Goal: Task Accomplishment & Management: Use online tool/utility

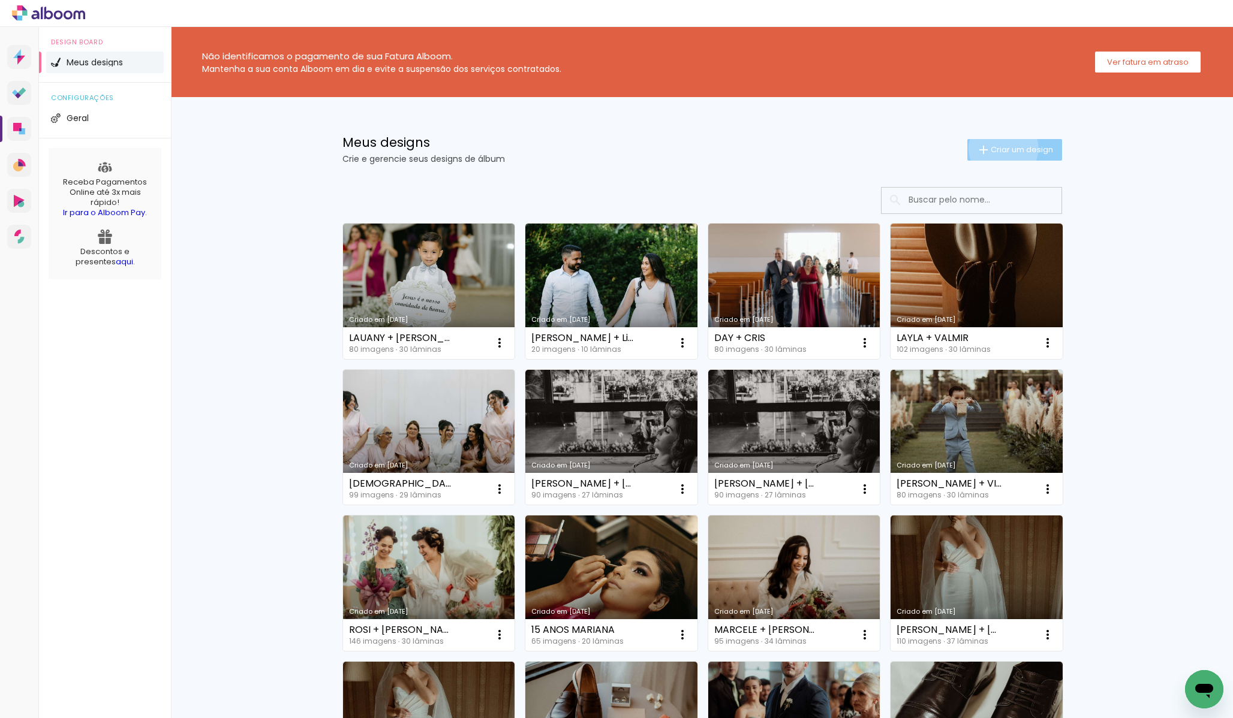
click at [1001, 148] on span "Criar um design" at bounding box center [1021, 150] width 62 height 8
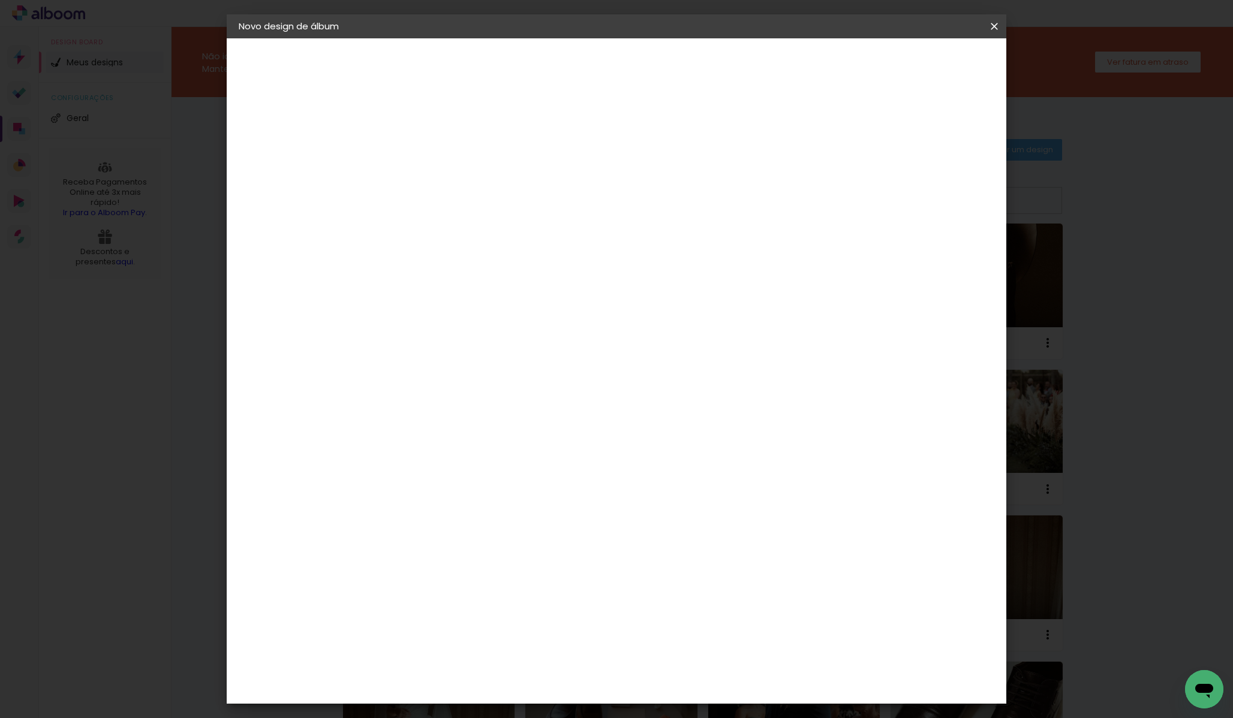
click at [435, 161] on input at bounding box center [435, 161] width 0 height 19
type input "BIANCA"
type paper-input "BIANCA"
type input "[PERSON_NAME] + RODRIGO VERTICAL"
type paper-input "[PERSON_NAME] + RODRIGO VERTICAL"
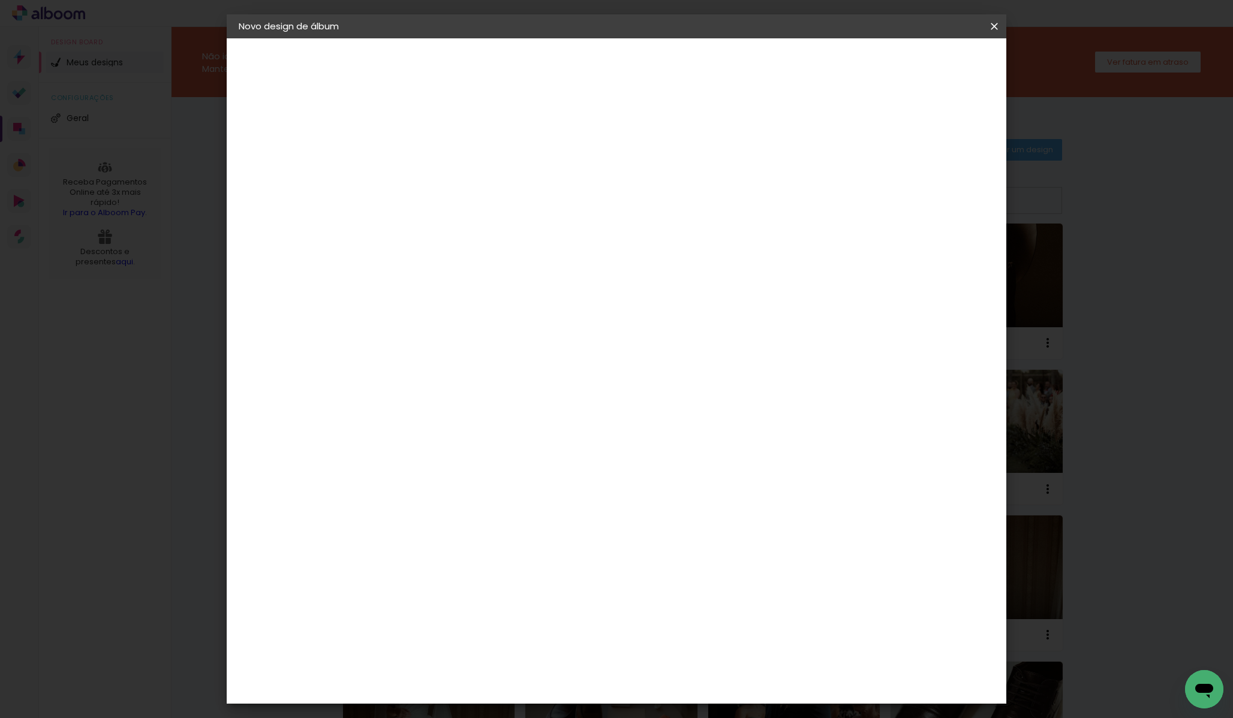
click at [0, 0] on slot "Avançar" at bounding box center [0, 0] width 0 height 0
click at [505, 556] on div "DreambooksPro" at bounding box center [466, 561] width 78 height 10
click at [659, 70] on paper-button "Avançar" at bounding box center [629, 63] width 59 height 20
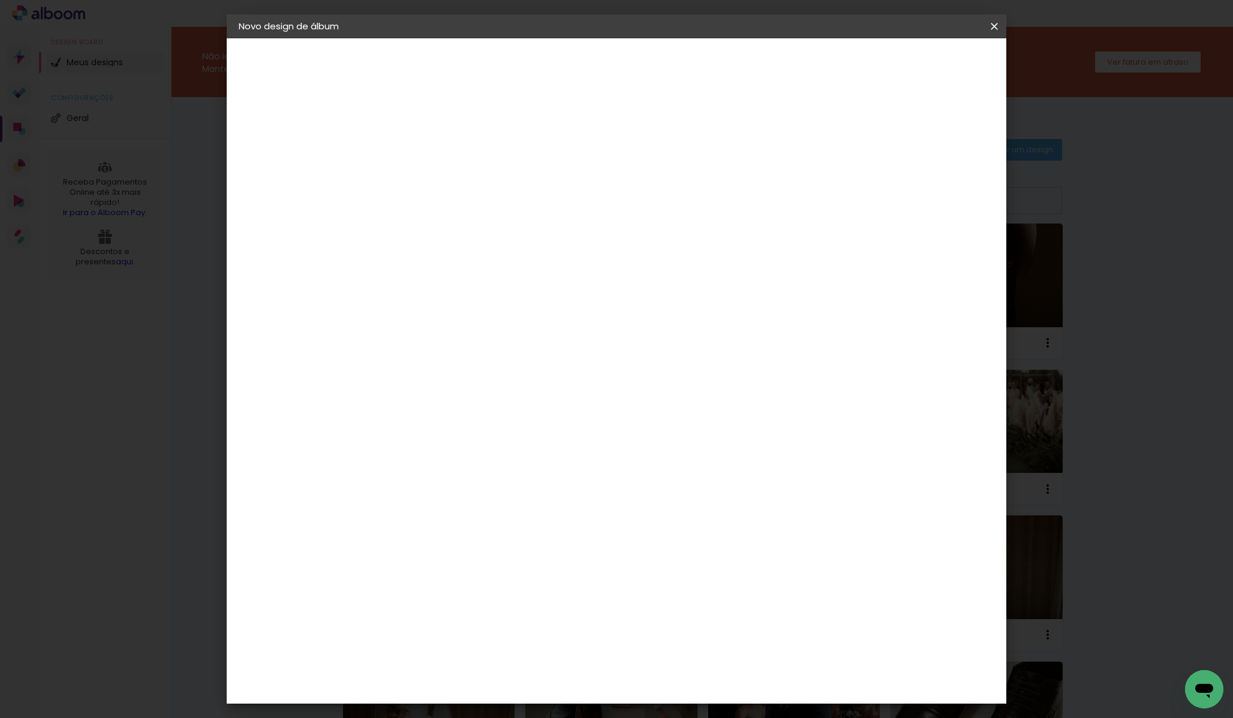
click at [481, 200] on input "text" at bounding box center [458, 209] width 47 height 19
click at [664, 197] on paper-item "Álbum" at bounding box center [694, 199] width 240 height 24
type input "Álbum"
click at [516, 649] on span "25 × 30" at bounding box center [488, 661] width 56 height 25
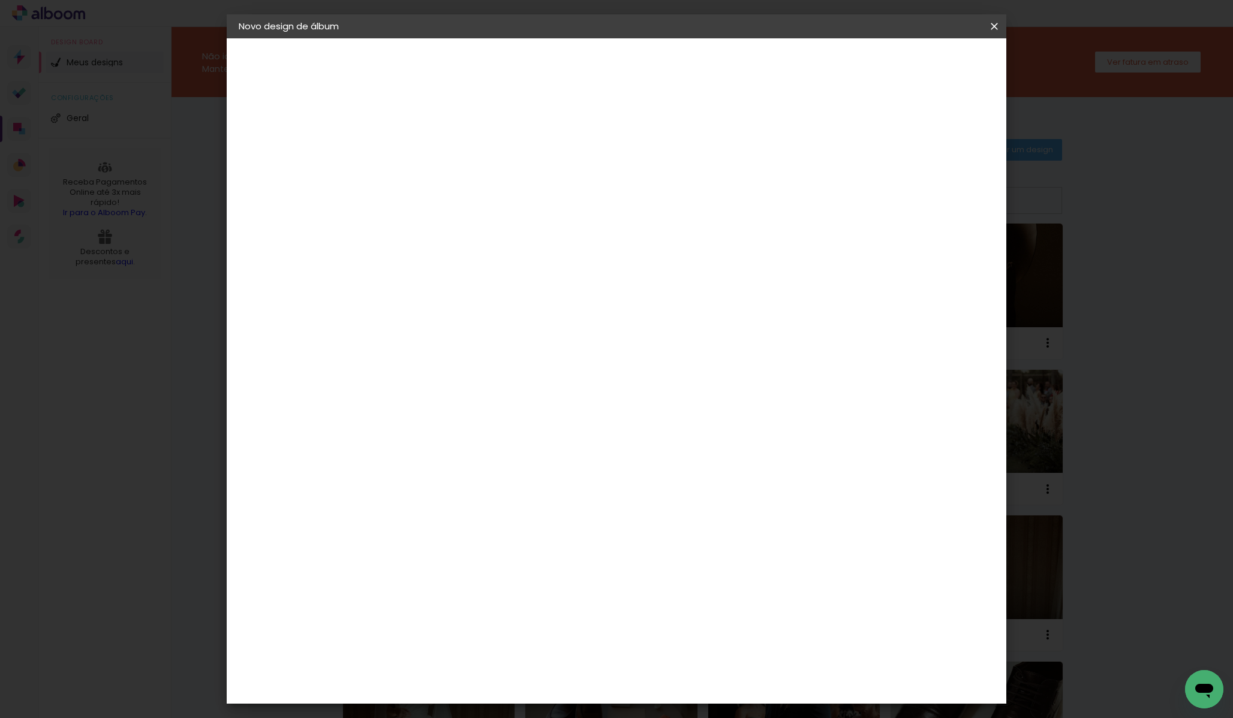
click at [630, 70] on paper-button "Avançar" at bounding box center [600, 63] width 59 height 20
click at [940, 71] on paper-button "Iniciar design" at bounding box center [901, 63] width 79 height 20
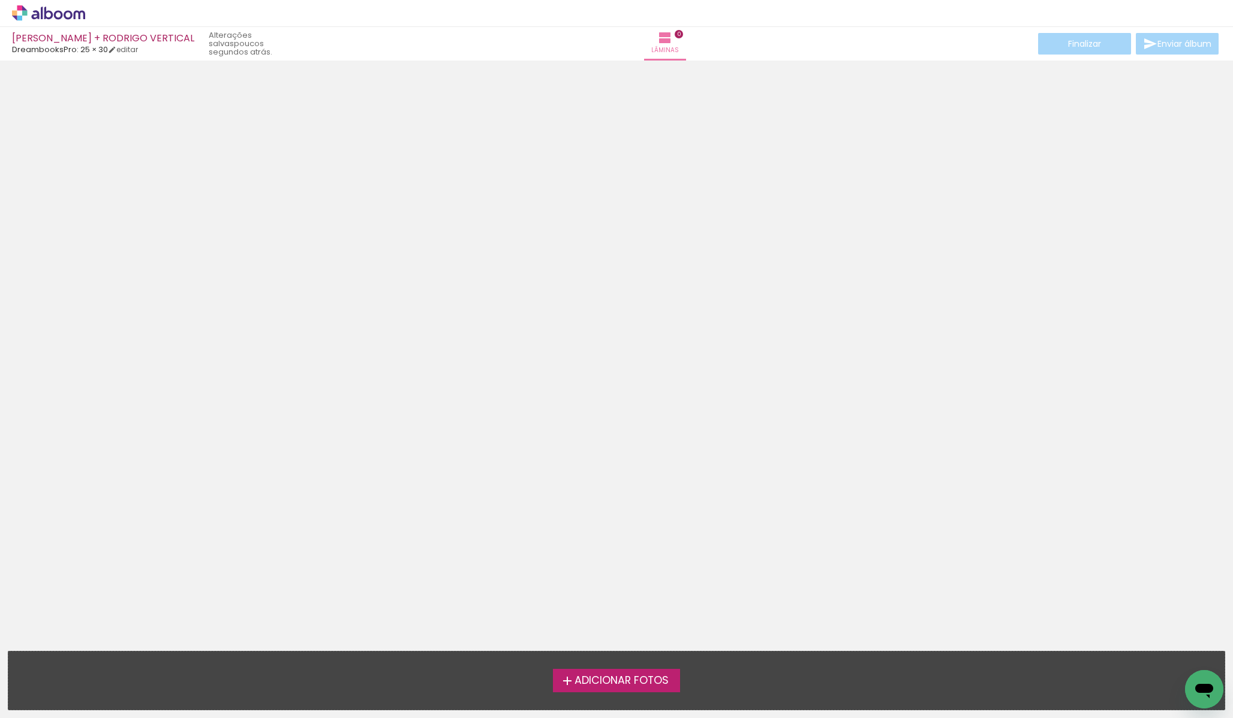
click at [643, 685] on span "Adicionar Fotos" at bounding box center [621, 681] width 94 height 11
click at [0, 0] on input "file" at bounding box center [0, 0] width 0 height 0
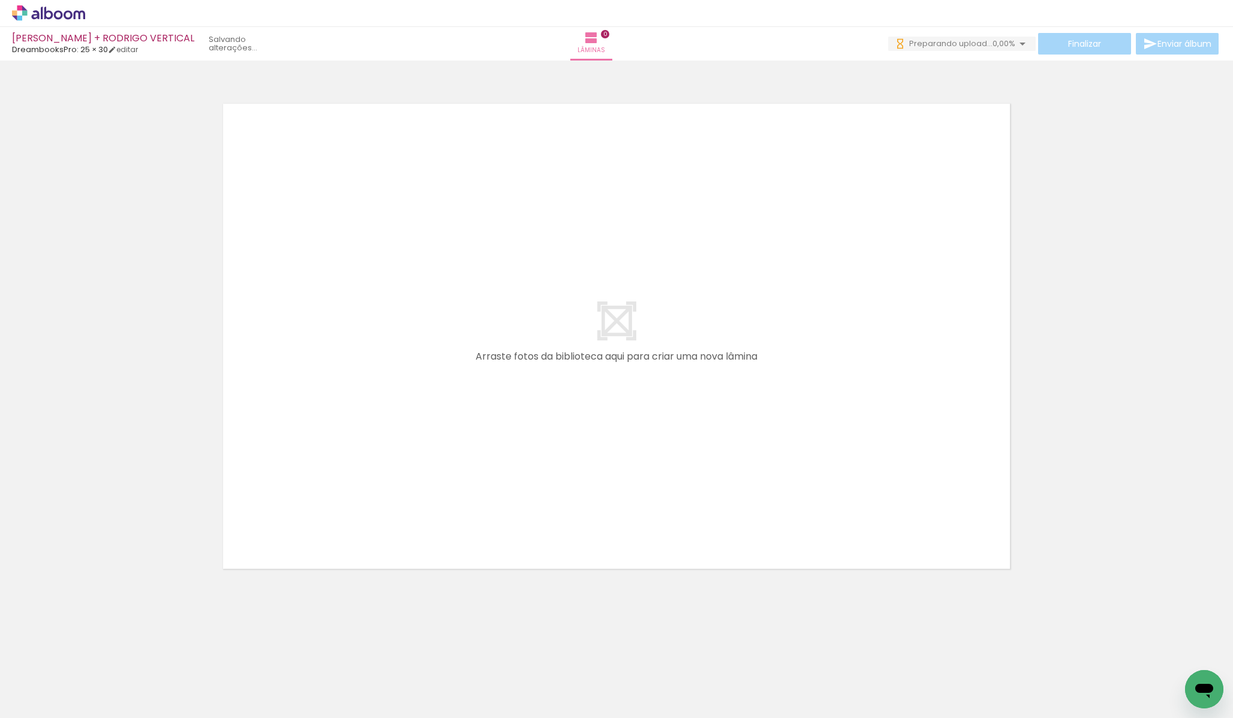
click at [1164, 364] on div at bounding box center [616, 321] width 1233 height 513
click at [598, 339] on quentale-layouter at bounding box center [616, 336] width 803 height 482
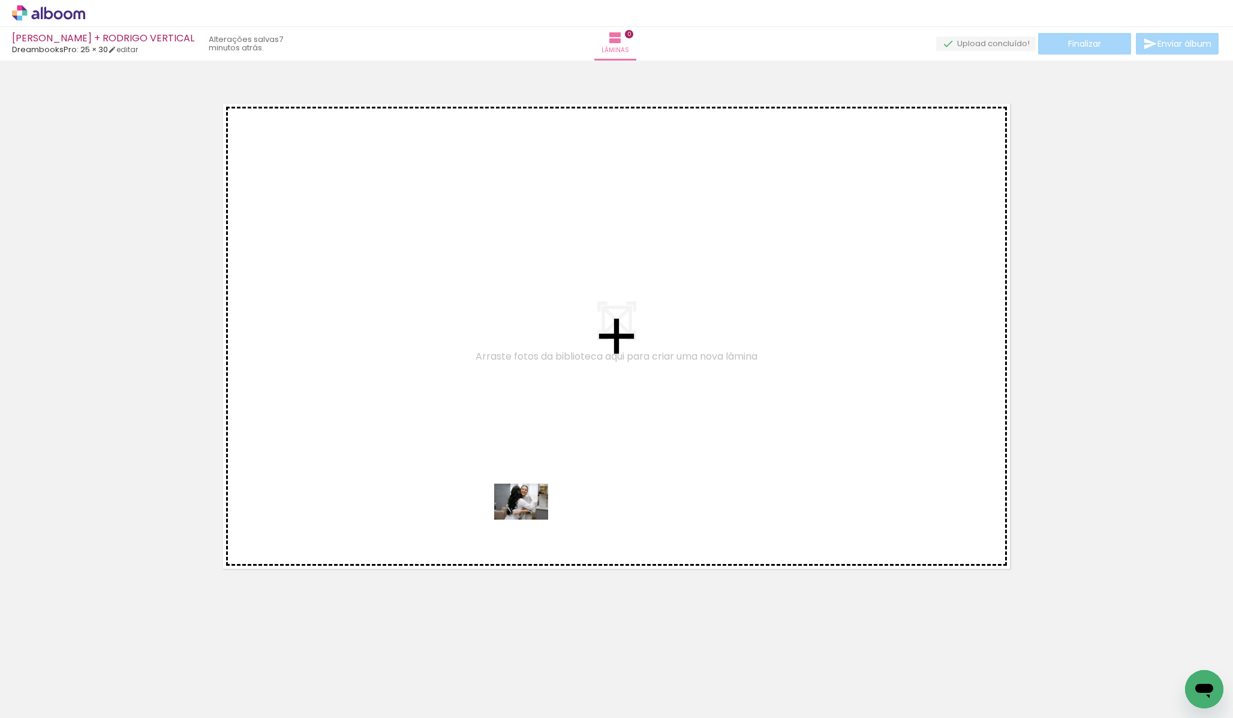
drag, startPoint x: 522, startPoint y: 685, endPoint x: 530, endPoint y: 520, distance: 165.1
click at [530, 519] on quentale-workspace at bounding box center [616, 359] width 1233 height 718
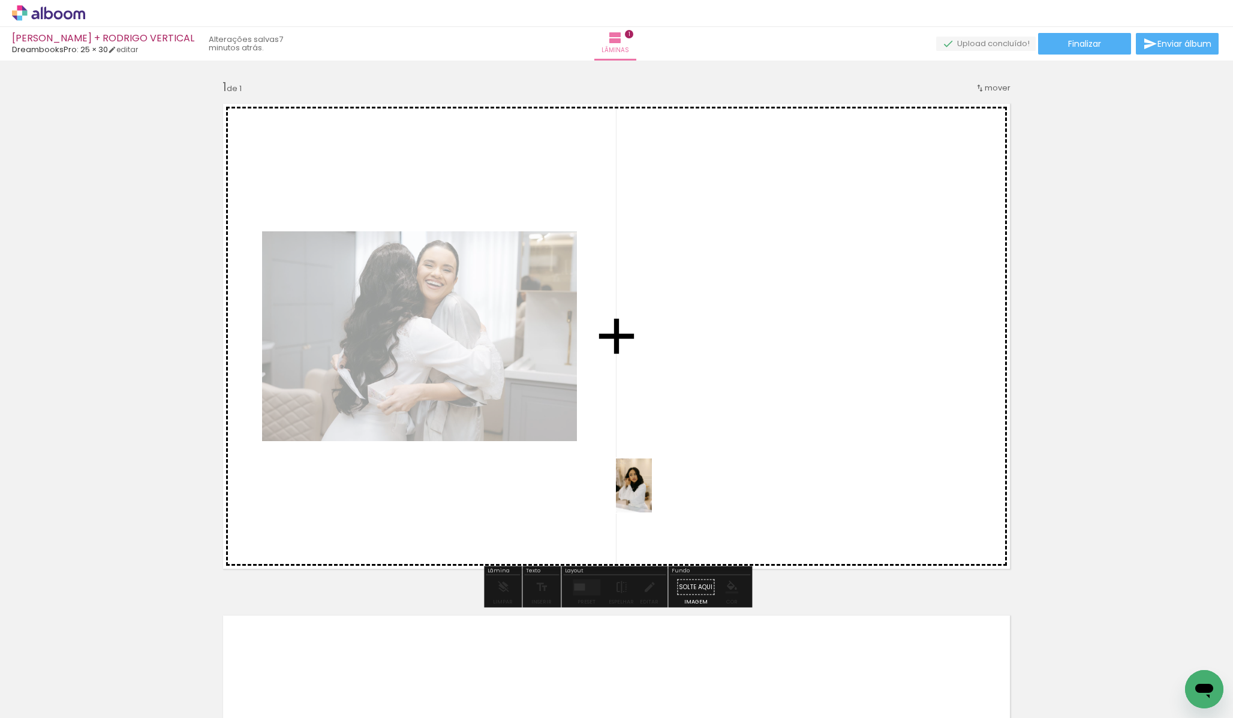
drag, startPoint x: 586, startPoint y: 657, endPoint x: 653, endPoint y: 492, distance: 178.0
click at [653, 491] on quentale-workspace at bounding box center [616, 359] width 1233 height 718
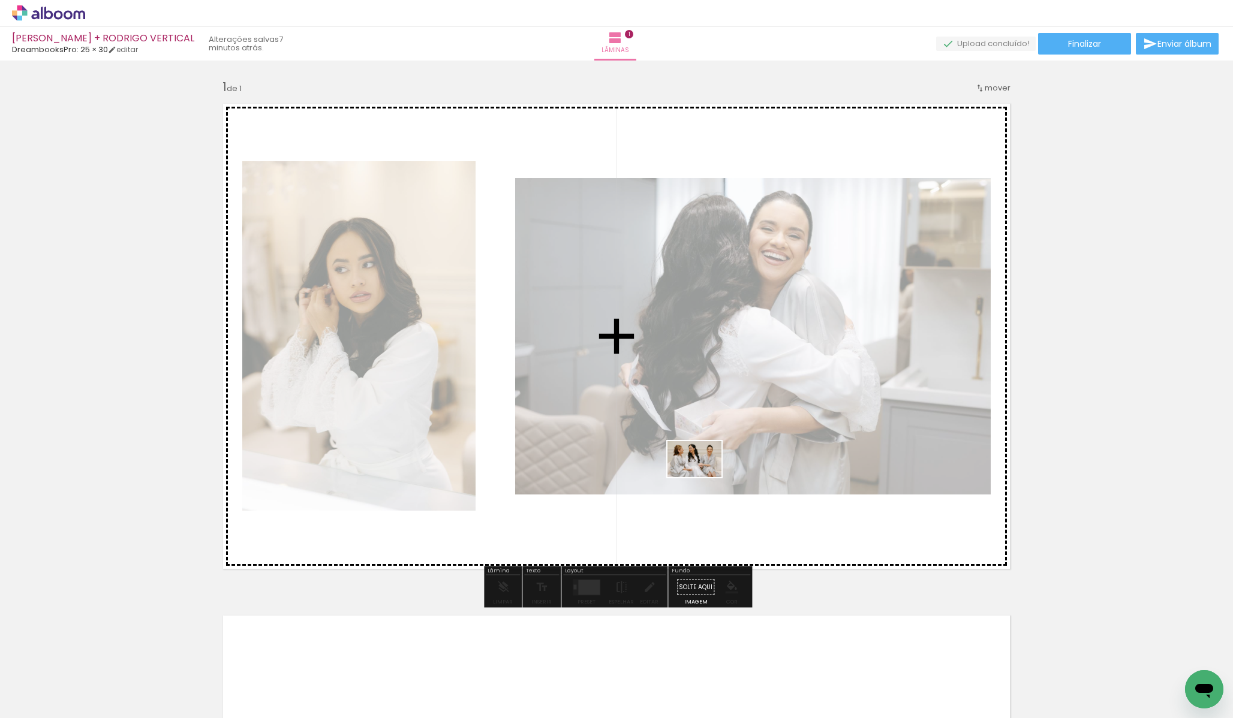
drag, startPoint x: 644, startPoint y: 685, endPoint x: 703, endPoint y: 475, distance: 217.5
click at [703, 475] on quentale-workspace at bounding box center [616, 359] width 1233 height 718
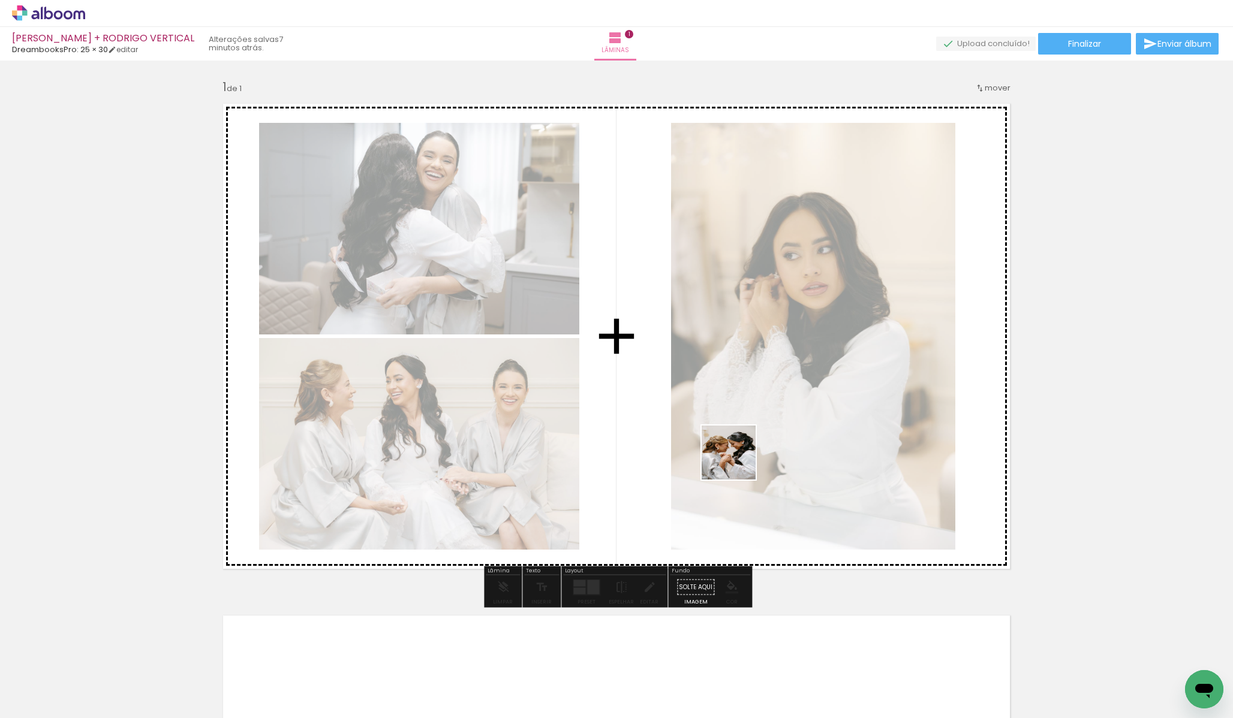
drag, startPoint x: 720, startPoint y: 679, endPoint x: 739, endPoint y: 451, distance: 228.6
click at [739, 451] on quentale-workspace at bounding box center [616, 359] width 1233 height 718
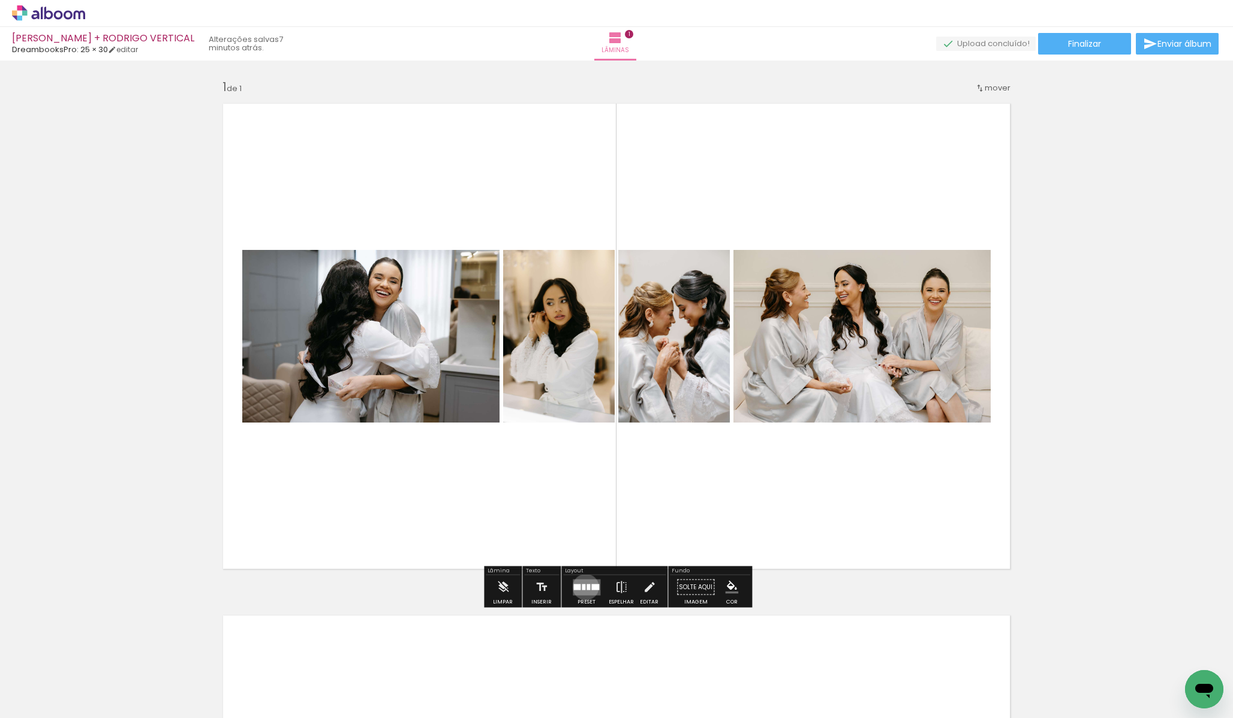
click at [583, 587] on quentale-layouter at bounding box center [587, 587] width 28 height 16
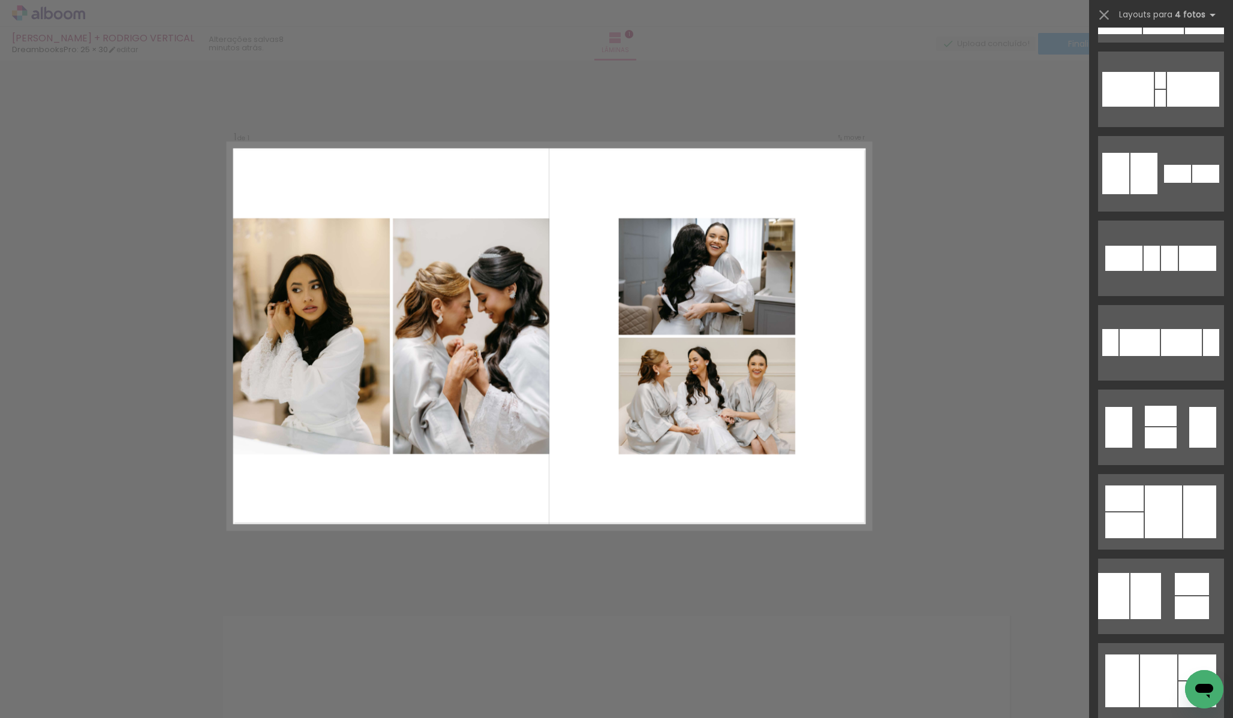
scroll to position [239, 0]
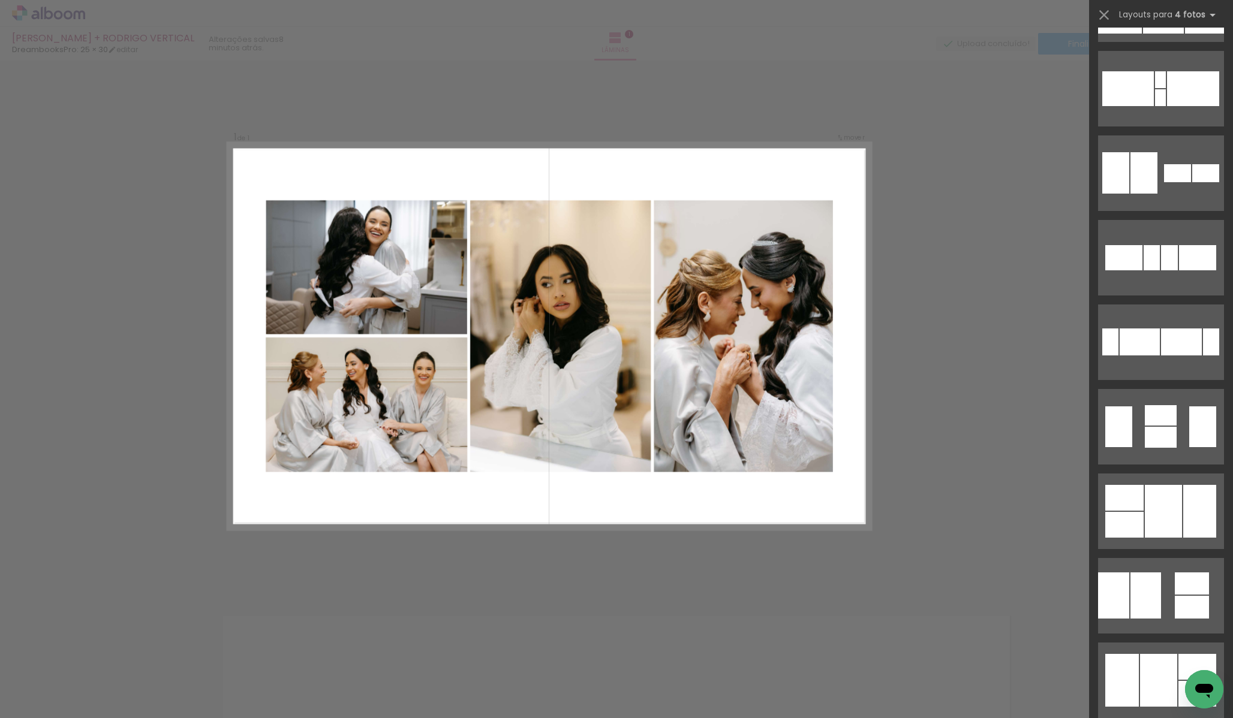
click at [960, 523] on div "Confirmar Cancelar" at bounding box center [616, 587] width 1233 height 1053
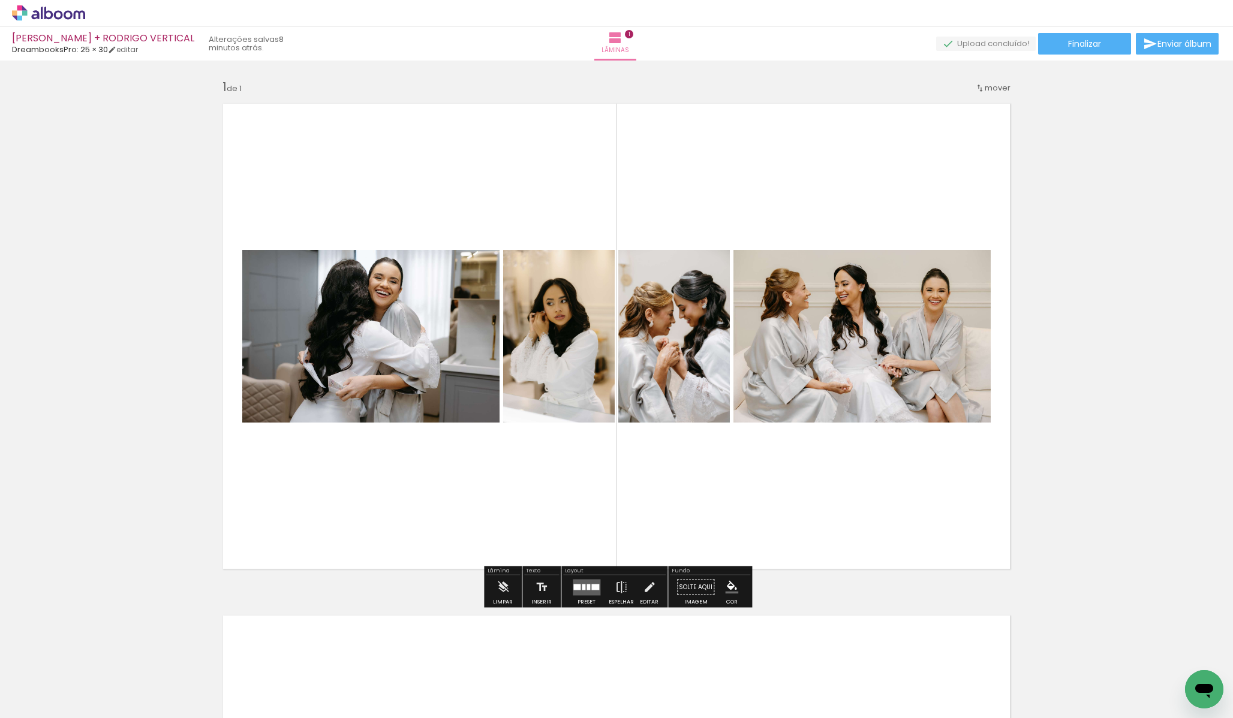
click at [589, 591] on quentale-layouter at bounding box center [587, 587] width 28 height 16
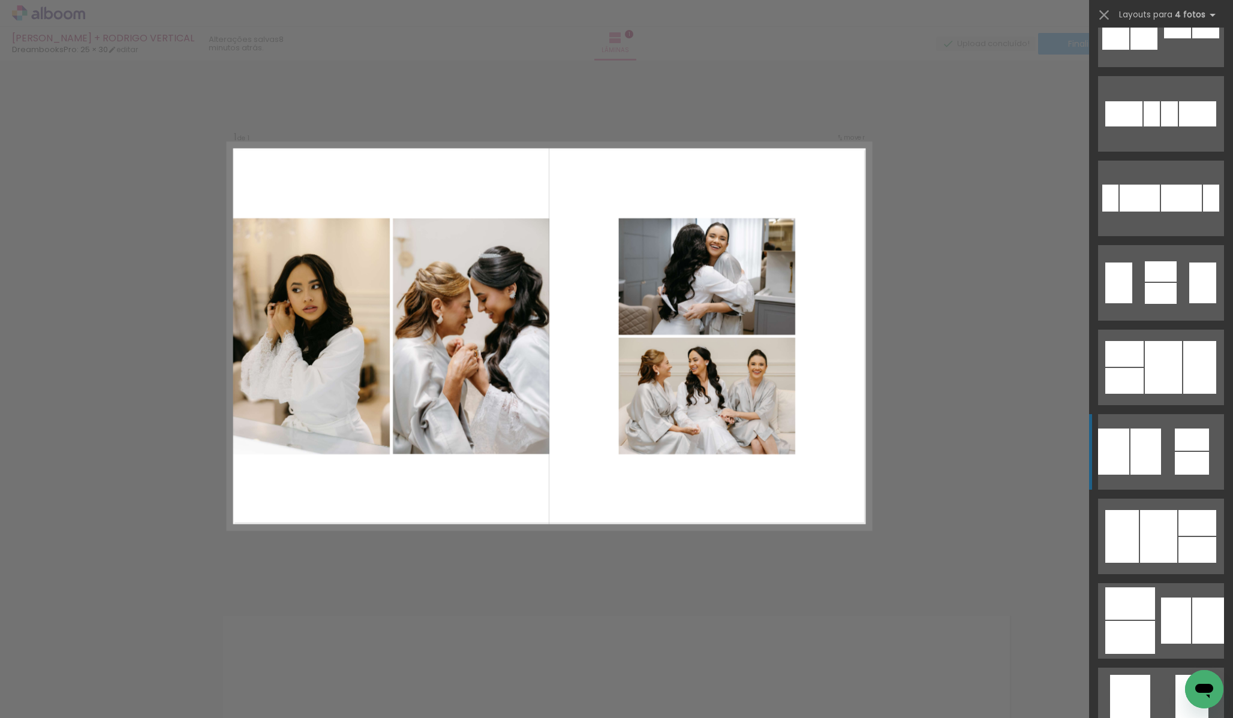
scroll to position [405, 0]
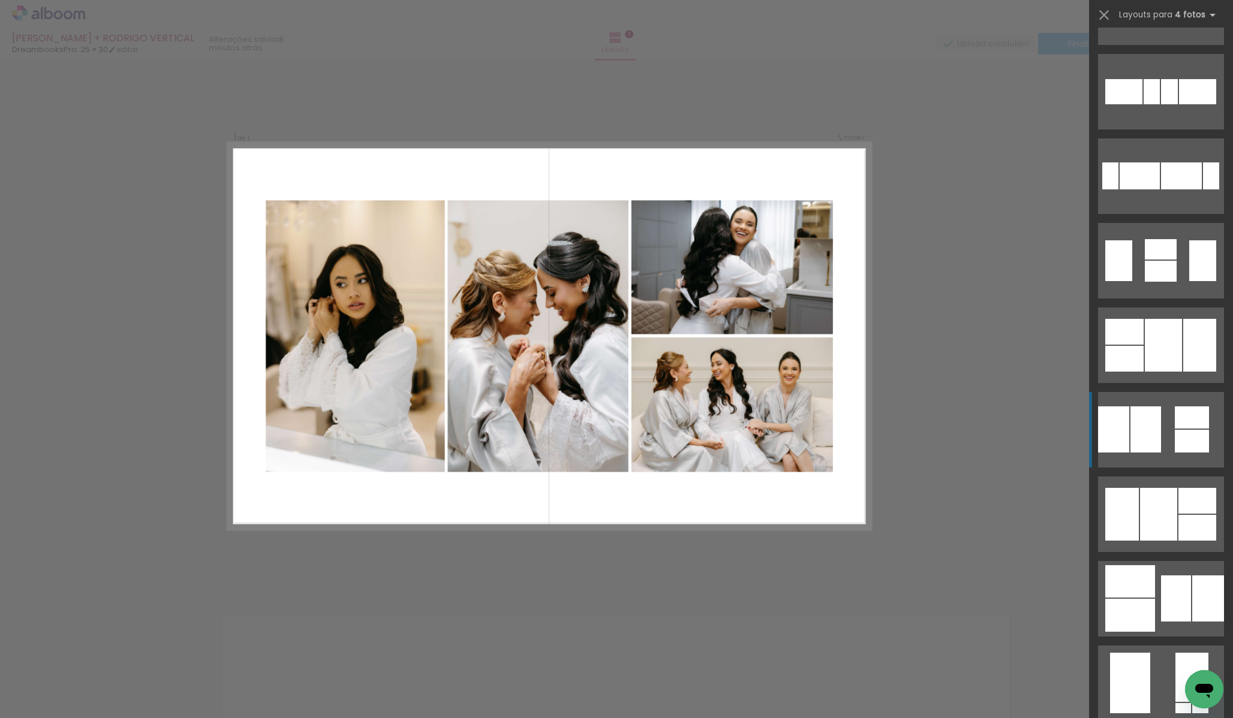
click at [1166, 502] on div at bounding box center [1158, 514] width 37 height 53
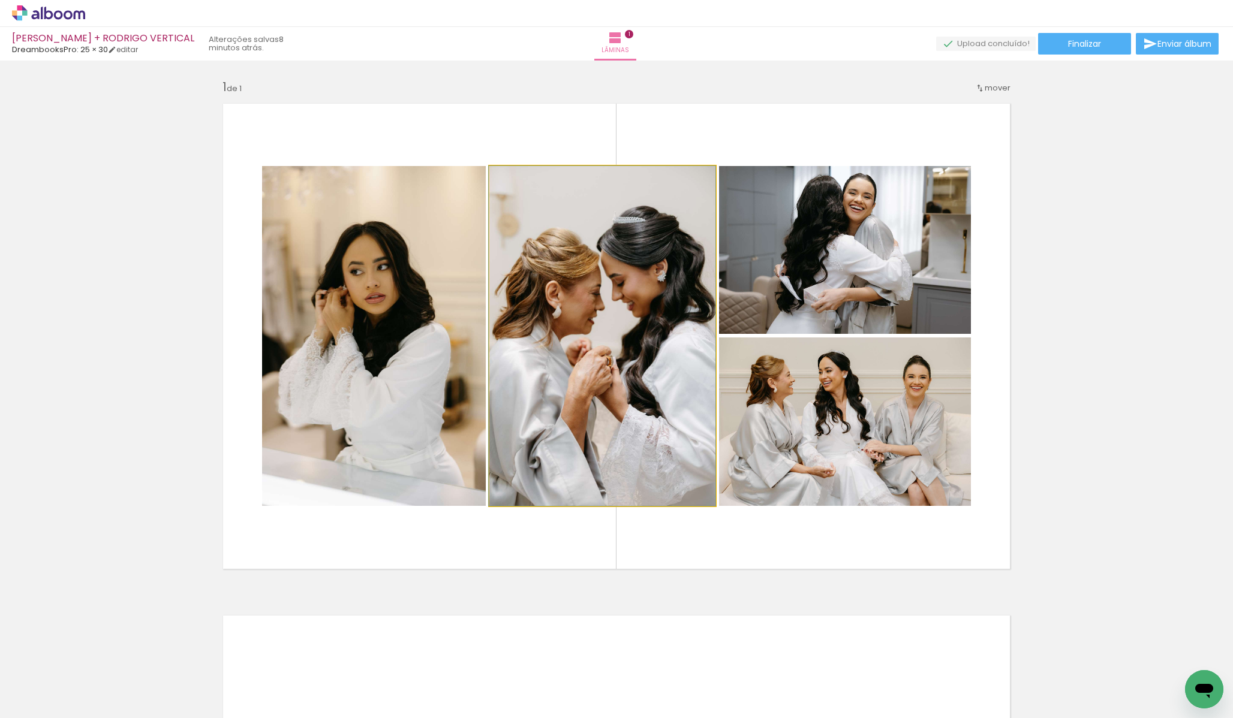
click at [684, 317] on quentale-photo at bounding box center [602, 336] width 226 height 340
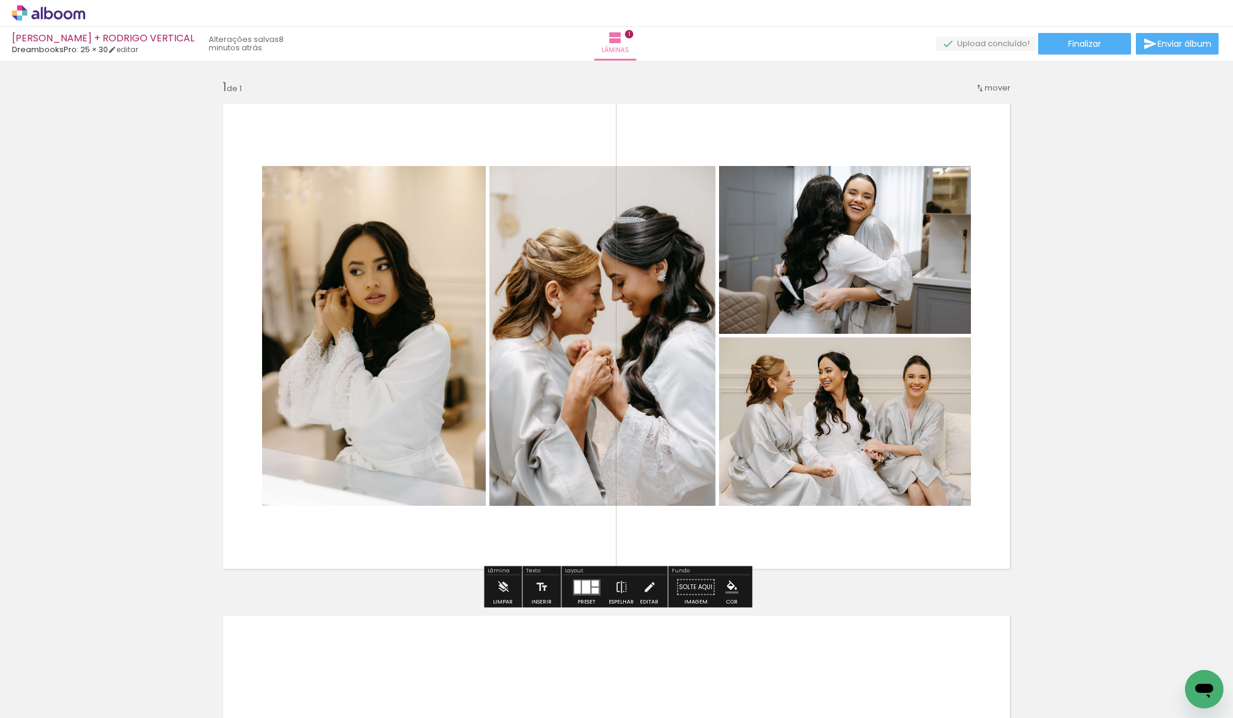
click at [669, 314] on quentale-photo at bounding box center [602, 336] width 226 height 340
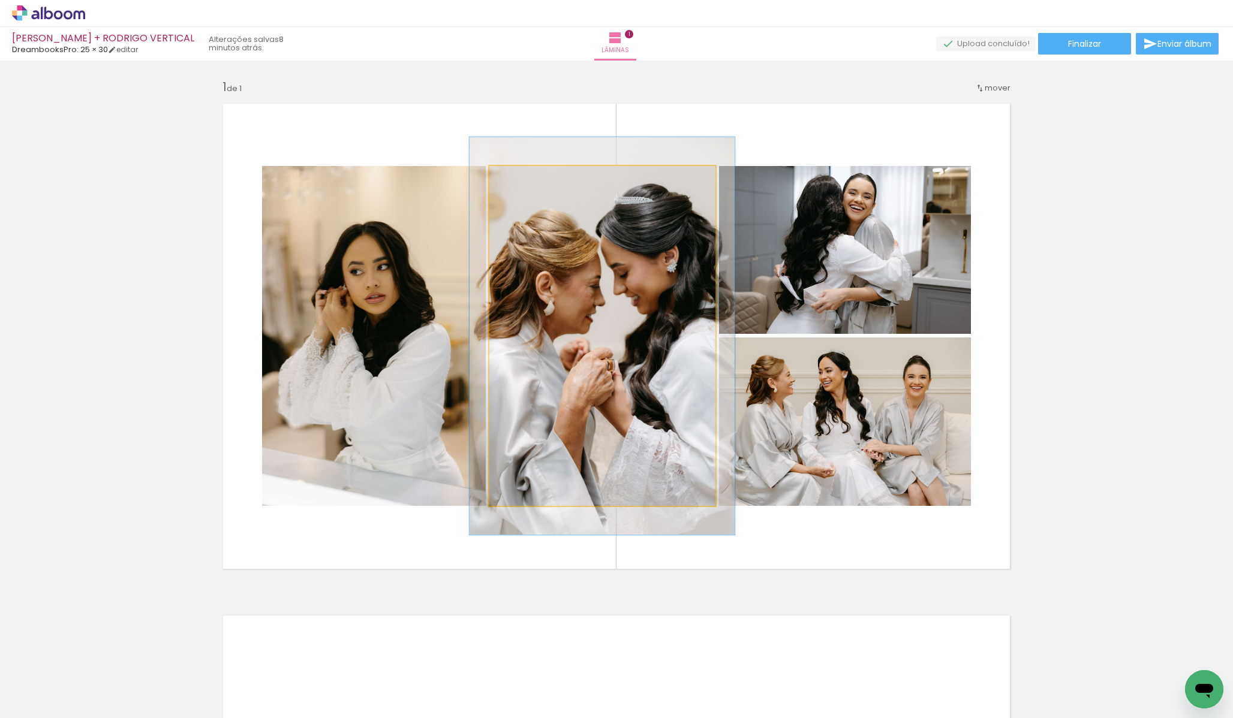
drag, startPoint x: 516, startPoint y: 180, endPoint x: 527, endPoint y: 180, distance: 10.8
type paper-slider "117"
click at [523, 179] on div at bounding box center [524, 178] width 11 height 11
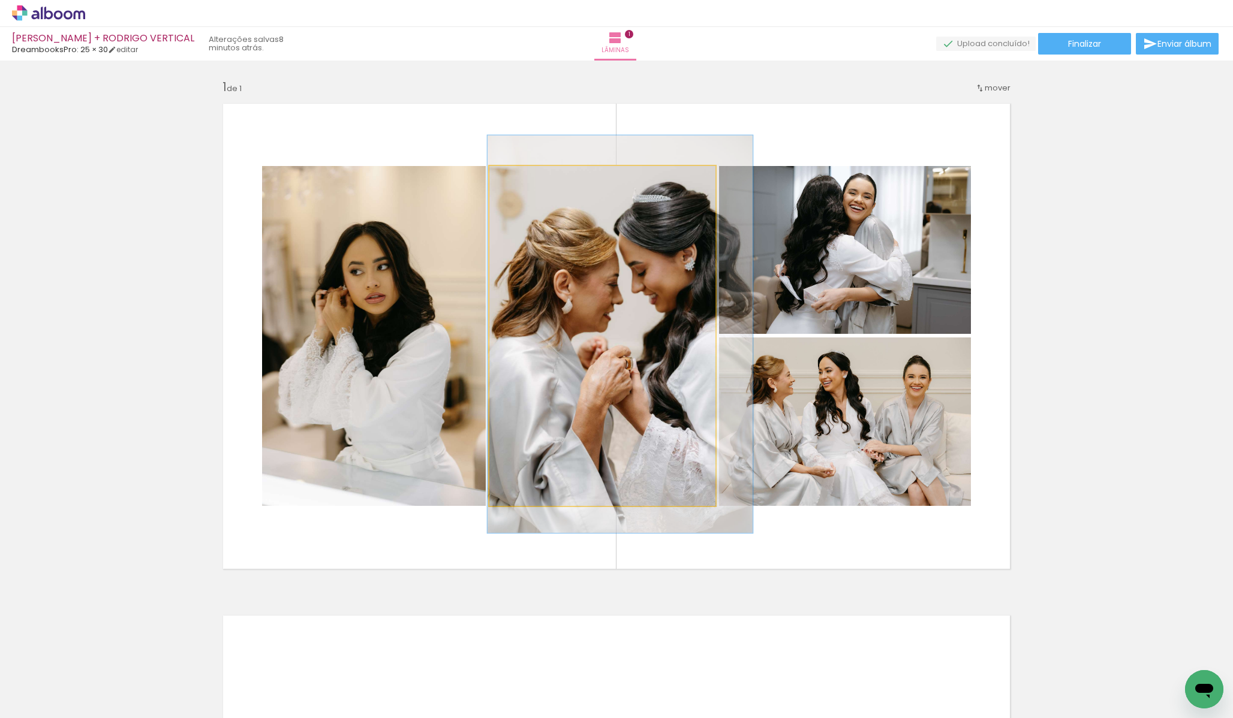
drag, startPoint x: 643, startPoint y: 296, endPoint x: 661, endPoint y: 295, distance: 18.6
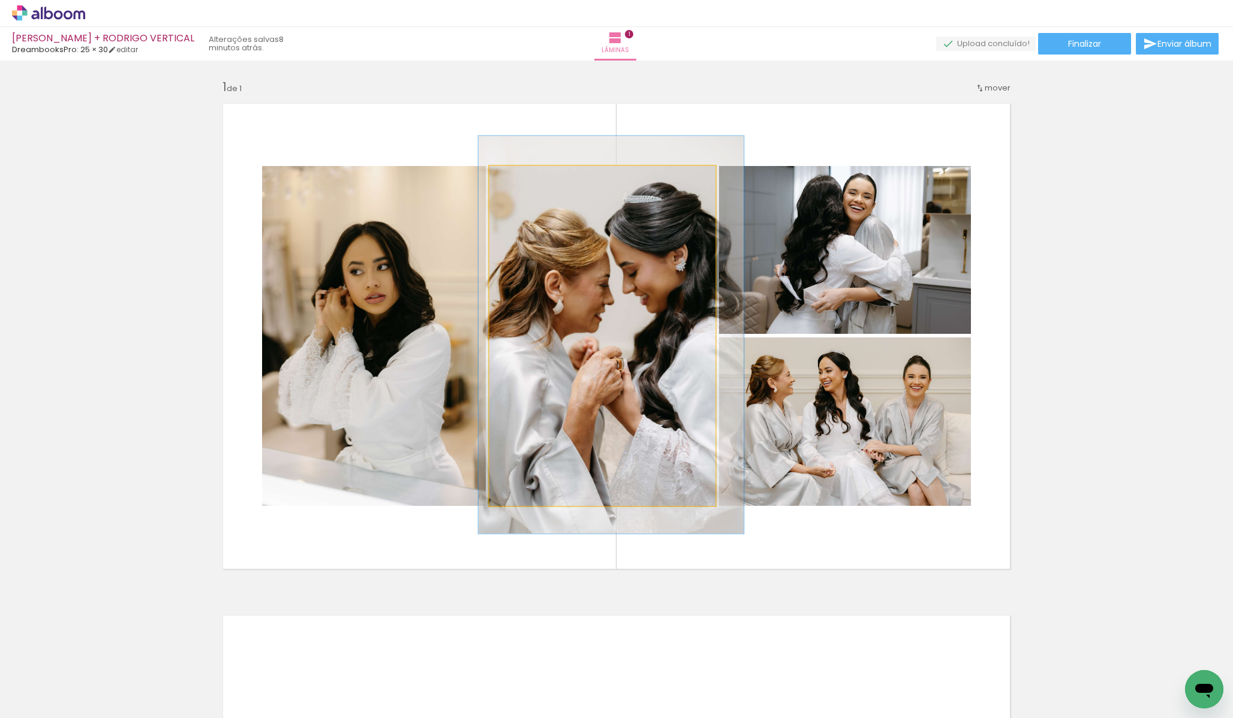
click at [652, 295] on quentale-photo at bounding box center [602, 336] width 226 height 340
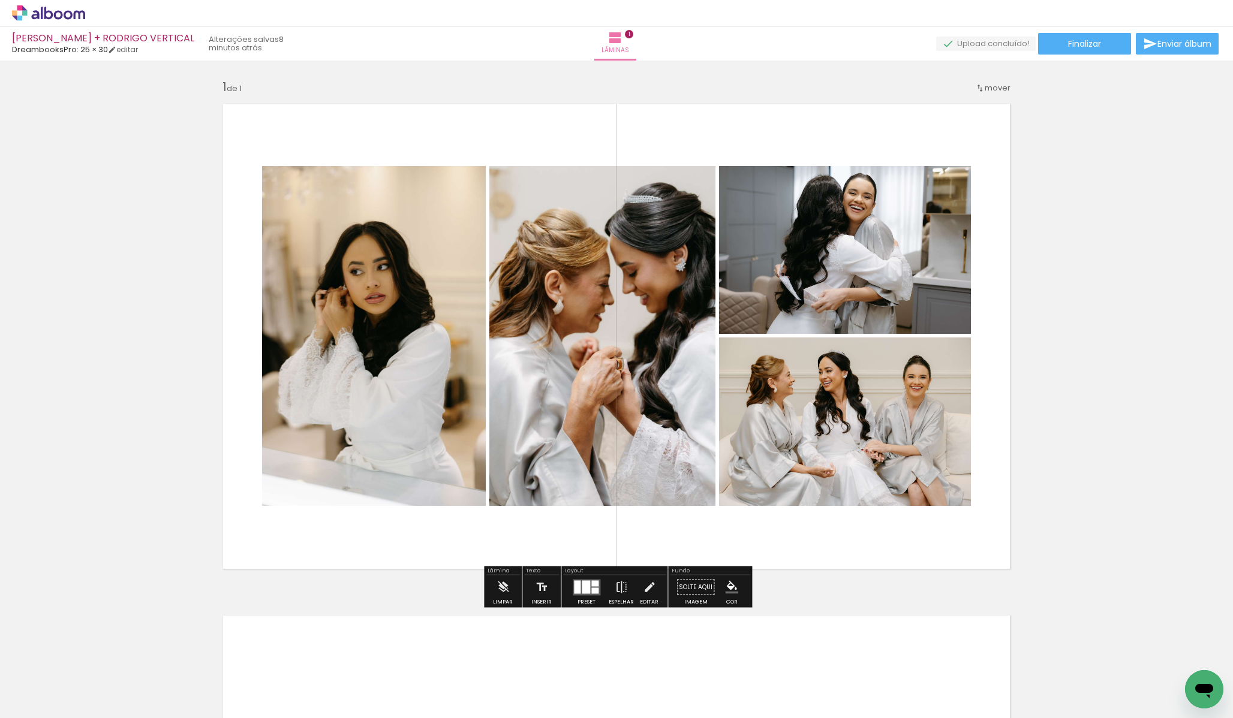
click at [781, 118] on quentale-layouter at bounding box center [616, 336] width 803 height 482
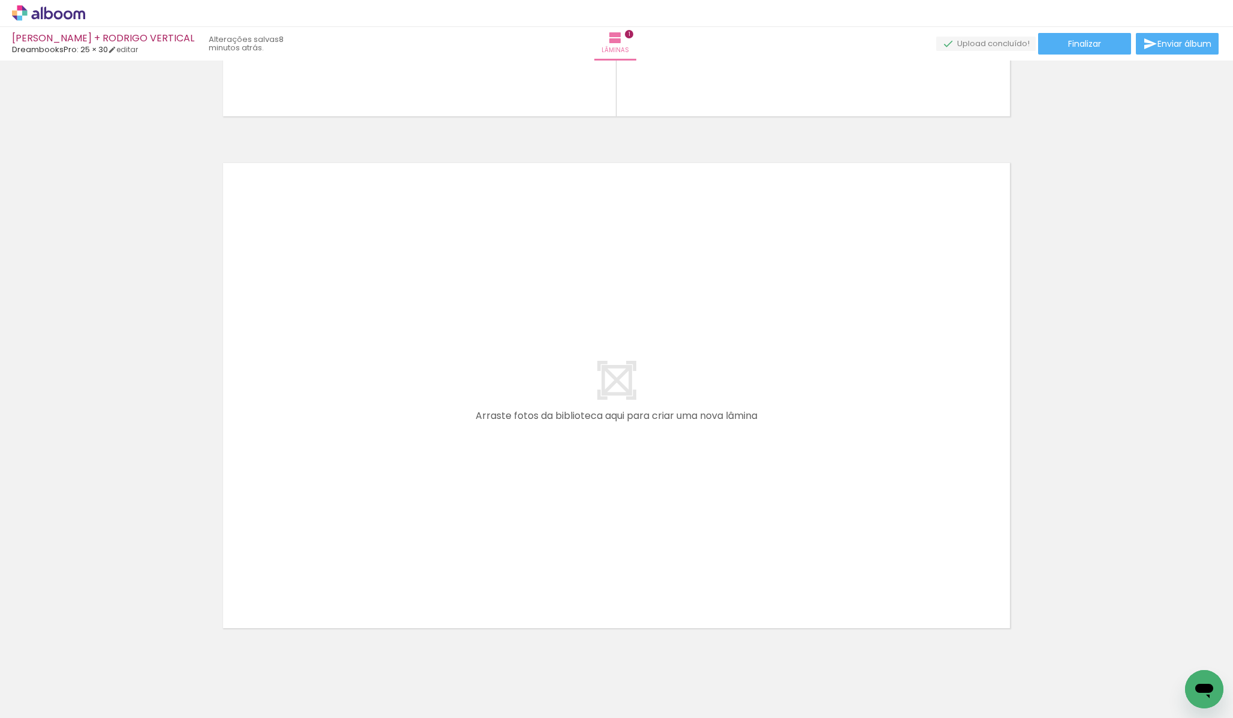
scroll to position [0, 1973]
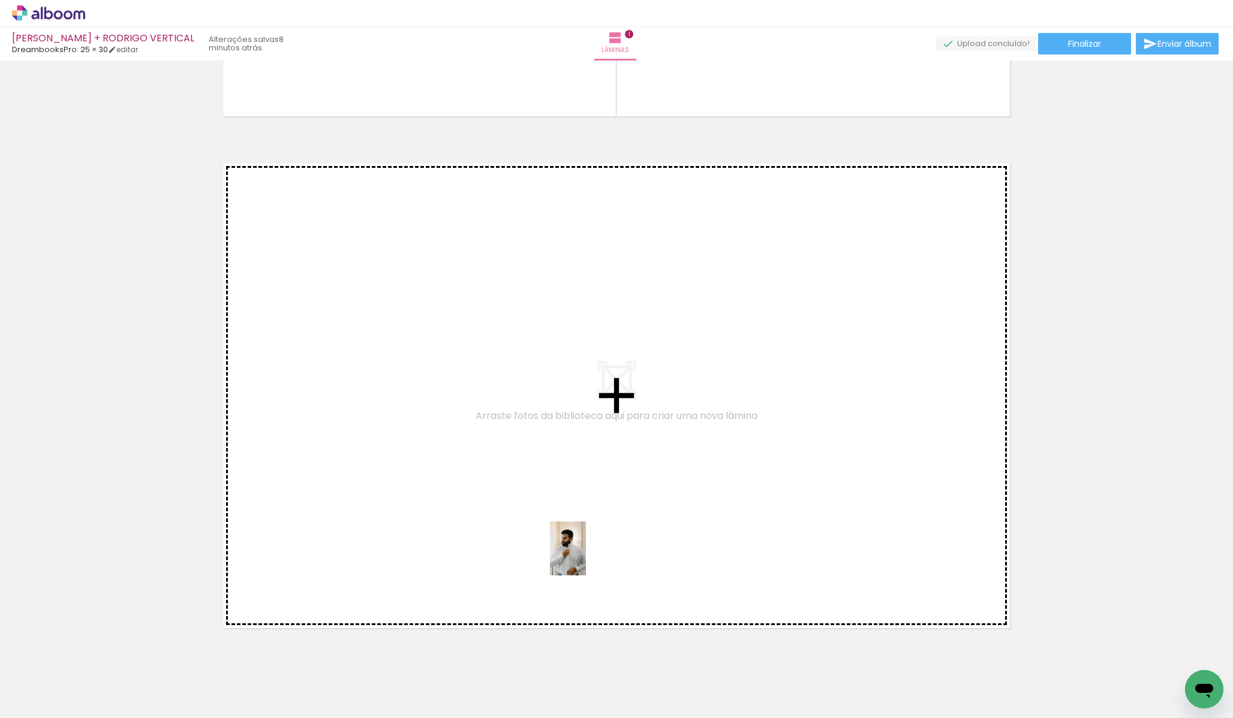
drag, startPoint x: 641, startPoint y: 692, endPoint x: 586, endPoint y: 558, distance: 145.7
click at [586, 558] on quentale-workspace at bounding box center [616, 359] width 1233 height 718
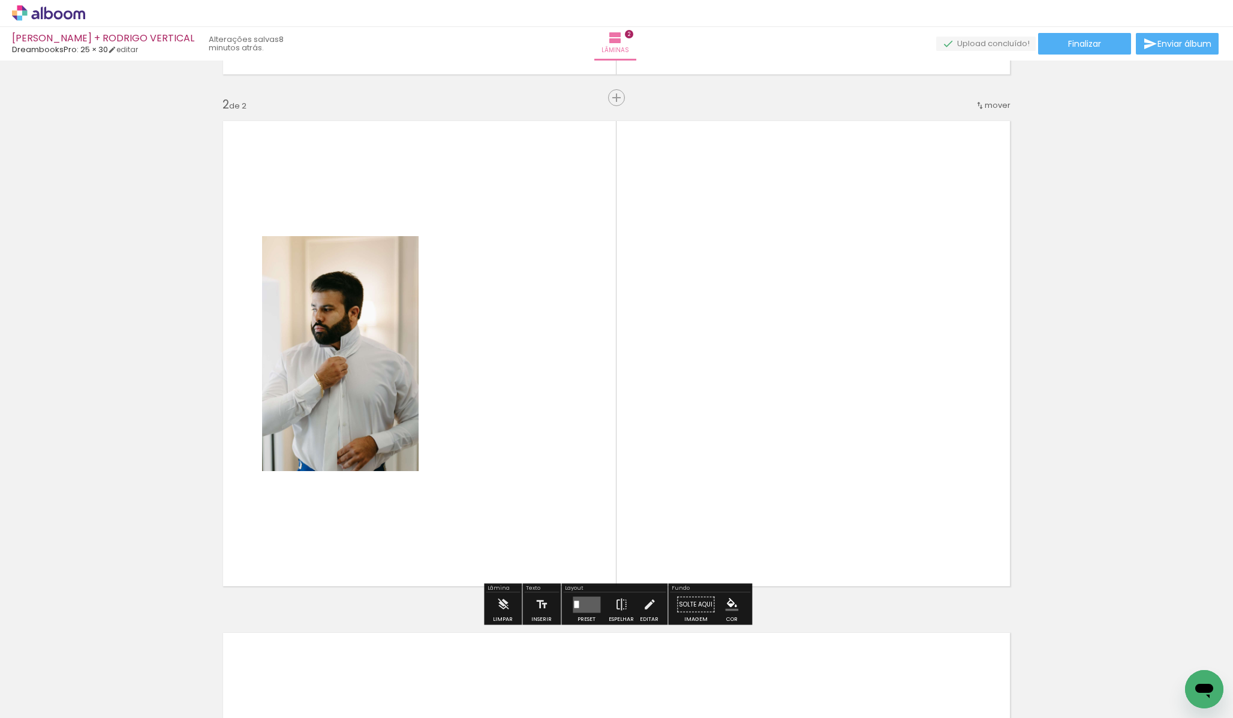
scroll to position [496, 0]
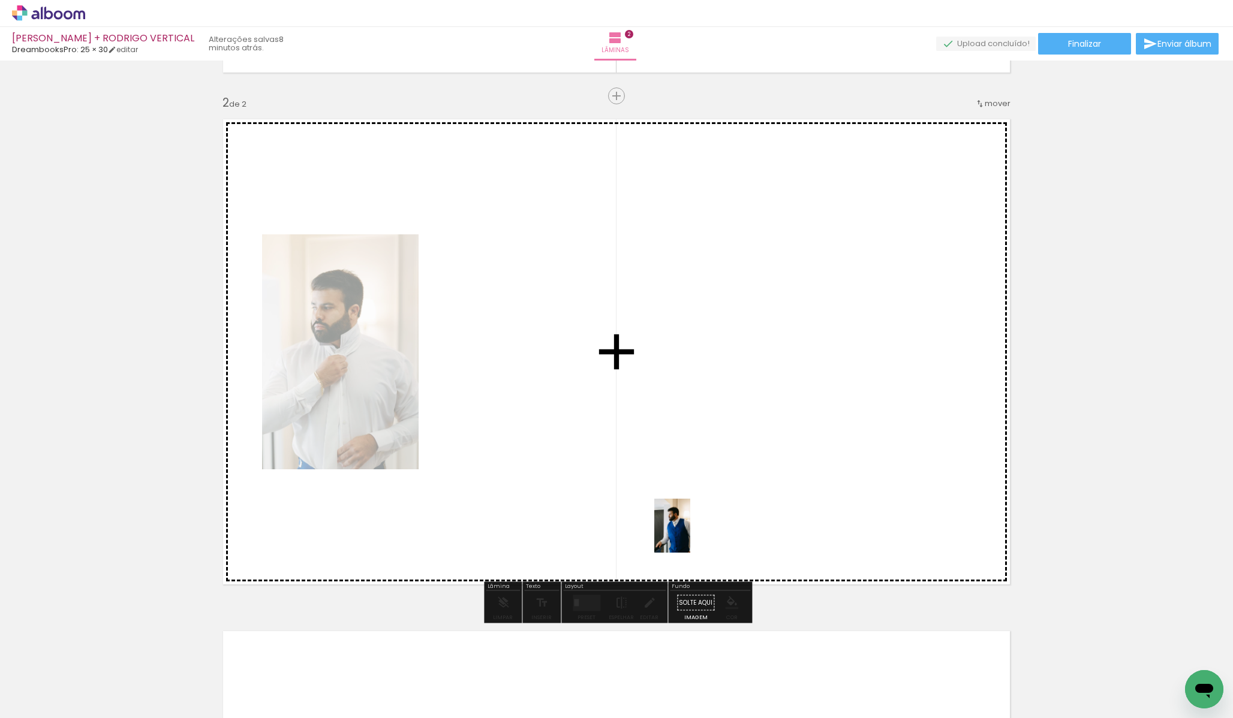
drag, startPoint x: 707, startPoint y: 642, endPoint x: 712, endPoint y: 550, distance: 91.9
click at [690, 509] on quentale-workspace at bounding box center [616, 359] width 1233 height 718
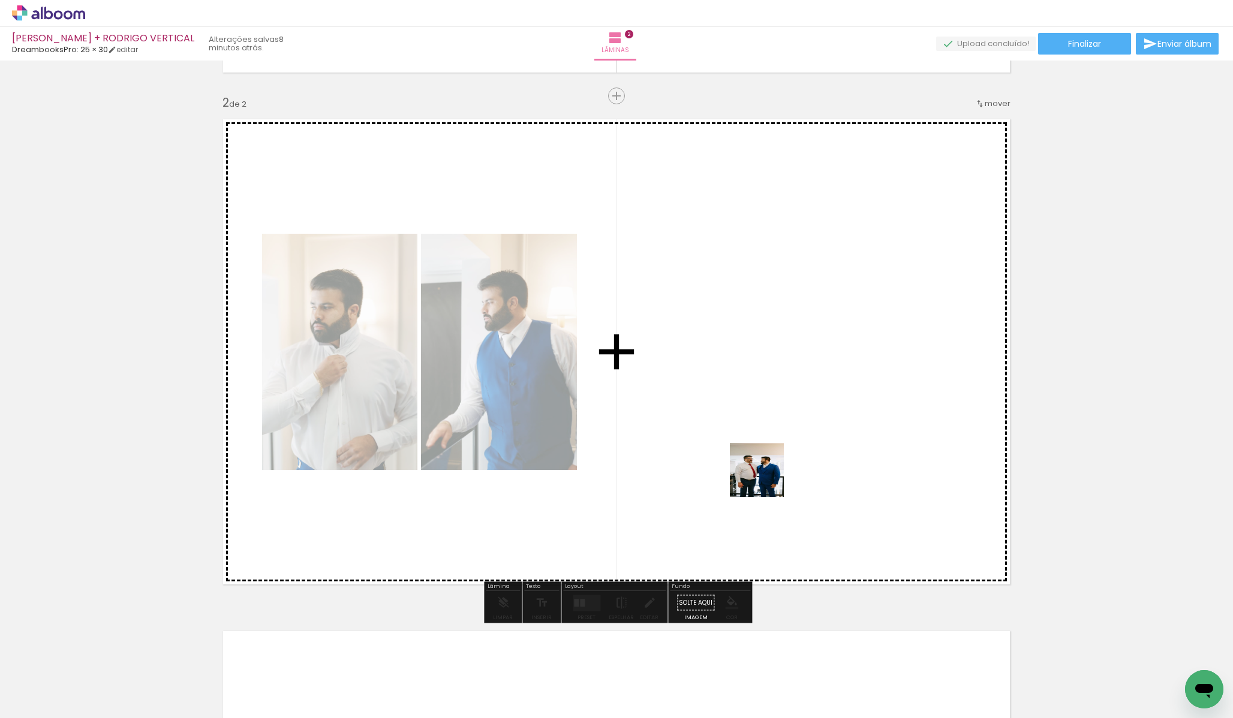
drag, startPoint x: 770, startPoint y: 503, endPoint x: 764, endPoint y: 463, distance: 39.9
click at [764, 463] on quentale-workspace at bounding box center [616, 359] width 1233 height 718
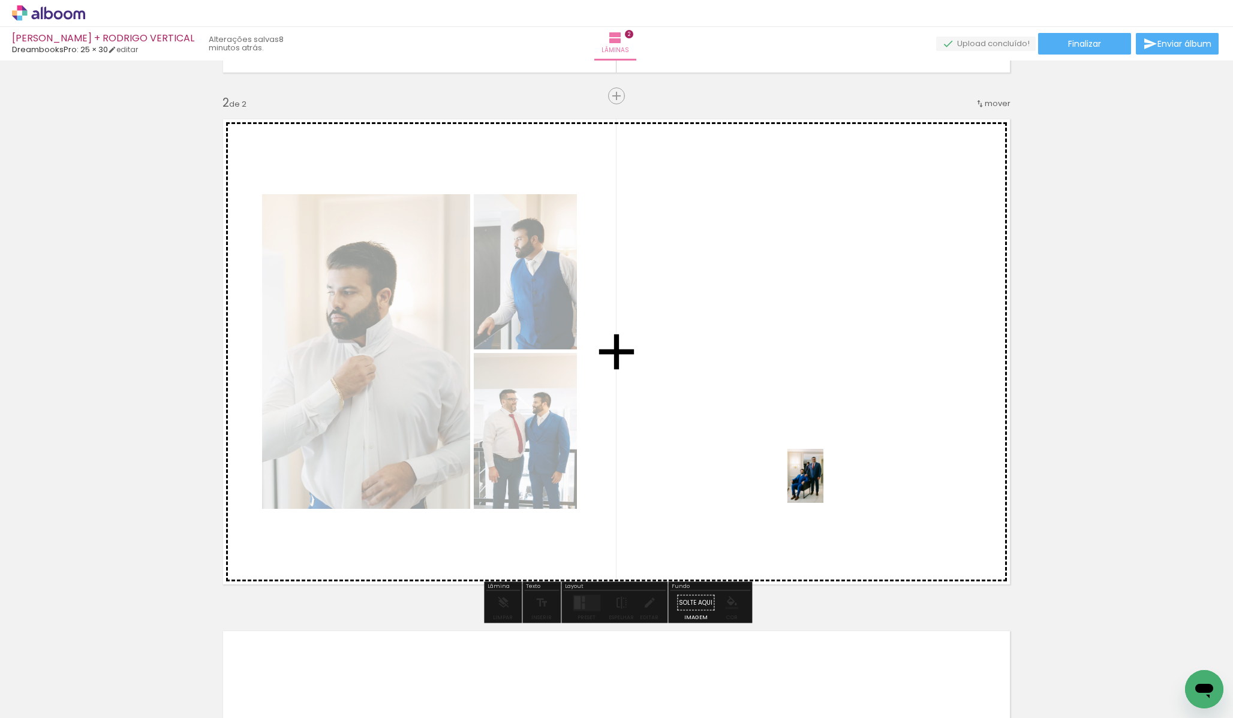
drag, startPoint x: 837, startPoint y: 674, endPoint x: 823, endPoint y: 485, distance: 189.4
click at [823, 485] on quentale-workspace at bounding box center [616, 359] width 1233 height 718
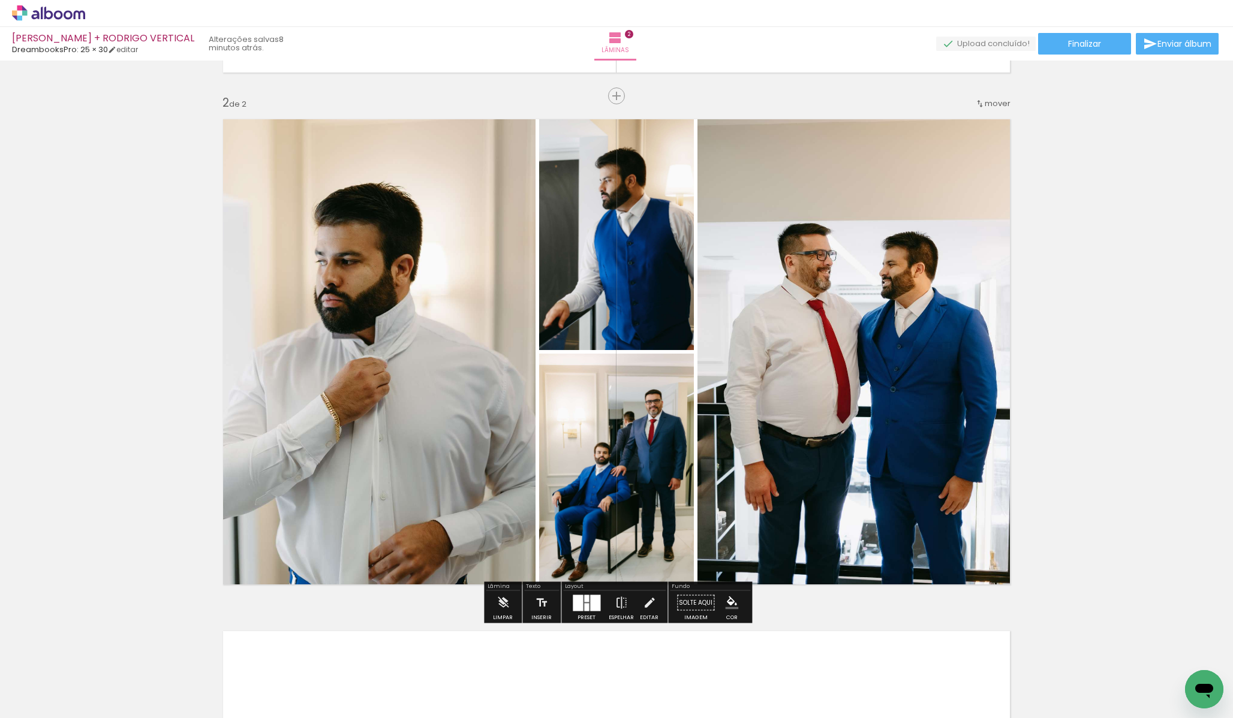
click at [579, 609] on div at bounding box center [578, 603] width 10 height 16
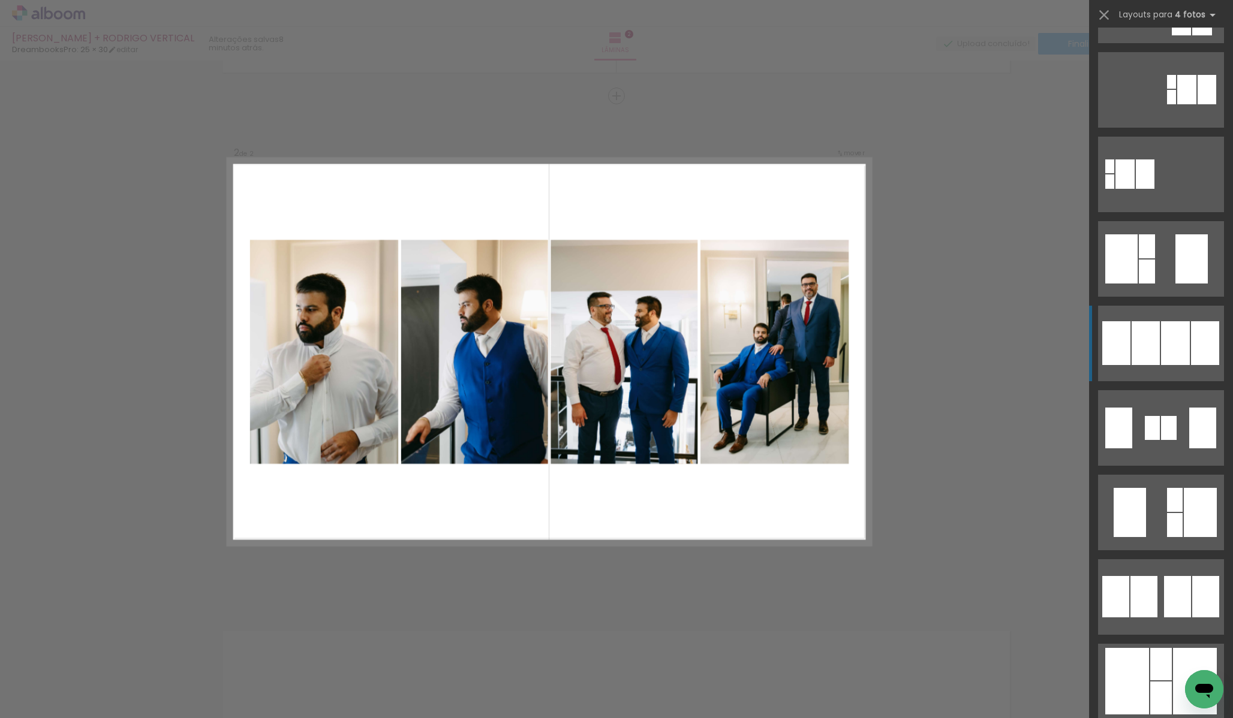
scroll to position [408, 0]
click at [1163, 346] on div at bounding box center [1175, 343] width 29 height 44
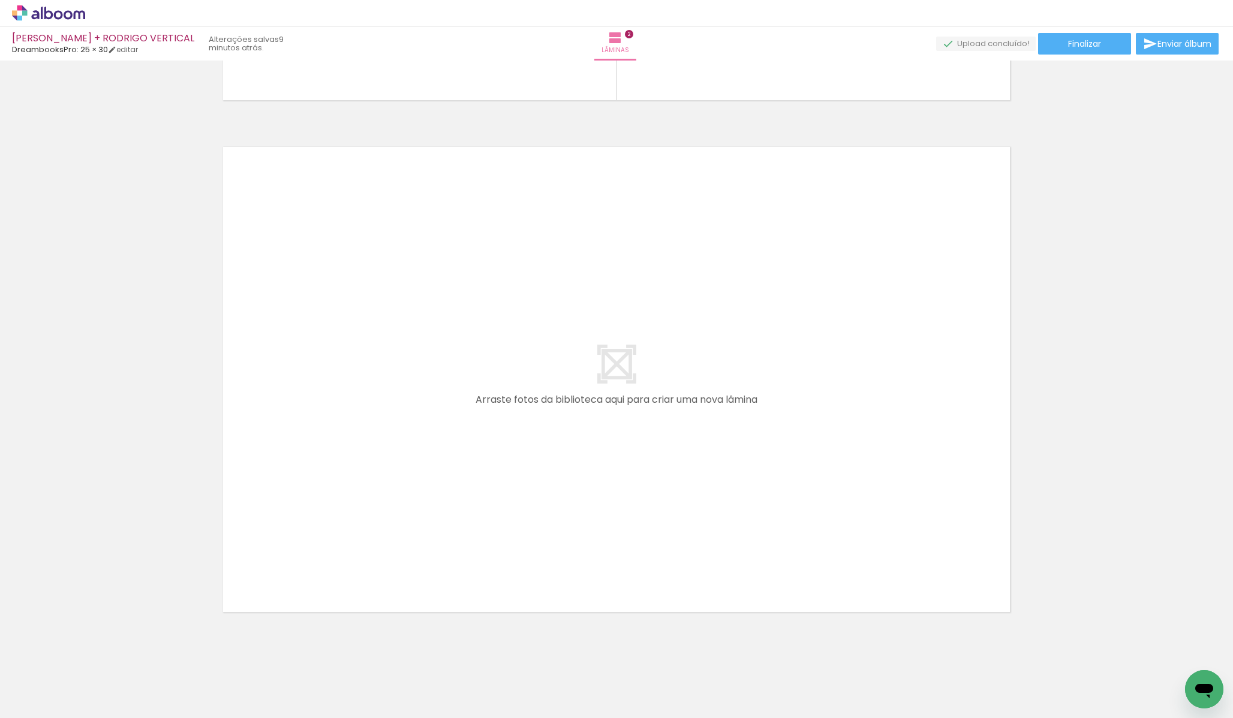
scroll to position [976, 0]
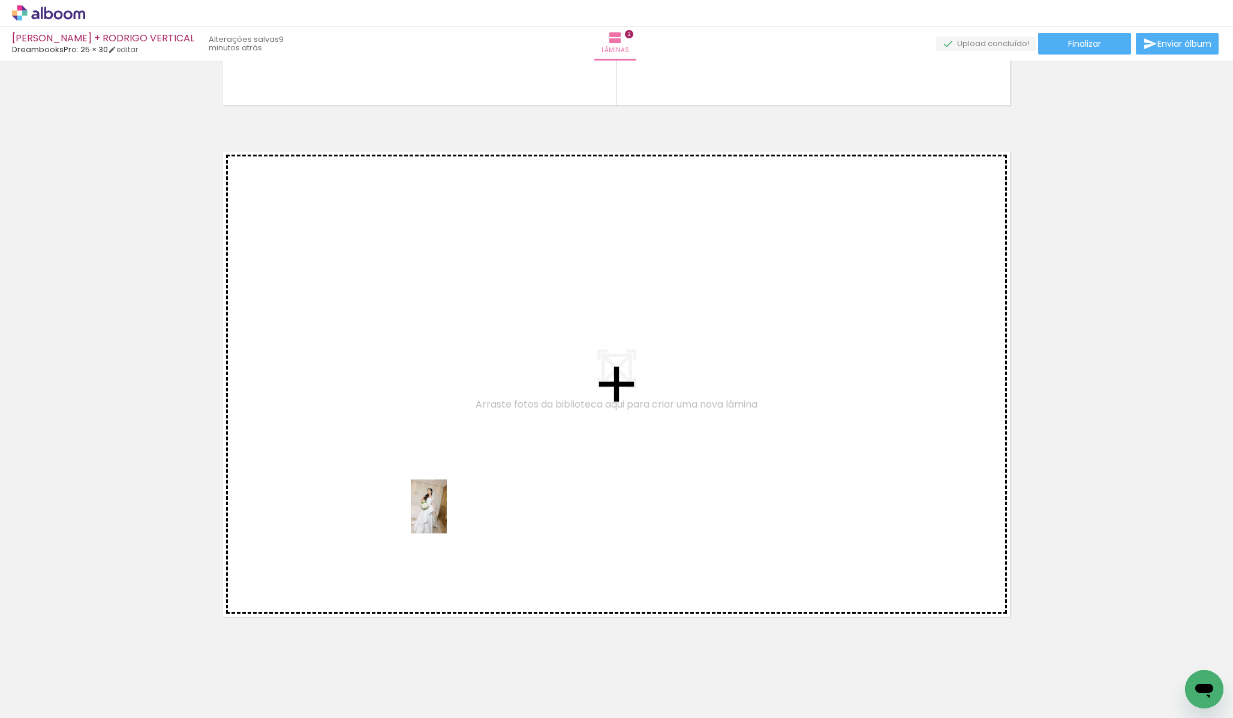
click at [448, 514] on quentale-workspace at bounding box center [616, 359] width 1233 height 718
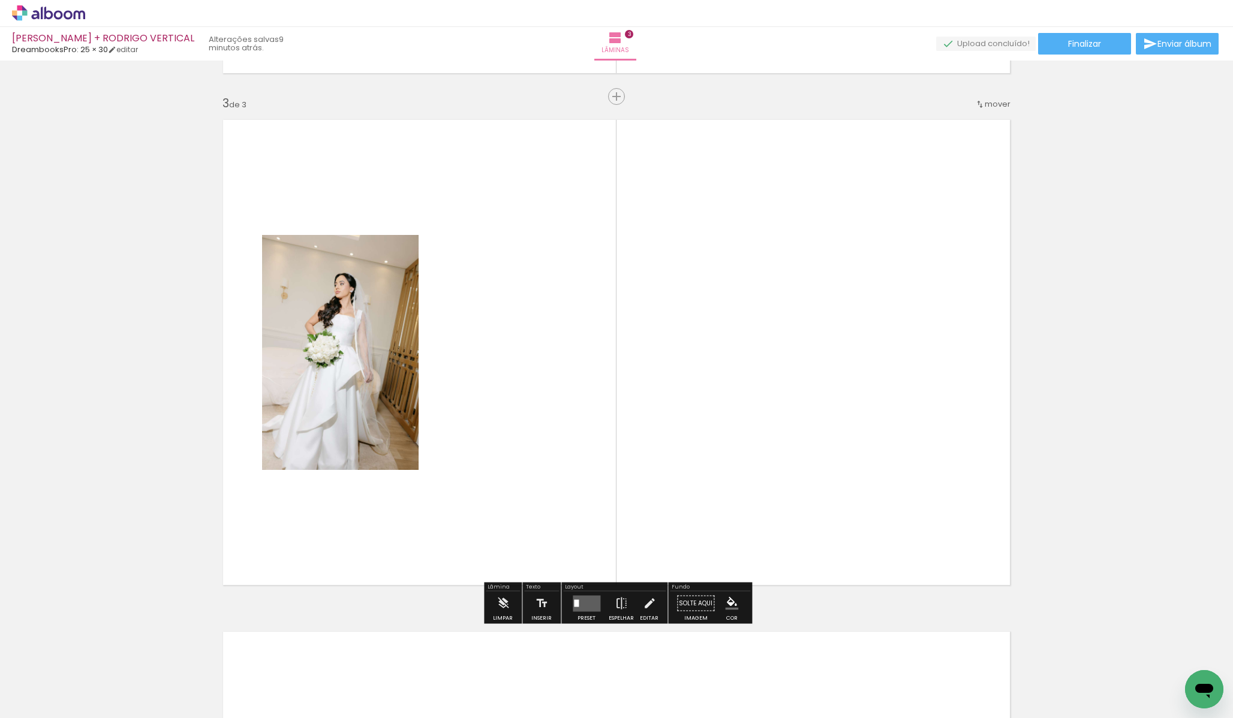
scroll to position [1008, 0]
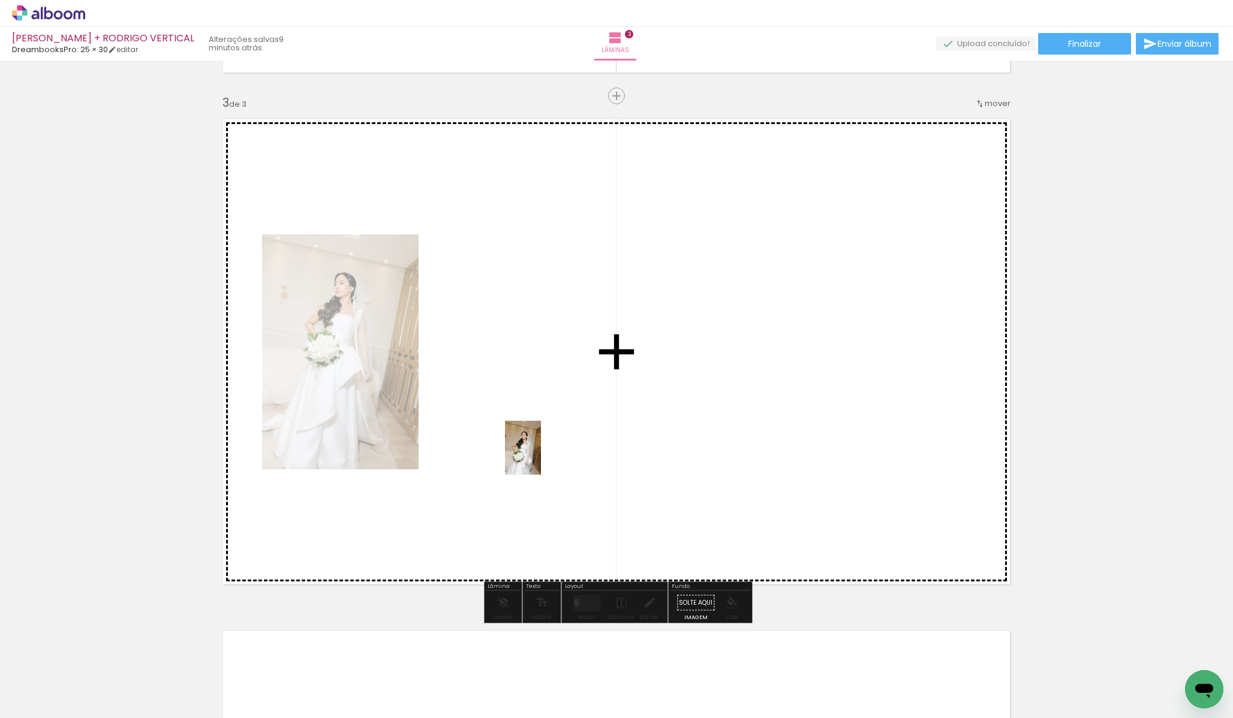
drag, startPoint x: 496, startPoint y: 676, endPoint x: 541, endPoint y: 457, distance: 223.9
click at [541, 457] on quentale-workspace at bounding box center [616, 359] width 1233 height 718
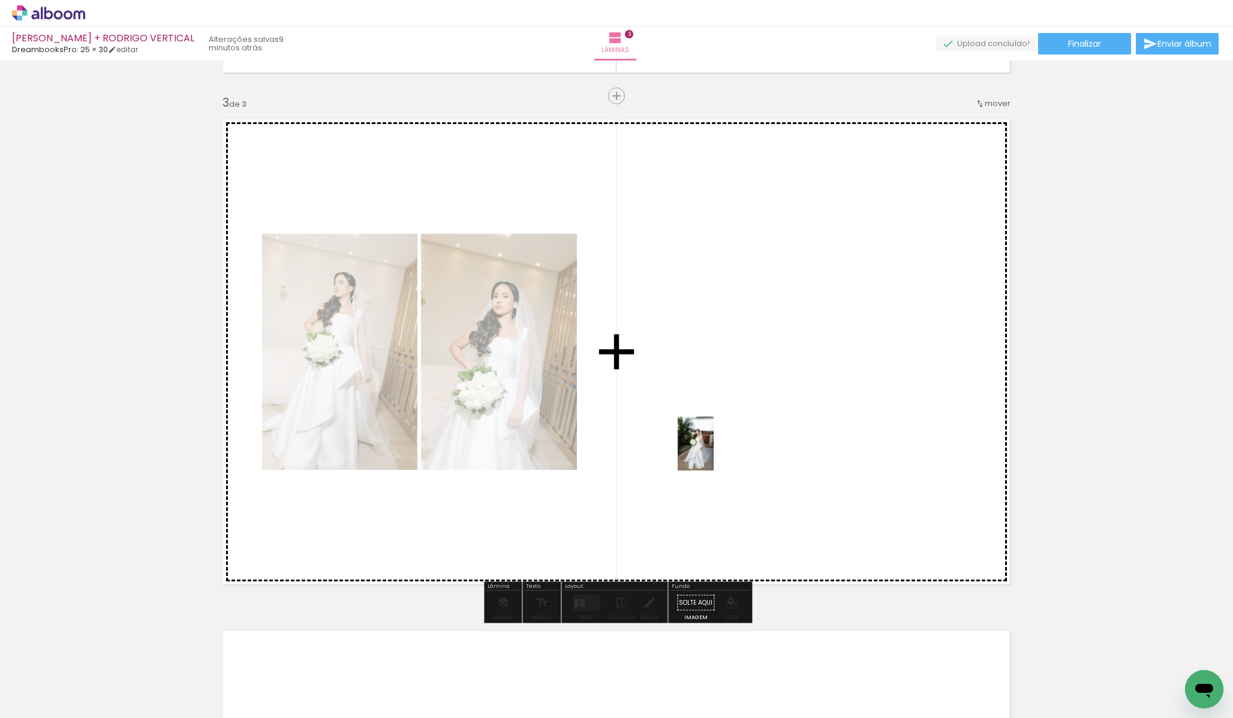
drag, startPoint x: 567, startPoint y: 684, endPoint x: 713, endPoint y: 453, distance: 273.6
click at [713, 453] on quentale-workspace at bounding box center [616, 359] width 1233 height 718
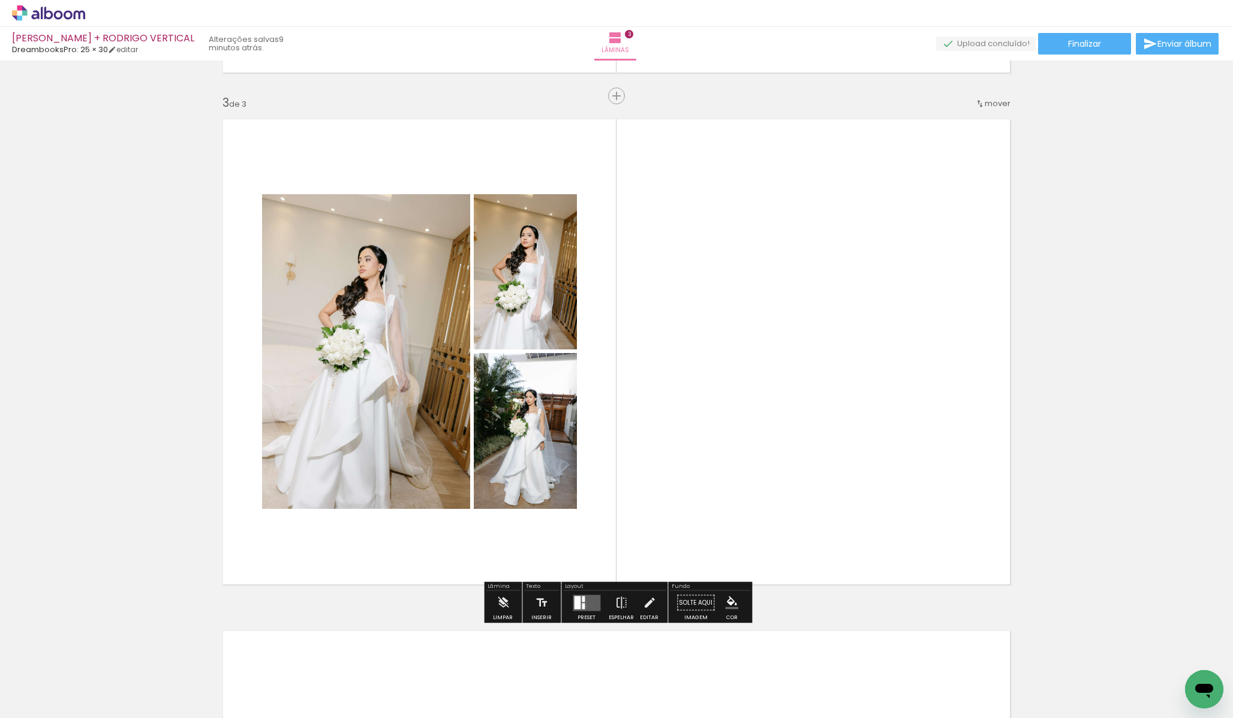
click at [583, 606] on quentale-layouter at bounding box center [587, 603] width 28 height 16
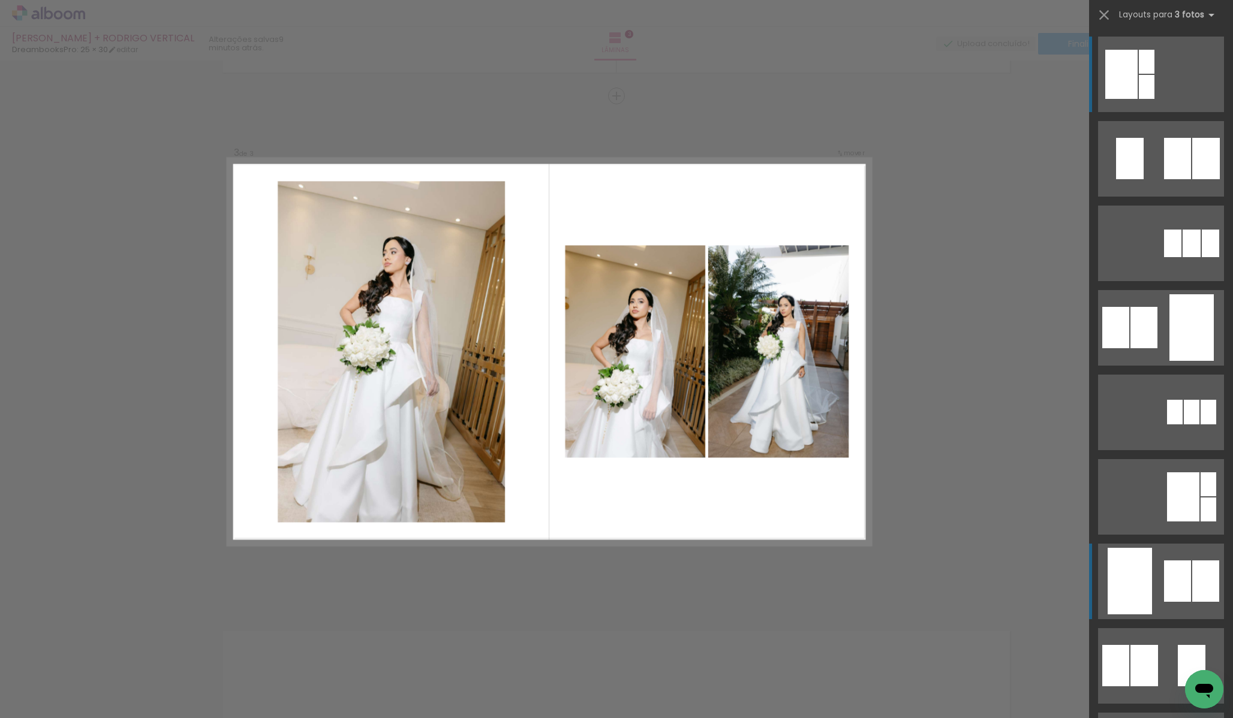
click at [1170, 593] on div at bounding box center [1177, 581] width 27 height 41
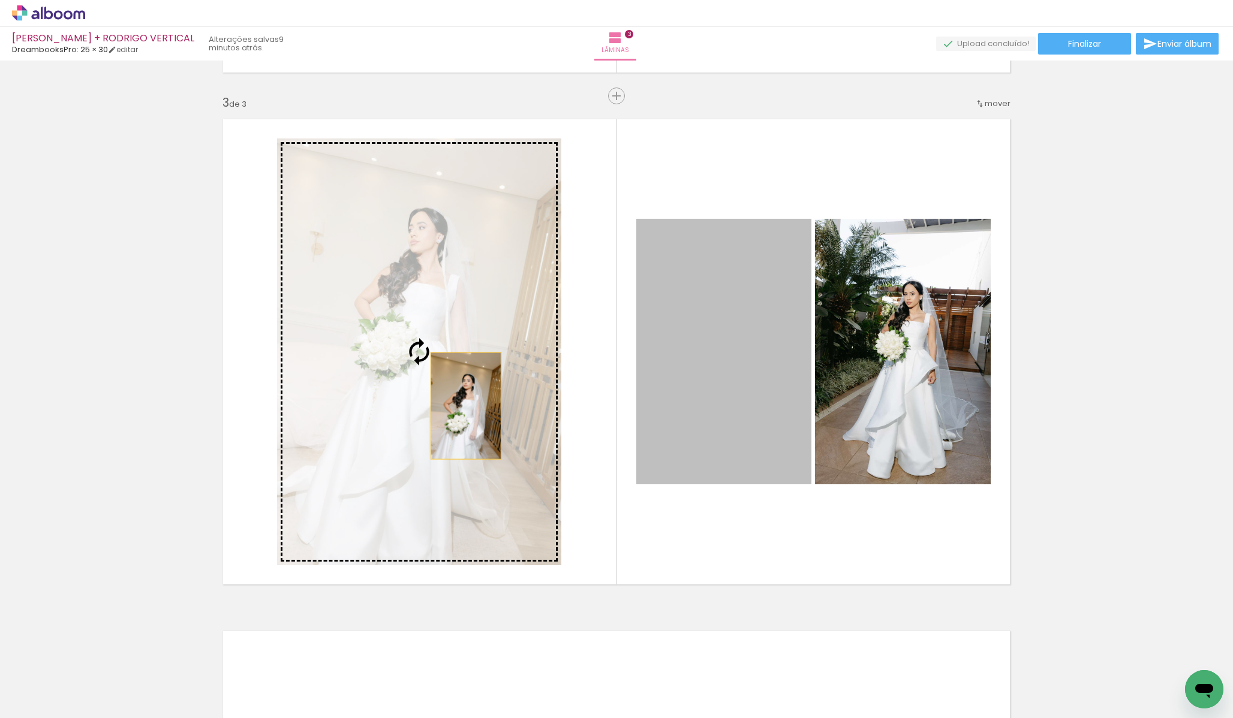
drag, startPoint x: 774, startPoint y: 408, endPoint x: 463, endPoint y: 406, distance: 311.2
click at [0, 0] on slot at bounding box center [0, 0] width 0 height 0
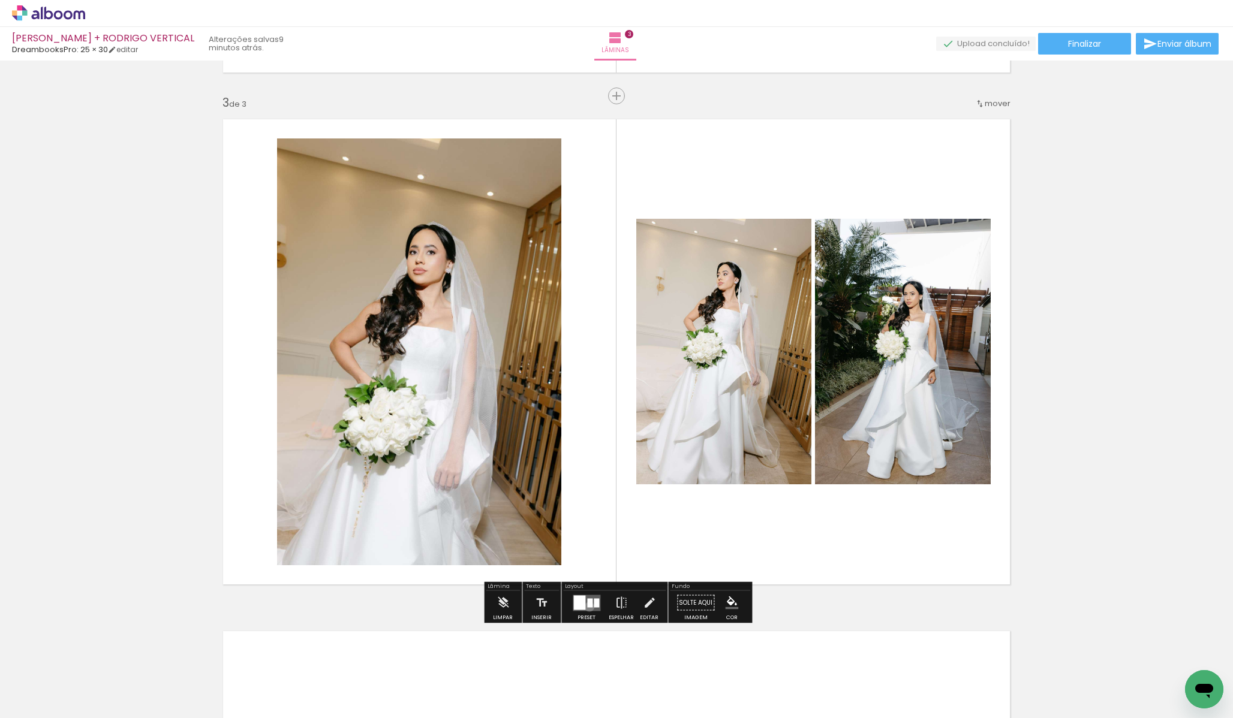
click at [587, 607] on div at bounding box center [589, 602] width 5 height 9
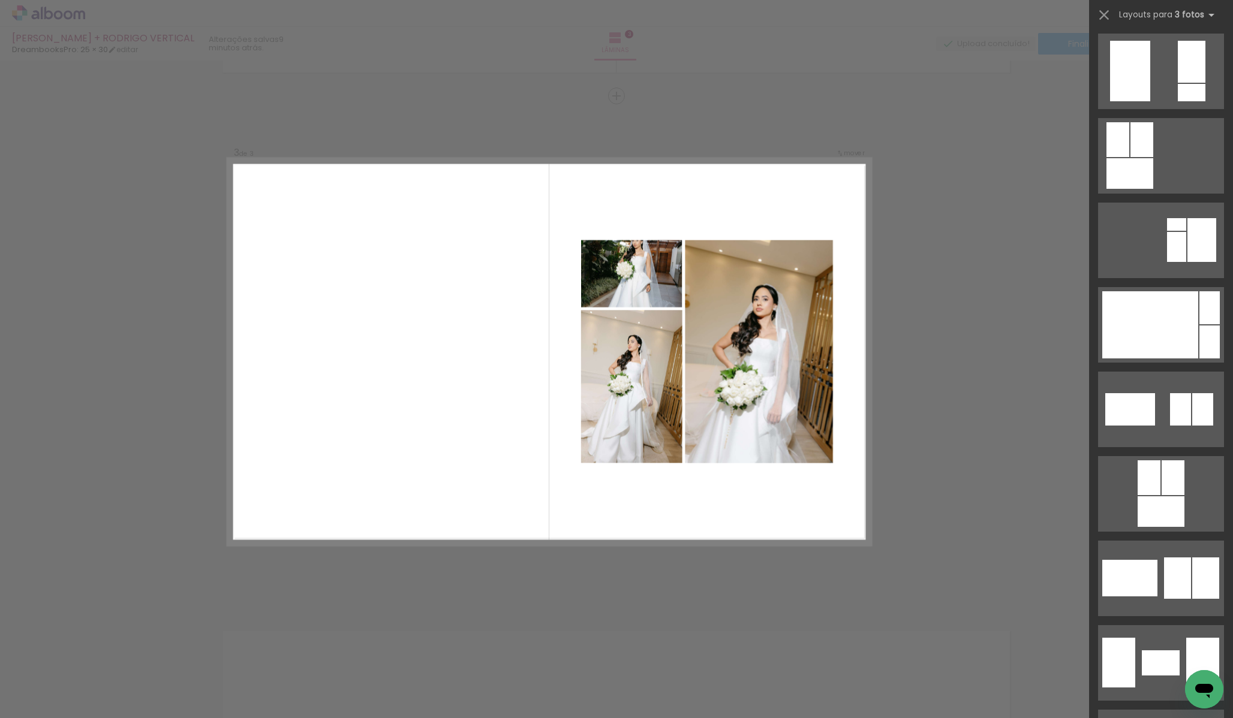
scroll to position [4181, 0]
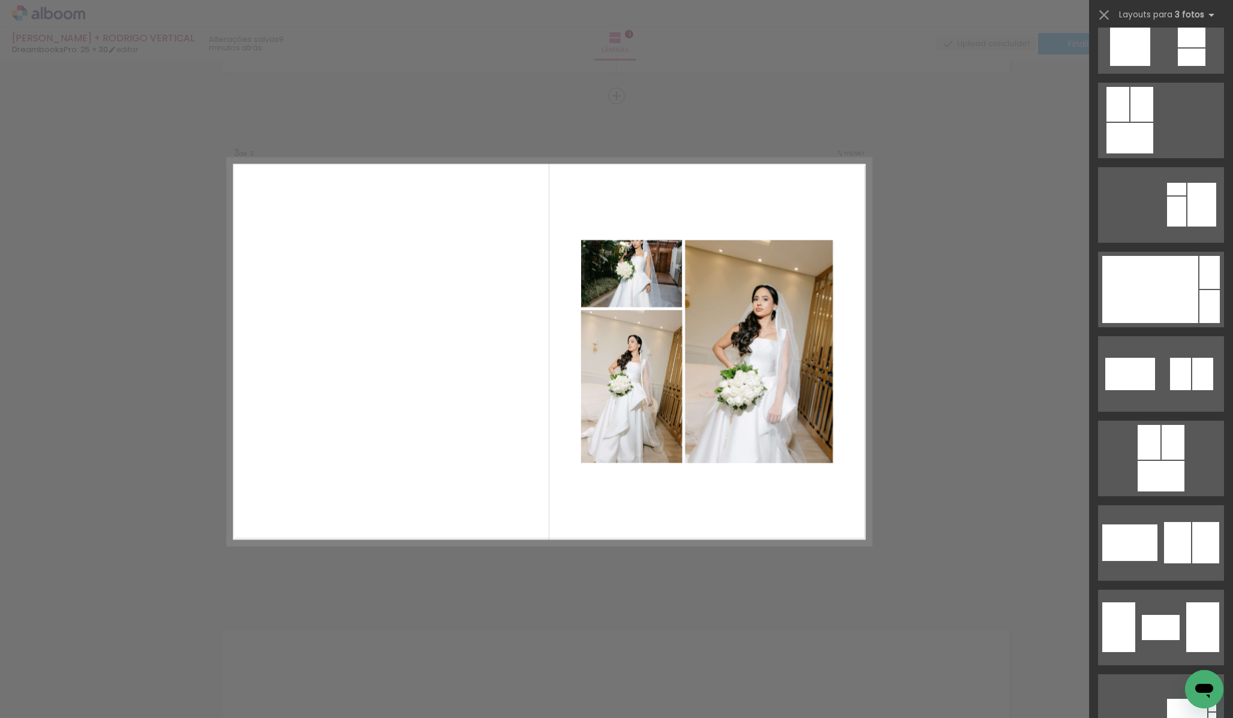
click at [987, 395] on div "Confirmar Cancelar" at bounding box center [616, 90] width 1233 height 2077
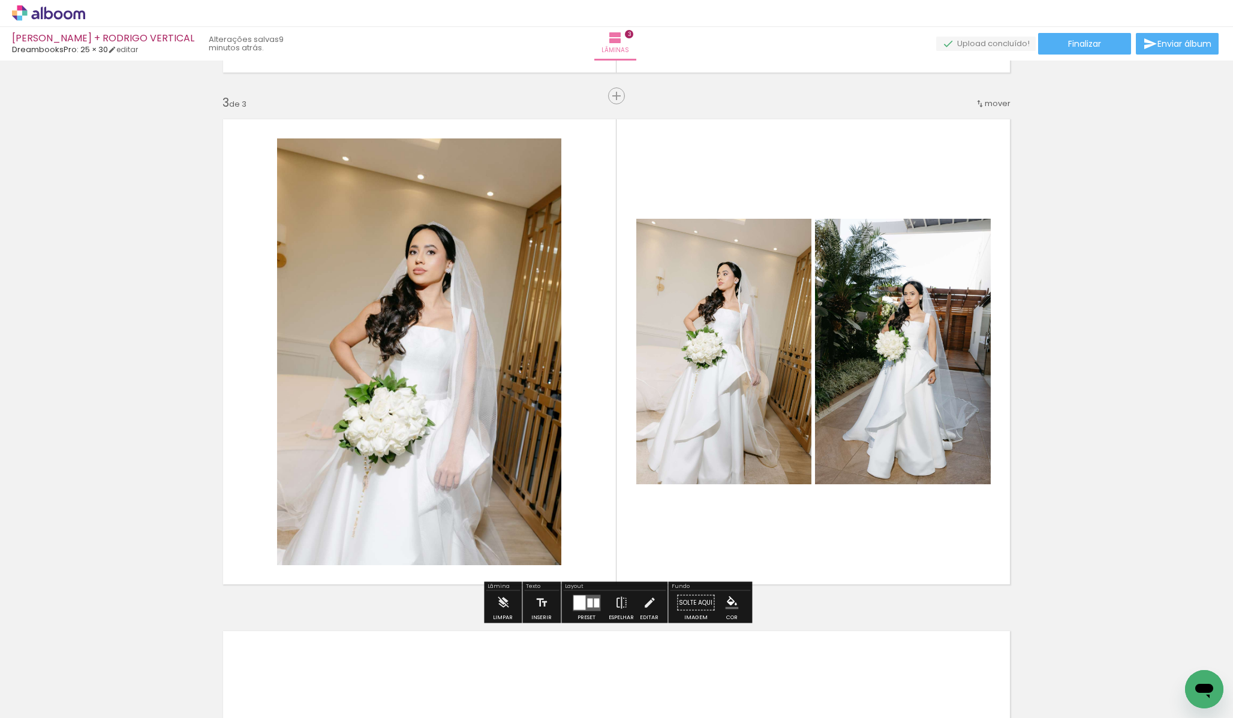
click at [455, 329] on quentale-photo at bounding box center [419, 351] width 284 height 427
click at [645, 603] on iron-icon at bounding box center [649, 603] width 13 height 24
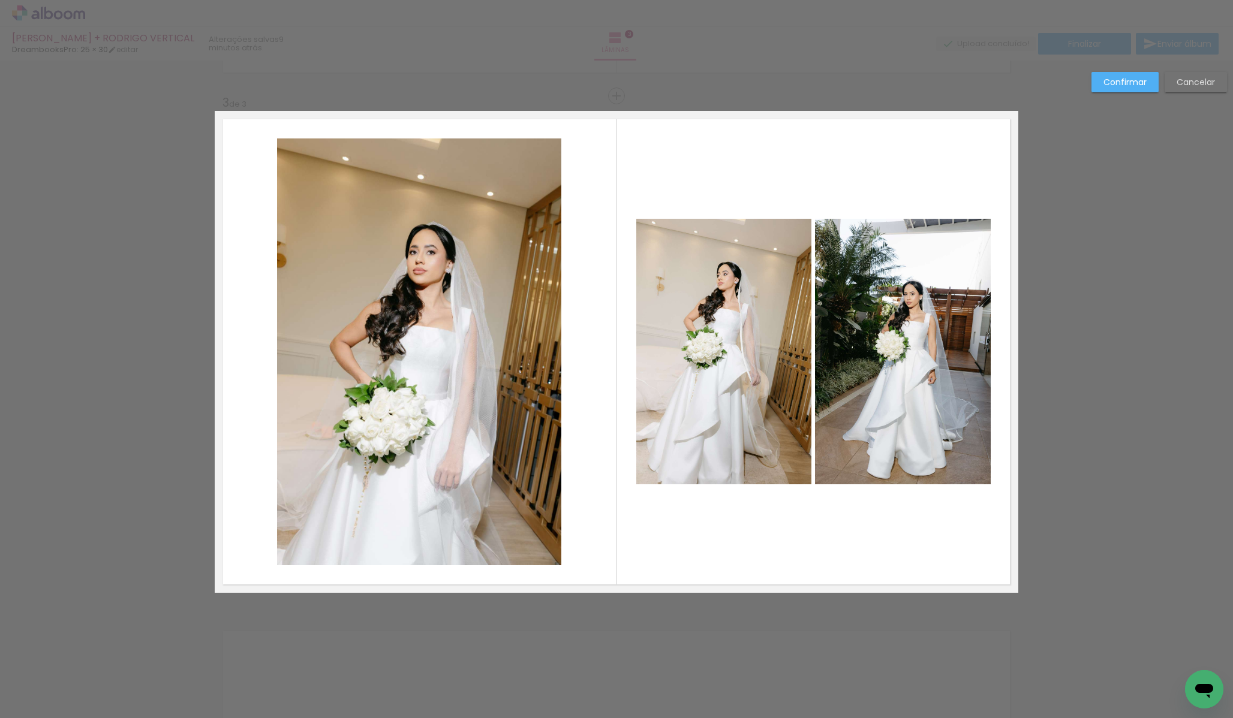
click at [356, 288] on quentale-photo at bounding box center [419, 351] width 284 height 427
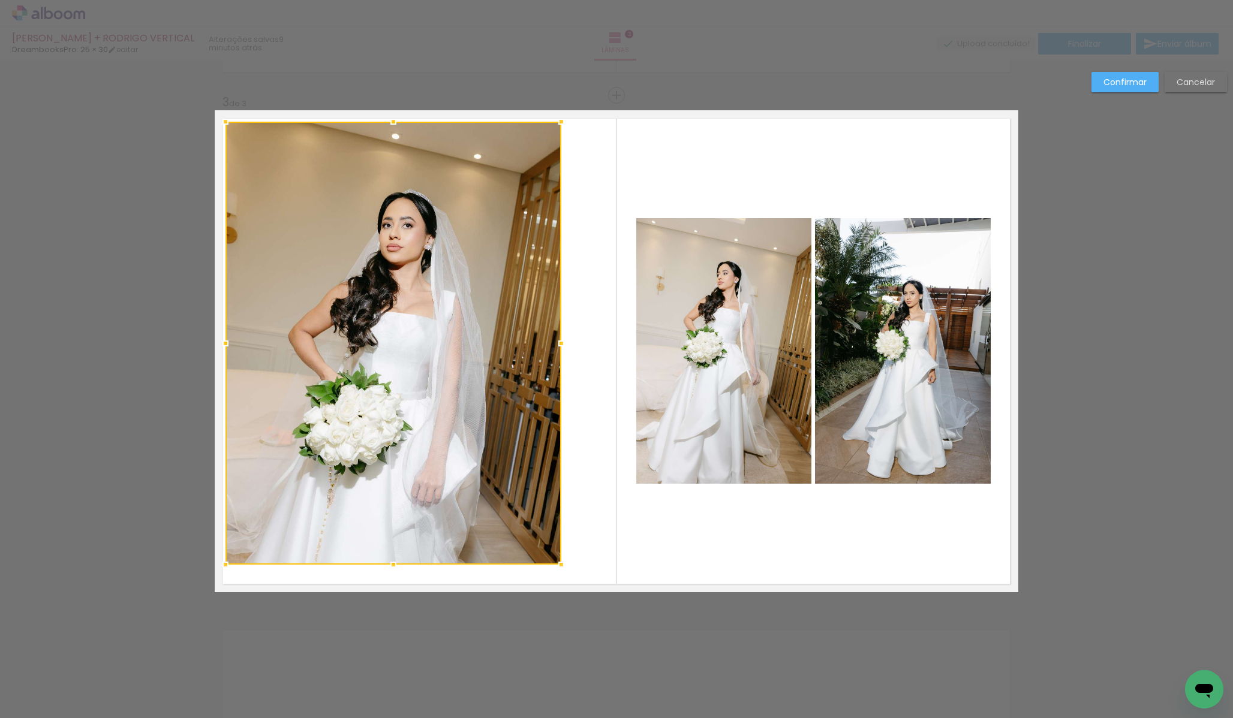
scroll to position [1008, 0]
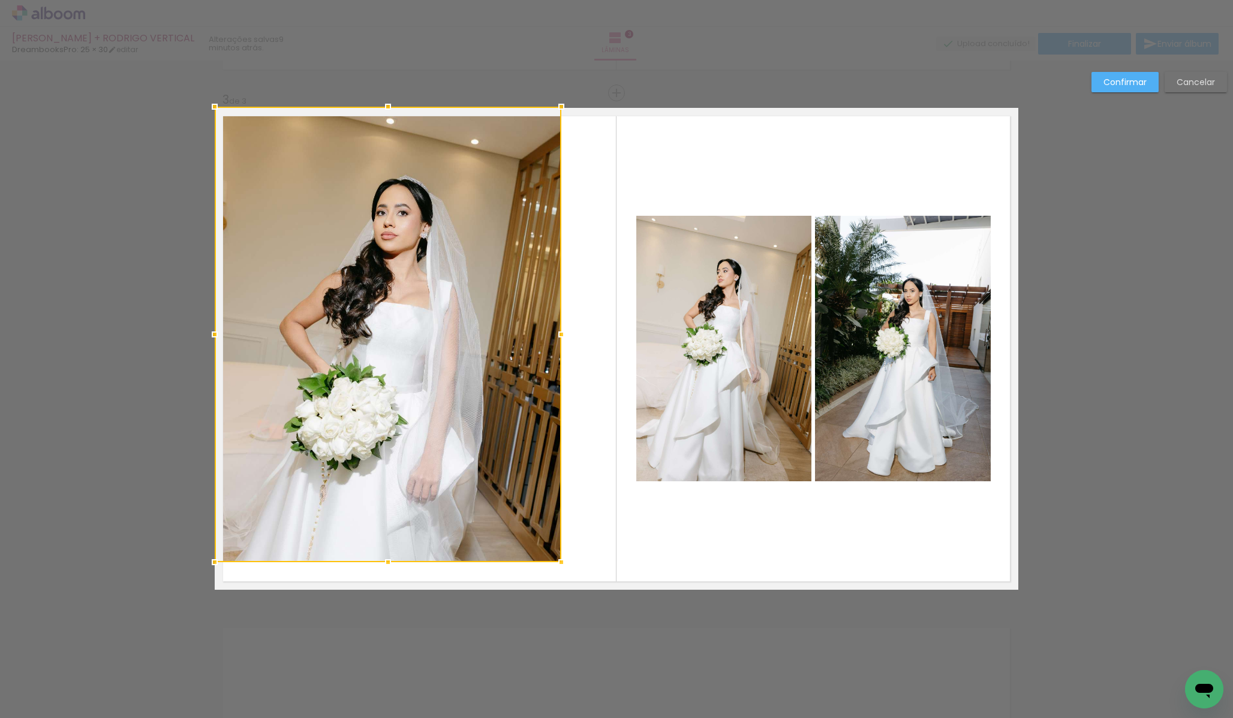
drag, startPoint x: 279, startPoint y: 139, endPoint x: 217, endPoint y: 110, distance: 68.9
click at [217, 110] on div at bounding box center [215, 107] width 24 height 24
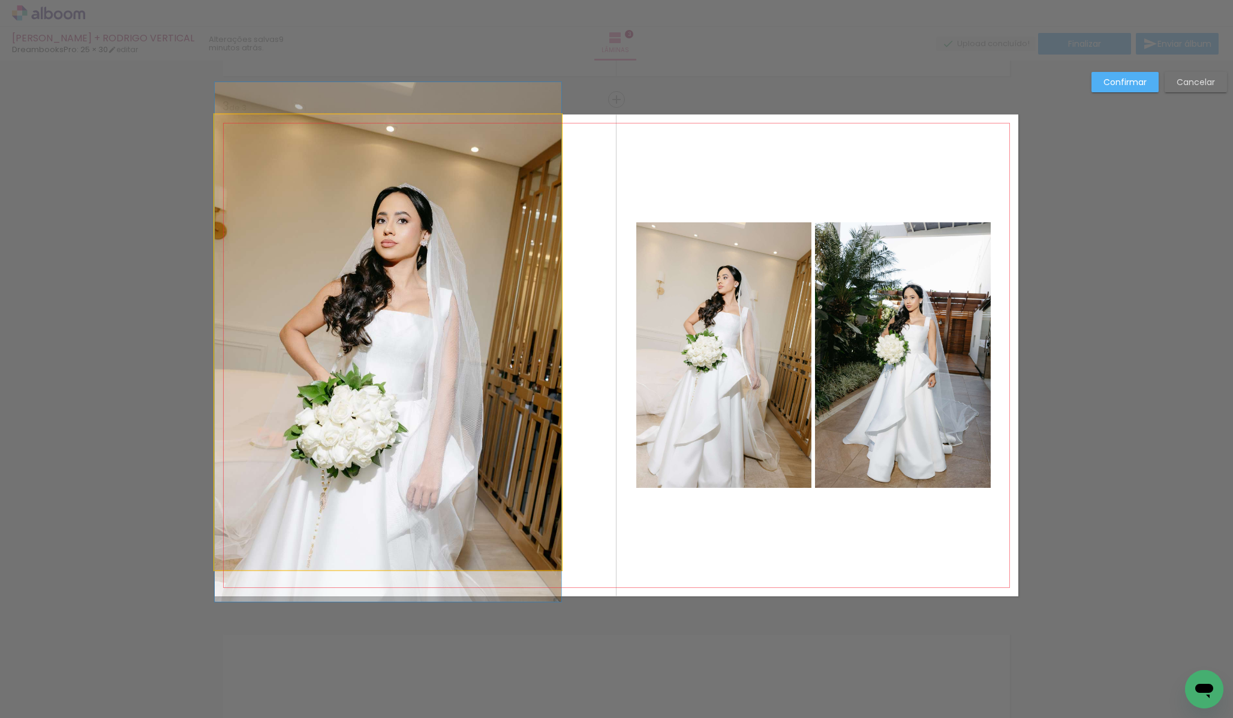
click at [544, 496] on quentale-photo at bounding box center [388, 343] width 347 height 456
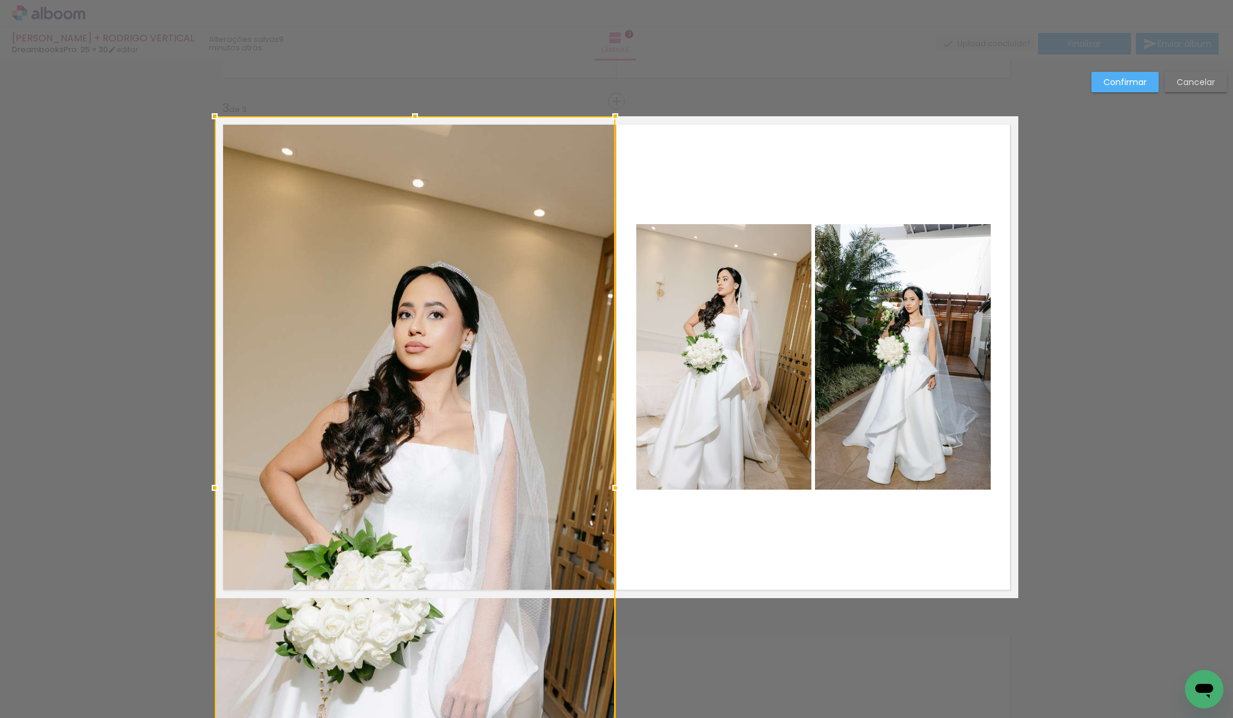
drag, startPoint x: 561, startPoint y: 575, endPoint x: 615, endPoint y: 581, distance: 54.9
click at [615, 581] on album-spread "3 de 3" at bounding box center [616, 357] width 803 height 482
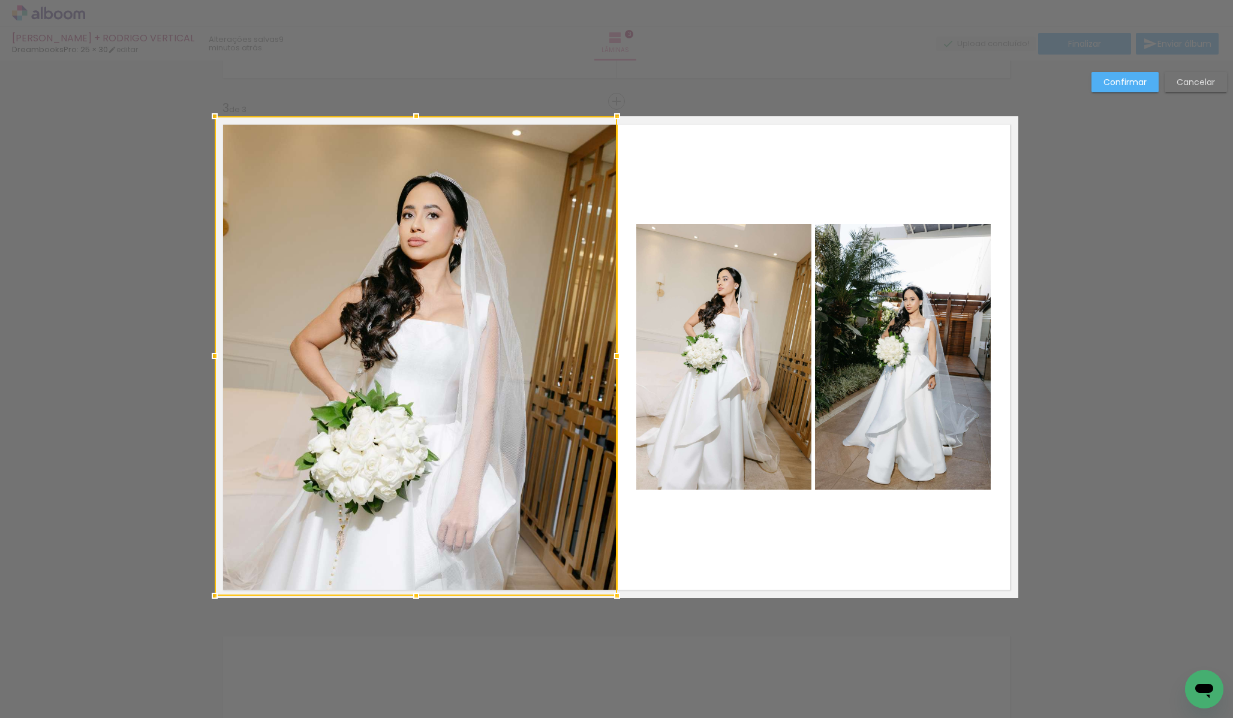
scroll to position [1007, 0]
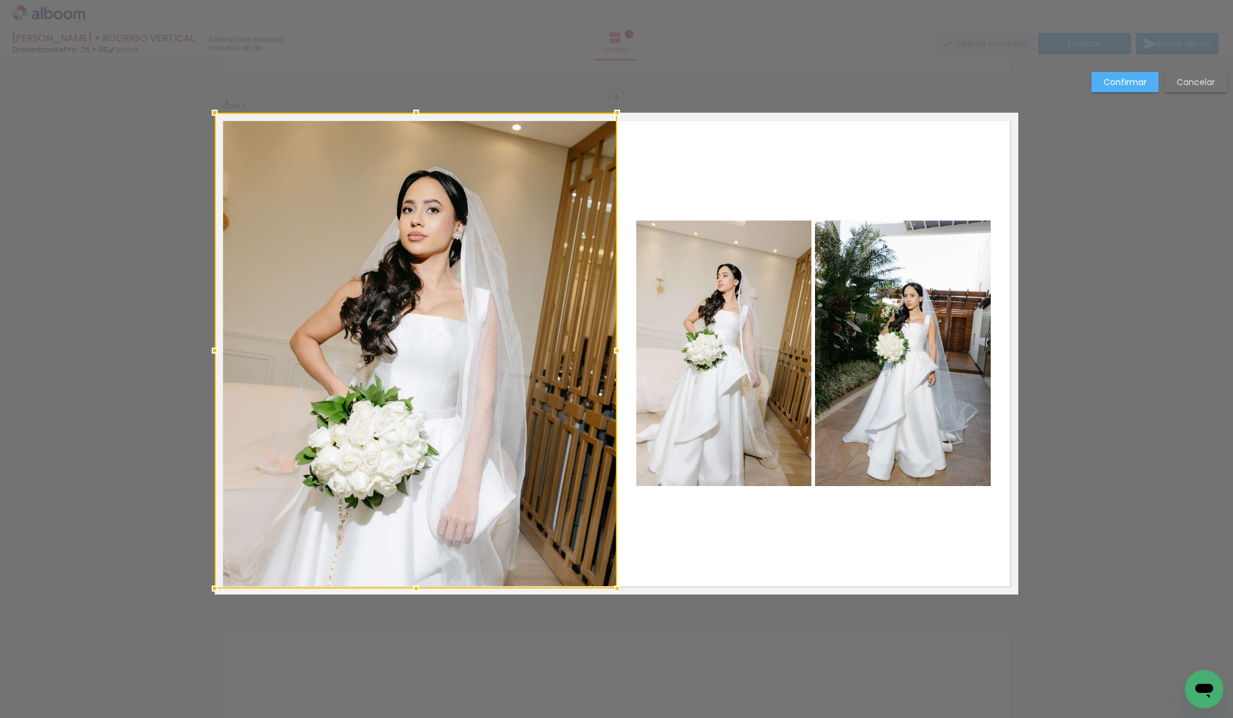
click at [621, 601] on div "Inserir lâmina 1 de 3 Inserir lâmina 2 de 3 Inserir lâmina 3 de 3 Confirmar Can…" at bounding box center [616, 92] width 1233 height 2077
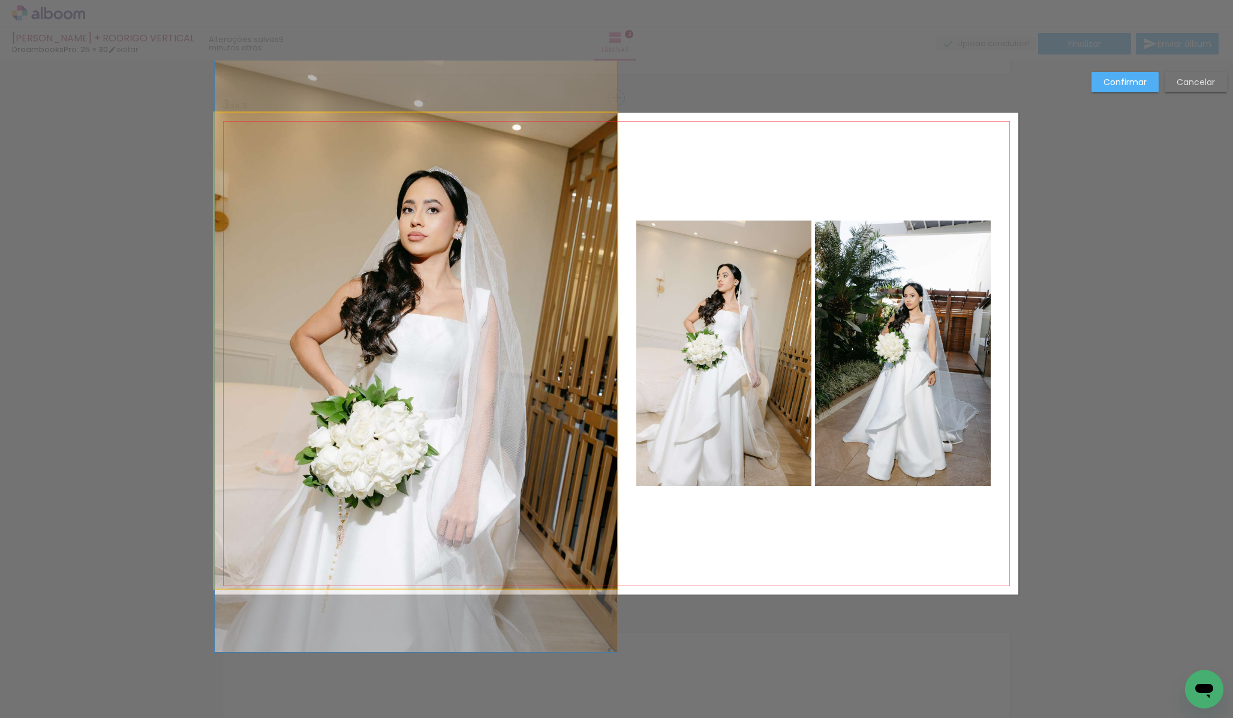
click at [414, 459] on quentale-photo at bounding box center [416, 351] width 402 height 476
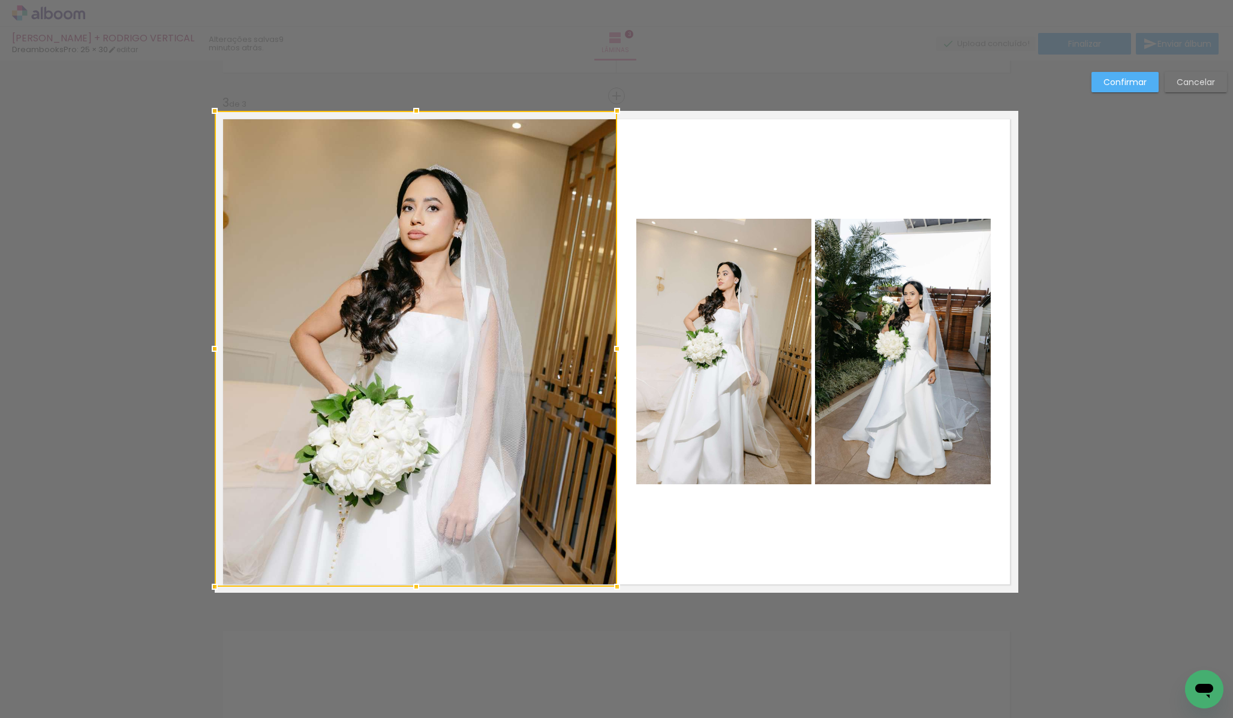
click at [425, 461] on div at bounding box center [416, 349] width 402 height 476
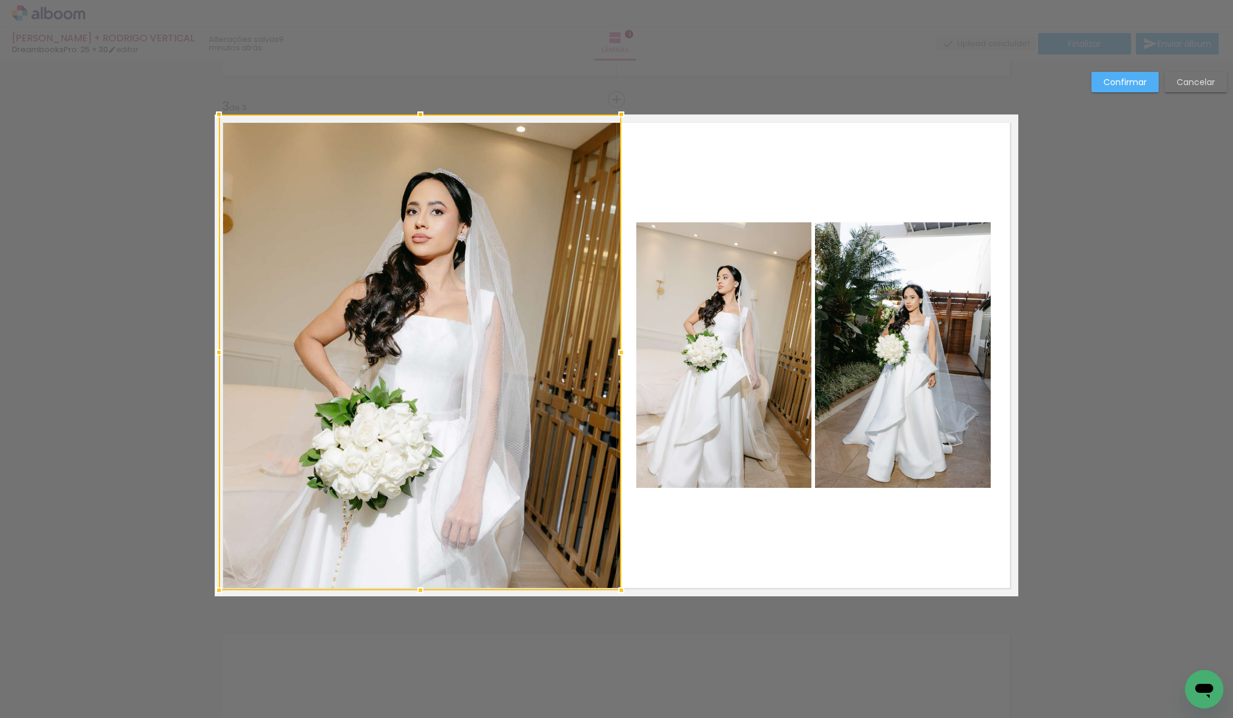
scroll to position [999, 0]
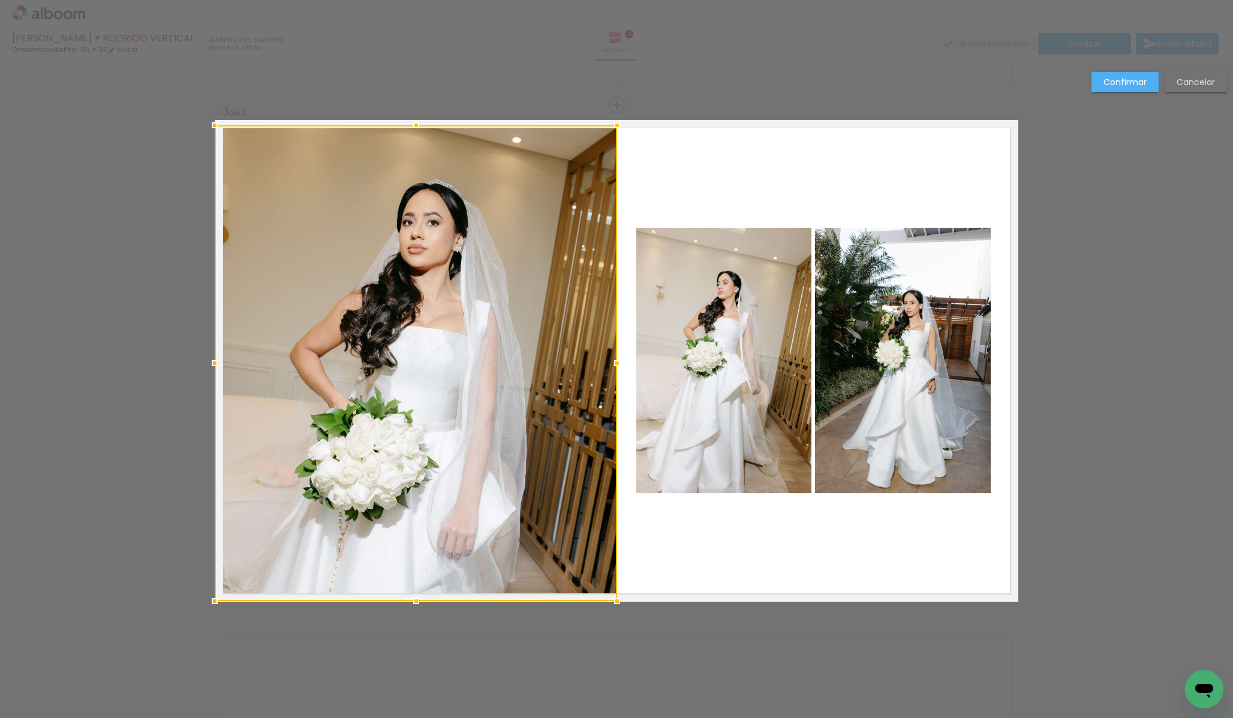
drag, startPoint x: 426, startPoint y: 414, endPoint x: 387, endPoint y: 339, distance: 84.5
click at [386, 339] on div at bounding box center [416, 363] width 402 height 476
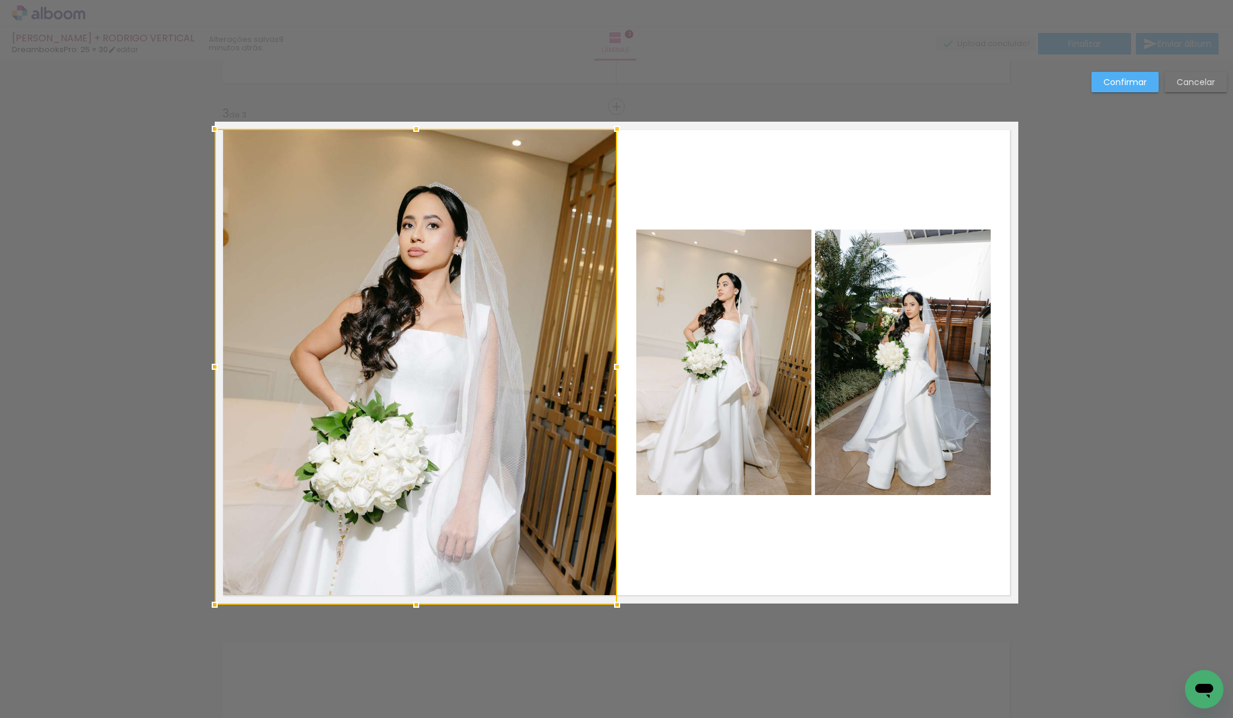
click at [771, 662] on div "Confirmar Cancelar" at bounding box center [616, 101] width 1233 height 2077
click at [0, 0] on slot "Cancelar" at bounding box center [0, 0] width 0 height 0
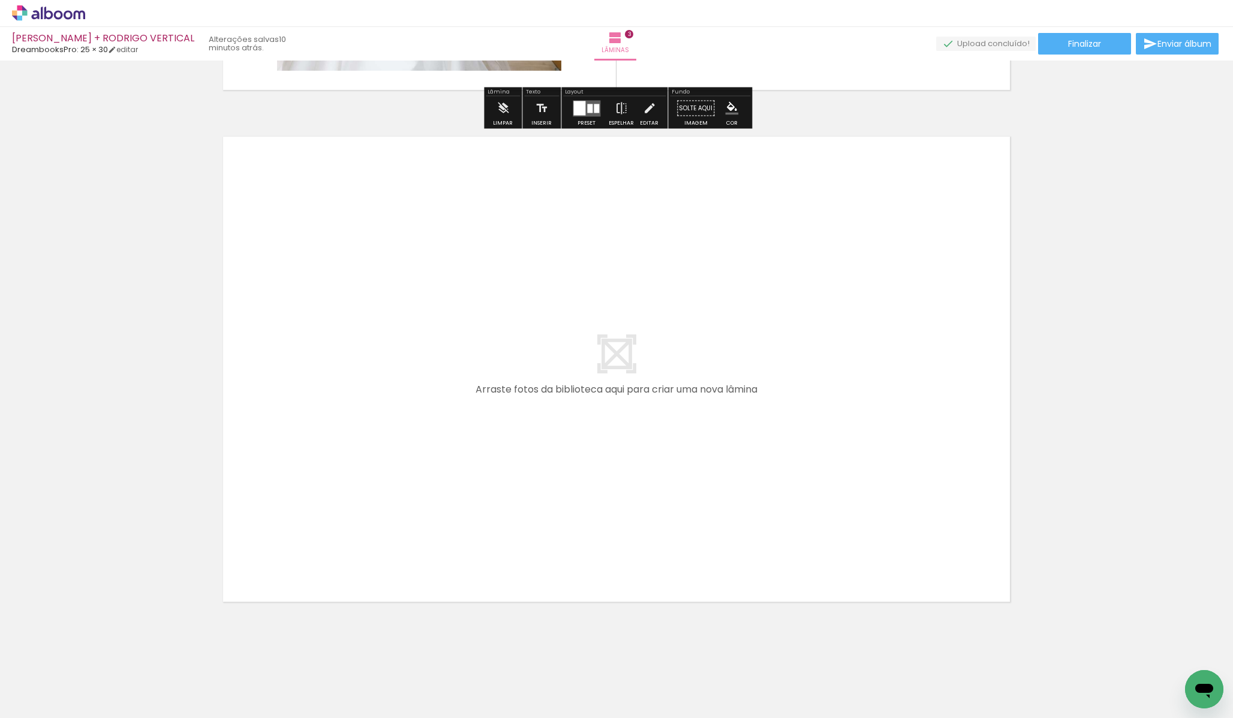
scroll to position [1512, 0]
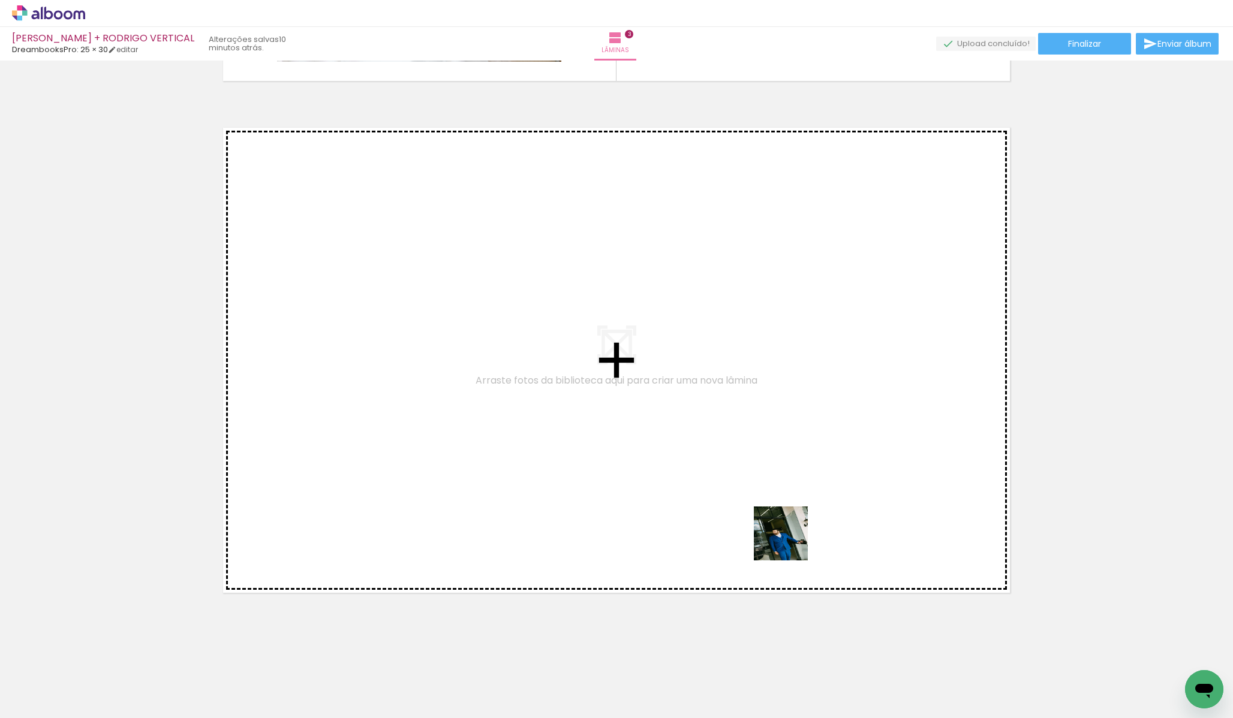
drag, startPoint x: 904, startPoint y: 695, endPoint x: 759, endPoint y: 513, distance: 233.0
click at [759, 513] on quentale-workspace at bounding box center [616, 359] width 1233 height 718
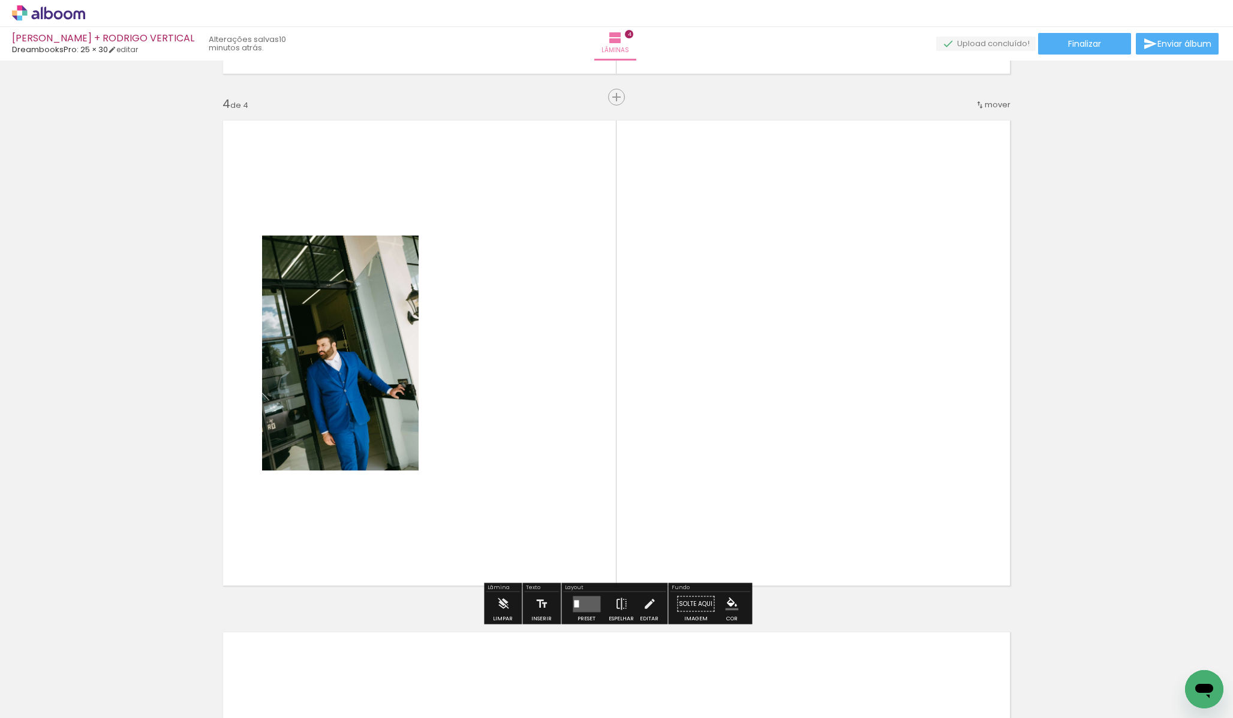
scroll to position [1520, 0]
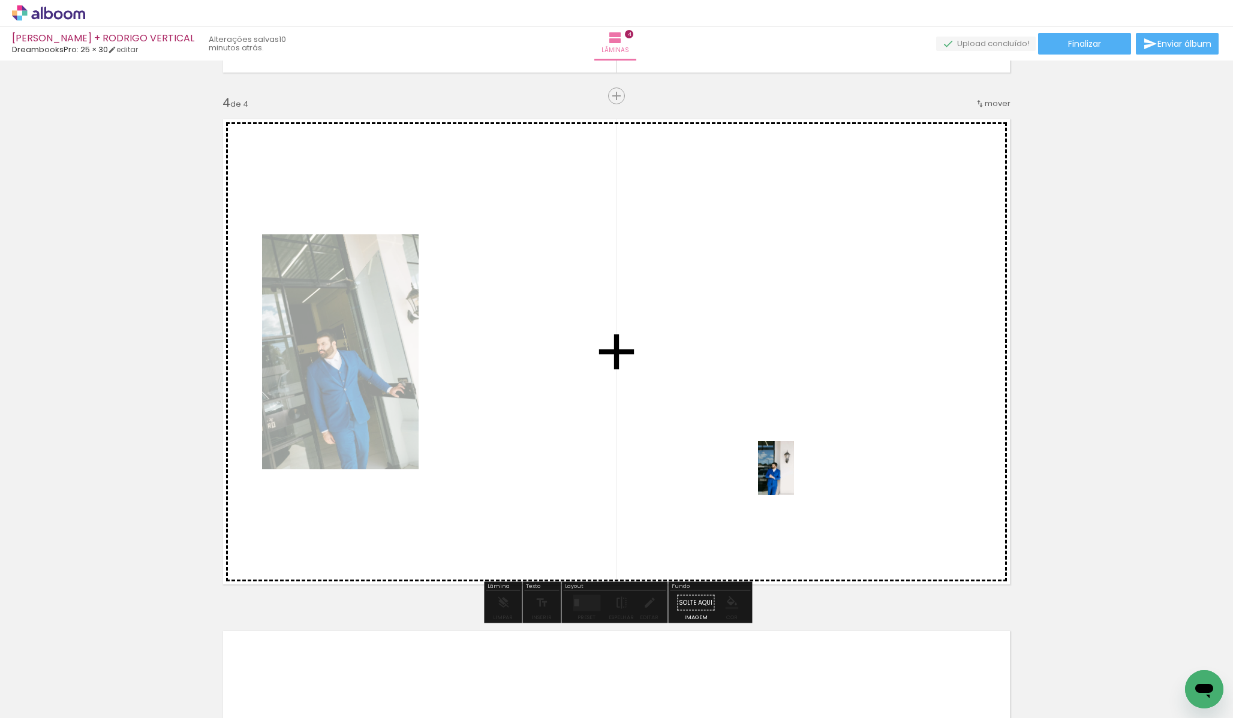
drag, startPoint x: 970, startPoint y: 691, endPoint x: 792, endPoint y: 470, distance: 284.0
click at [792, 470] on quentale-workspace at bounding box center [616, 359] width 1233 height 718
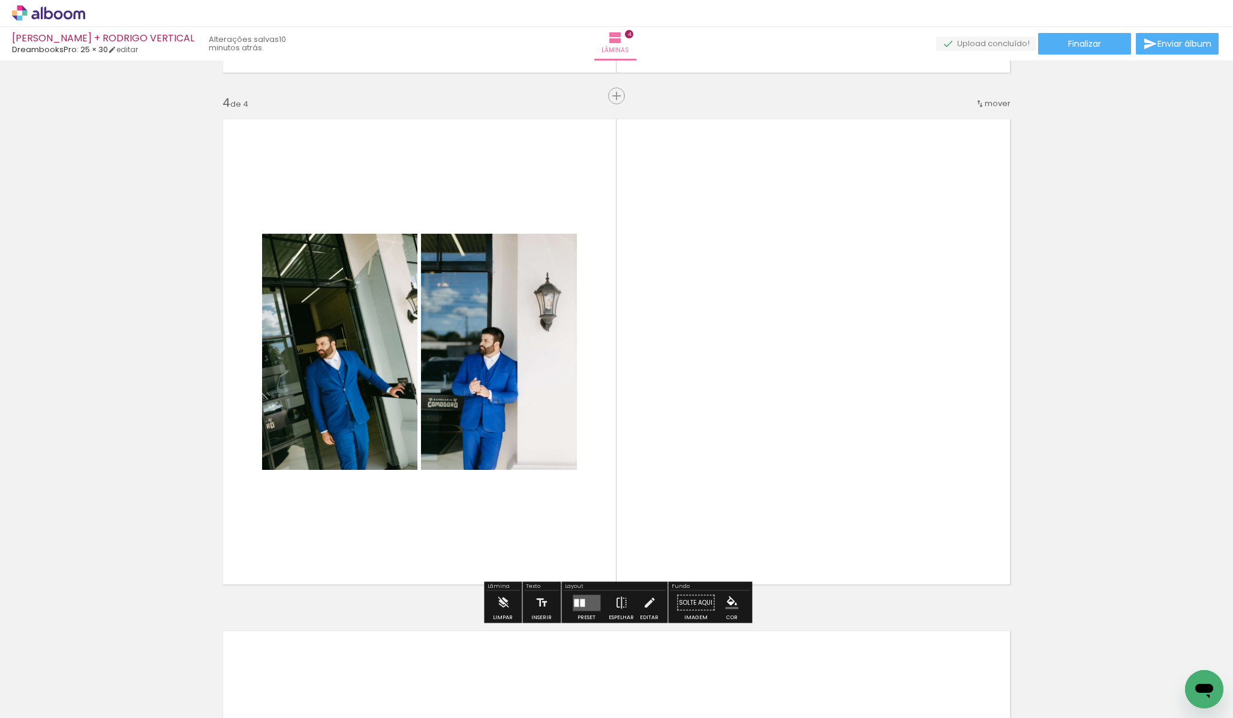
click at [591, 605] on quentale-layouter at bounding box center [587, 603] width 28 height 16
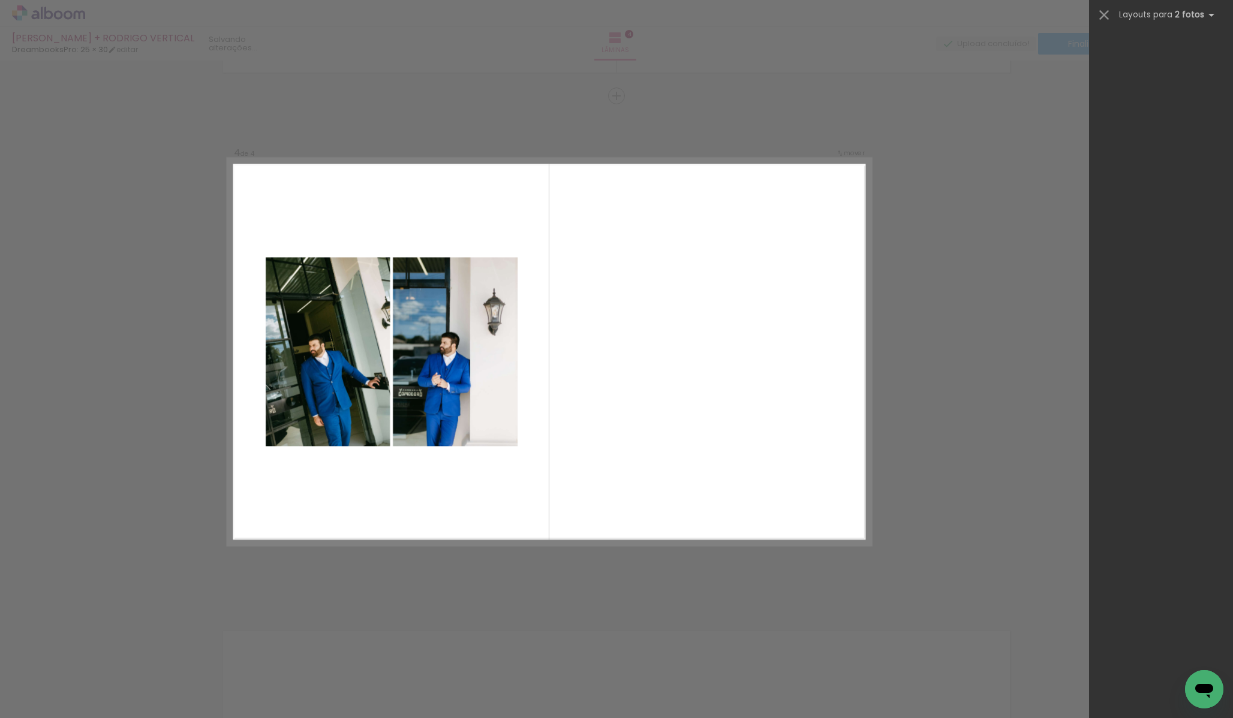
scroll to position [0, 0]
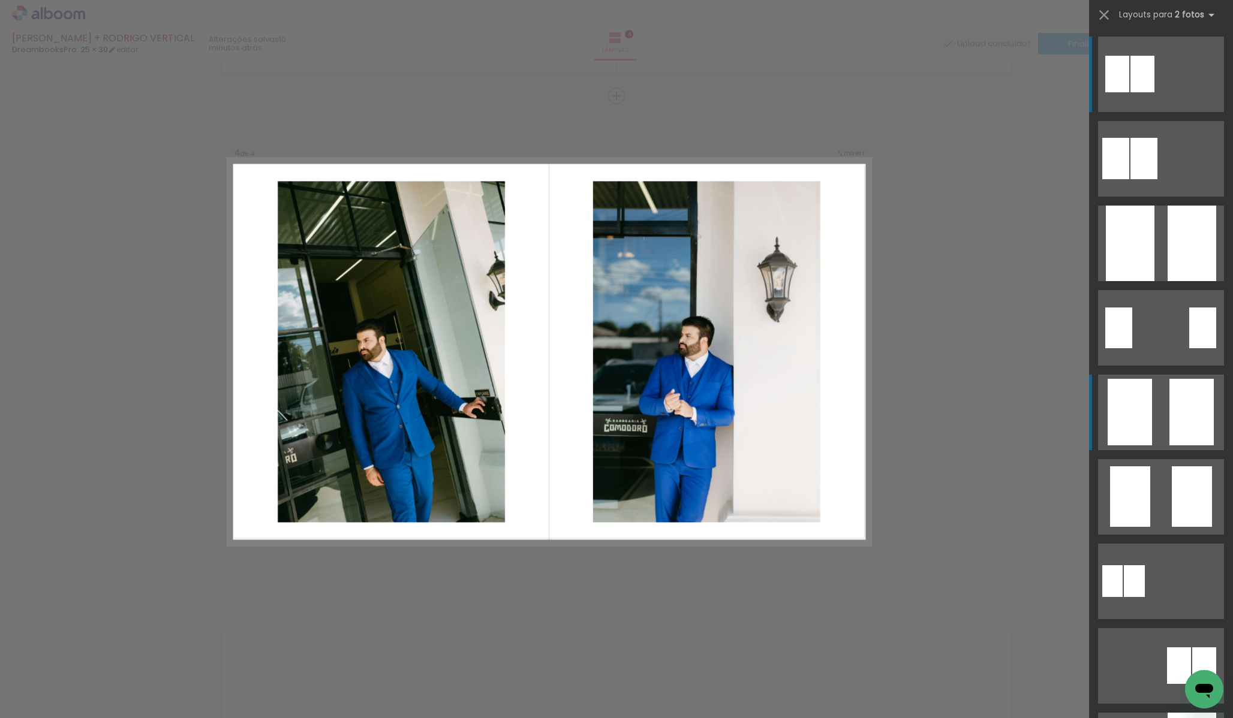
click at [1152, 401] on quentale-layouter at bounding box center [1161, 413] width 126 height 76
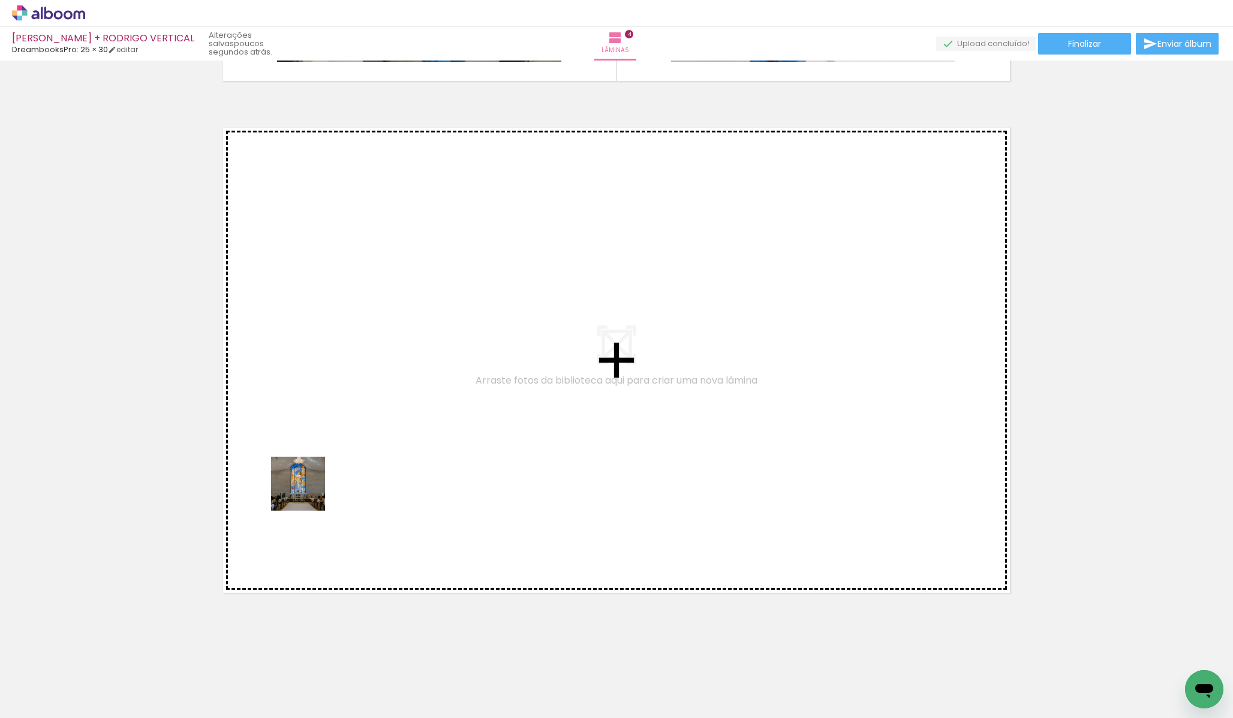
drag, startPoint x: 125, startPoint y: 695, endPoint x: 311, endPoint y: 489, distance: 277.6
click at [311, 489] on quentale-workspace at bounding box center [616, 359] width 1233 height 718
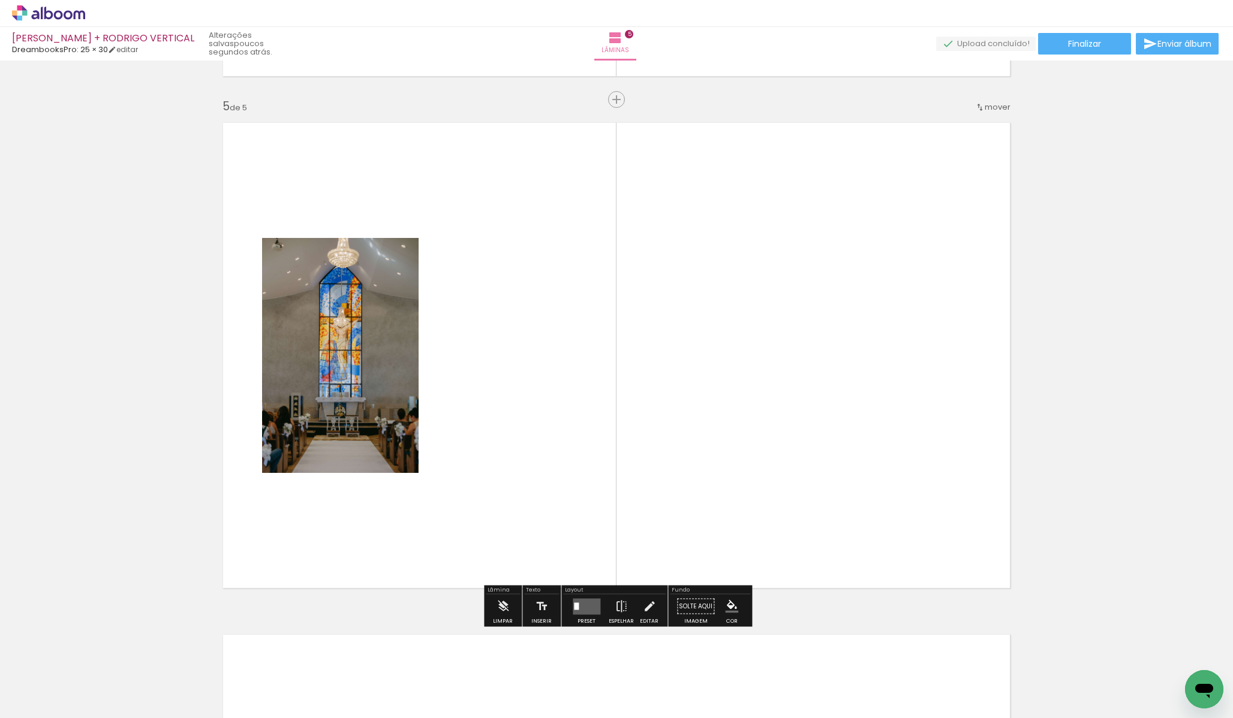
scroll to position [2033, 0]
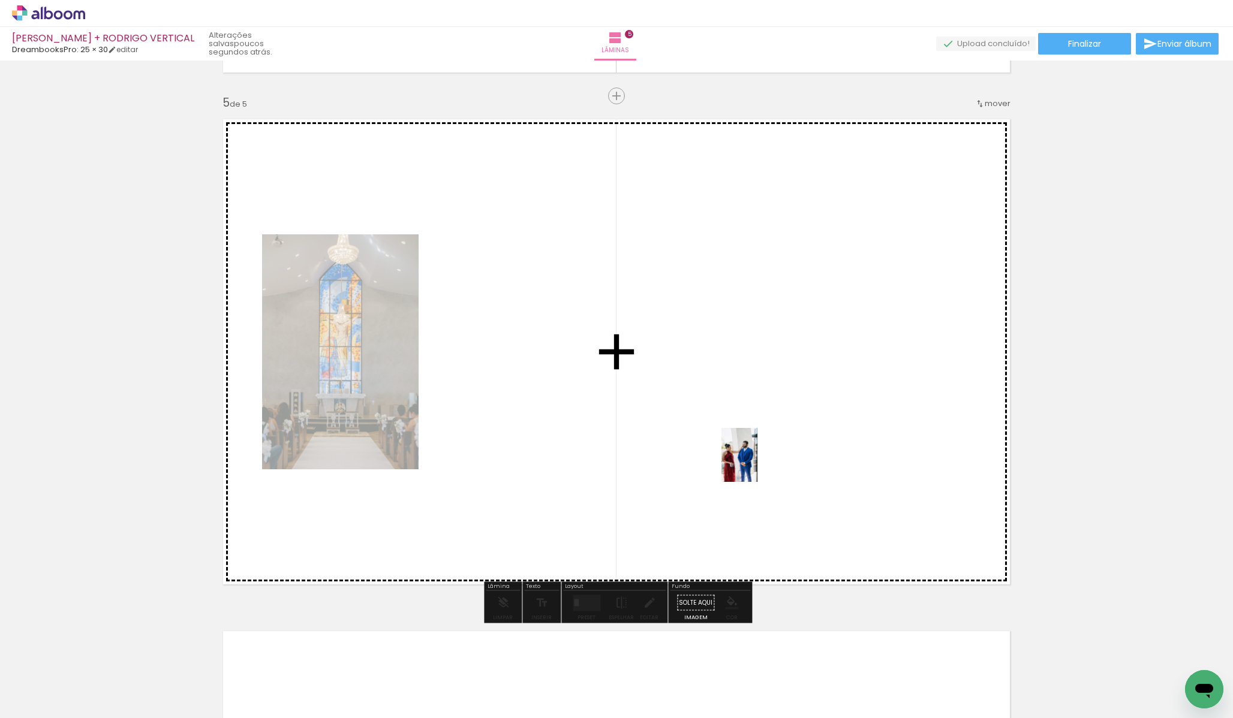
drag, startPoint x: 251, startPoint y: 662, endPoint x: 757, endPoint y: 464, distance: 543.9
click at [757, 464] on quentale-workspace at bounding box center [616, 359] width 1233 height 718
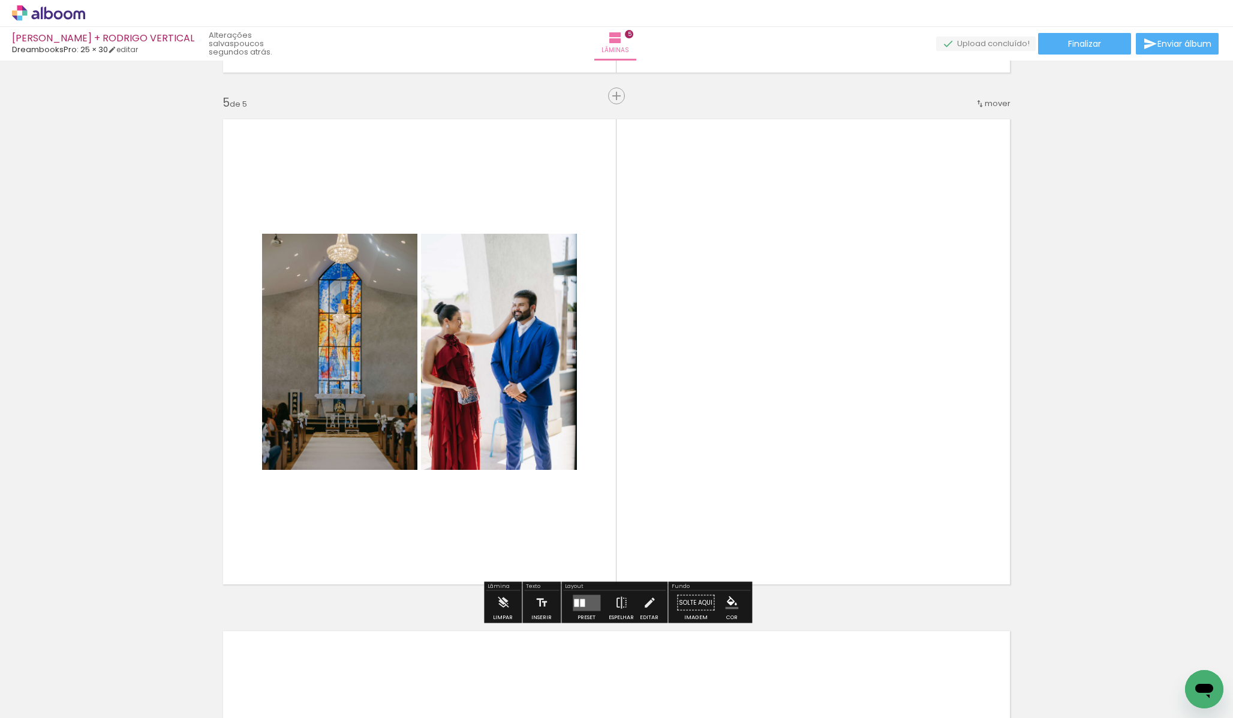
click at [580, 600] on div at bounding box center [582, 603] width 5 height 8
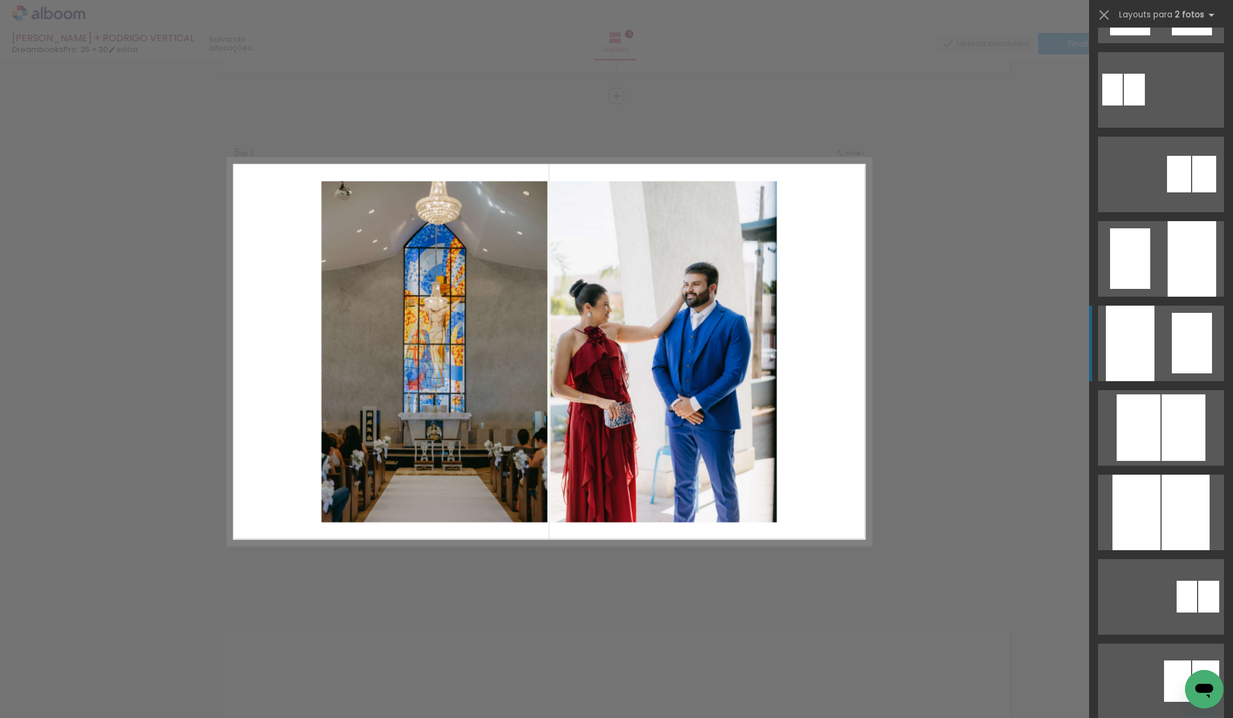
scroll to position [492, 0]
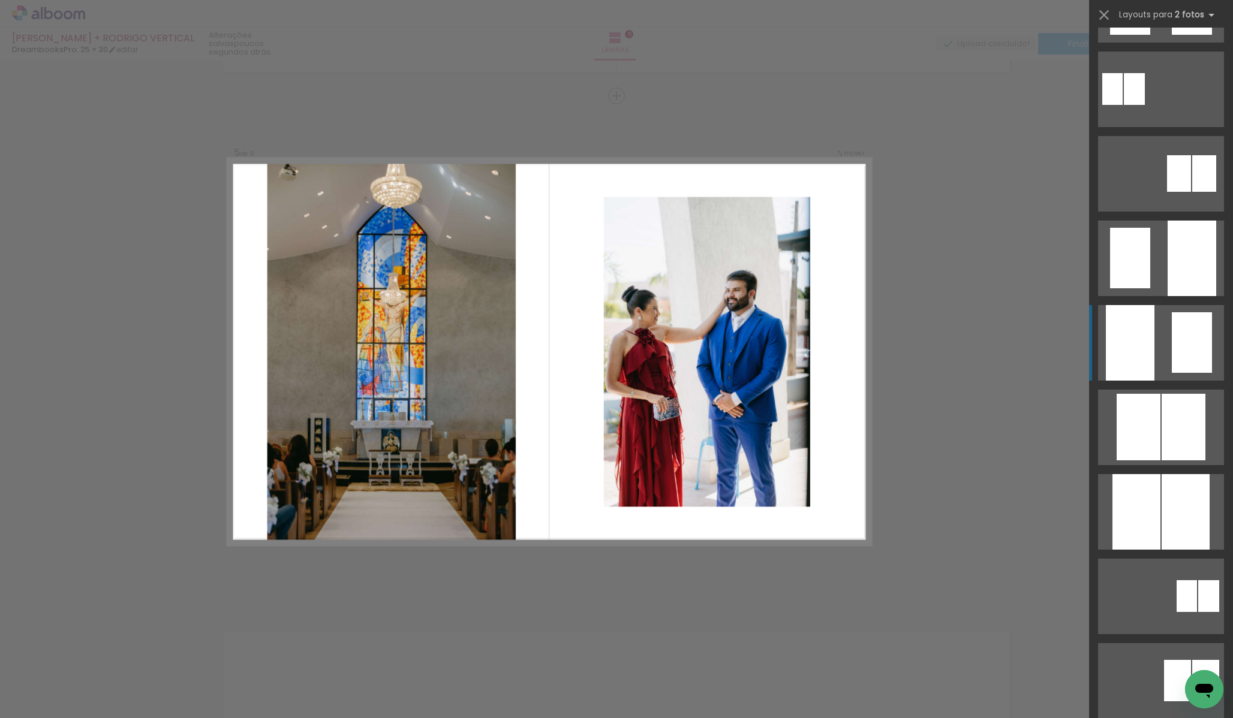
click at [1160, 357] on quentale-layouter at bounding box center [1161, 343] width 126 height 76
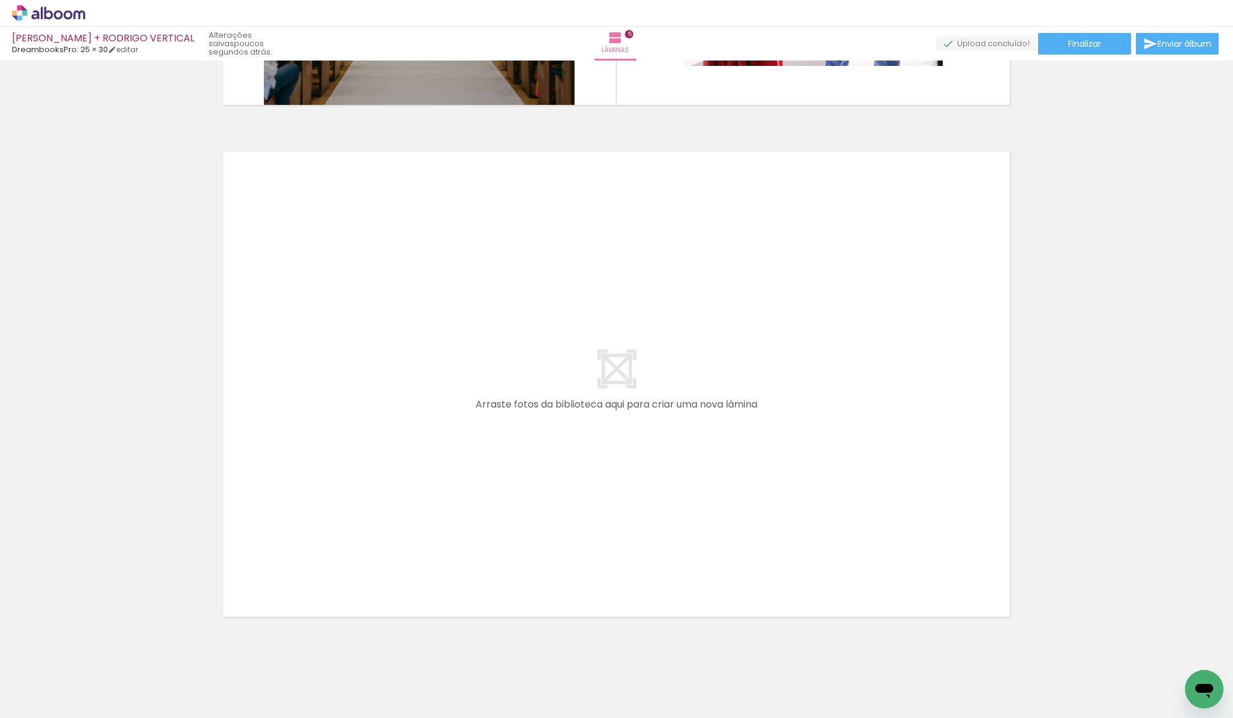
scroll to position [2513, 0]
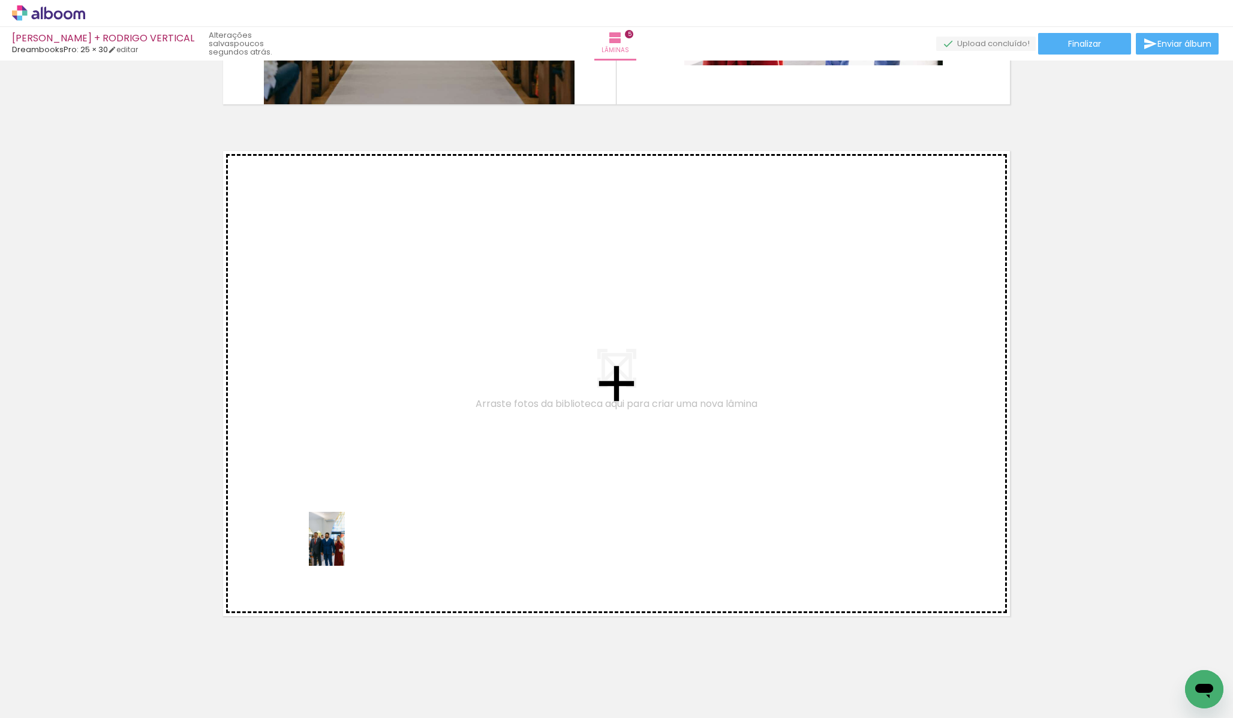
drag, startPoint x: 266, startPoint y: 686, endPoint x: 345, endPoint y: 548, distance: 159.0
click at [345, 548] on quentale-workspace at bounding box center [616, 359] width 1233 height 718
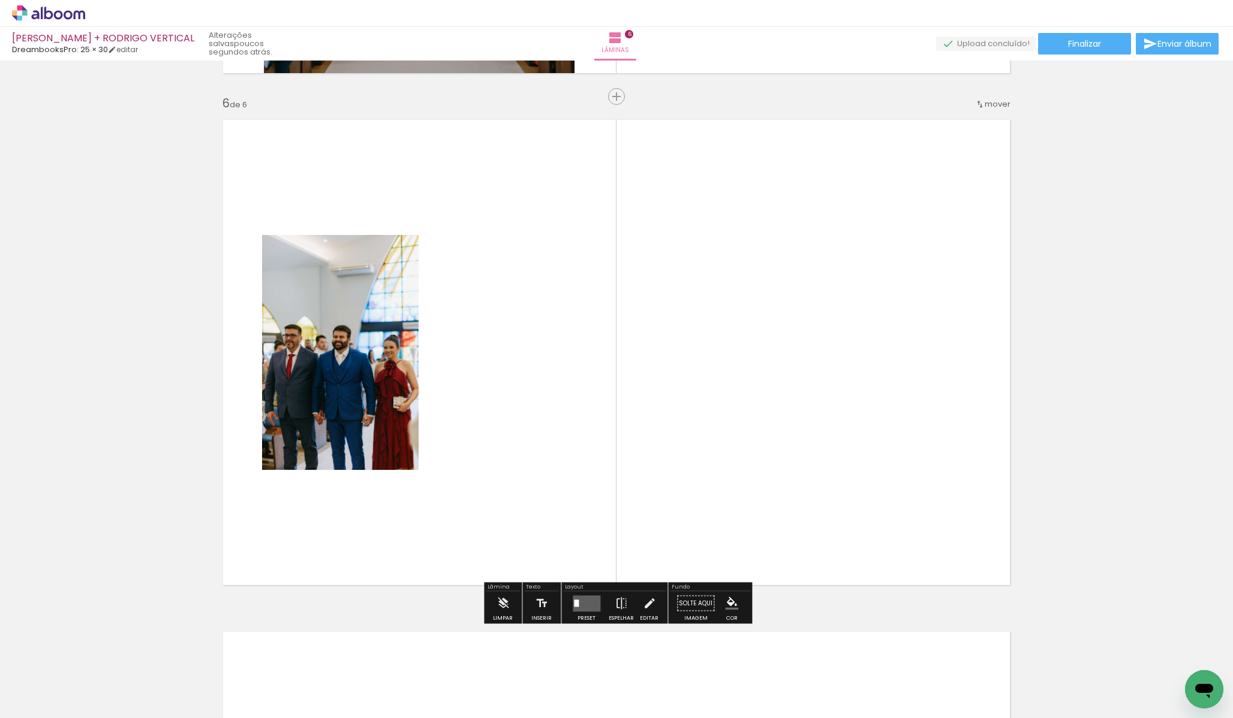
scroll to position [2545, 0]
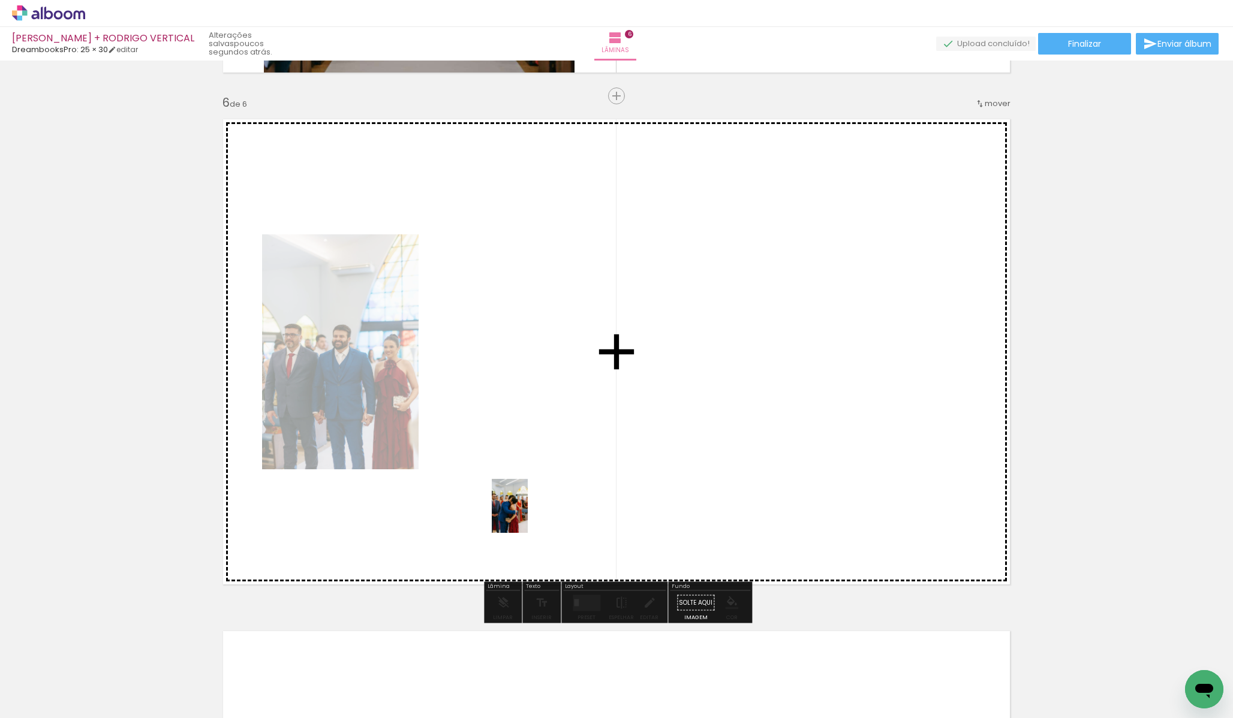
drag, startPoint x: 329, startPoint y: 675, endPoint x: 528, endPoint y: 515, distance: 254.6
click at [528, 515] on quentale-workspace at bounding box center [616, 359] width 1233 height 718
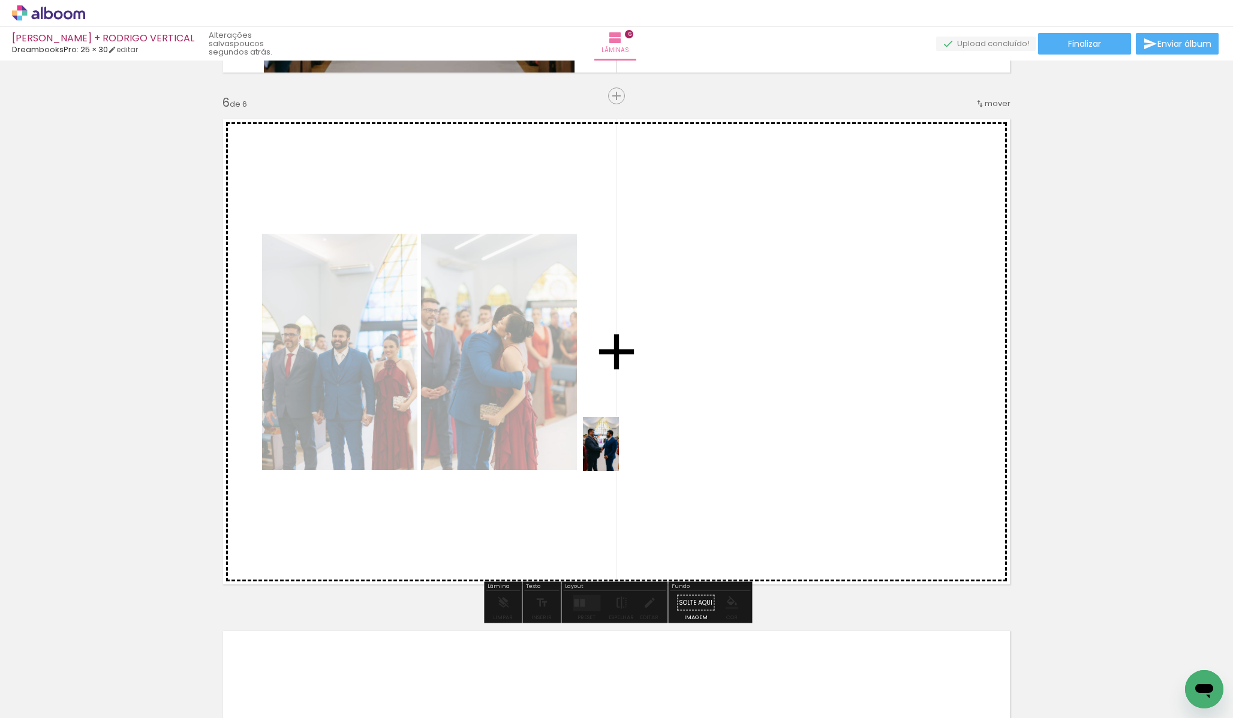
drag, startPoint x: 402, startPoint y: 669, endPoint x: 619, endPoint y: 453, distance: 305.7
click at [619, 453] on quentale-workspace at bounding box center [616, 359] width 1233 height 718
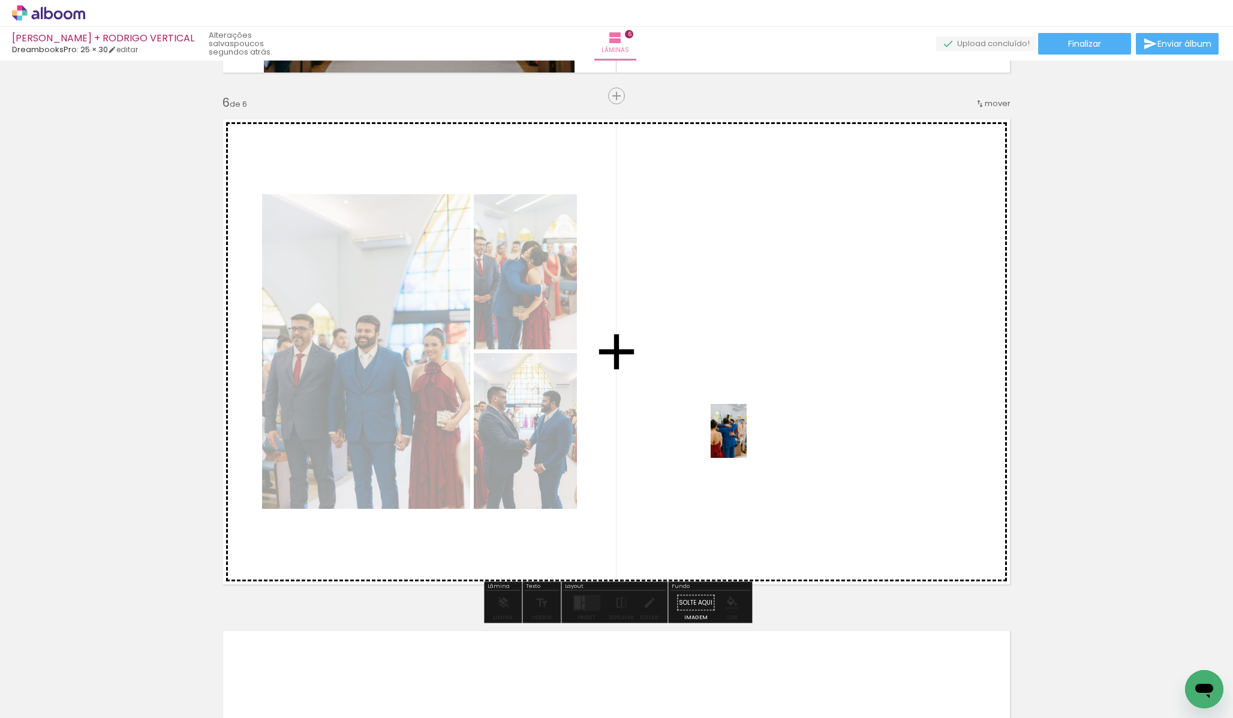
drag, startPoint x: 475, startPoint y: 676, endPoint x: 746, endPoint y: 440, distance: 359.6
click at [746, 440] on quentale-workspace at bounding box center [616, 359] width 1233 height 718
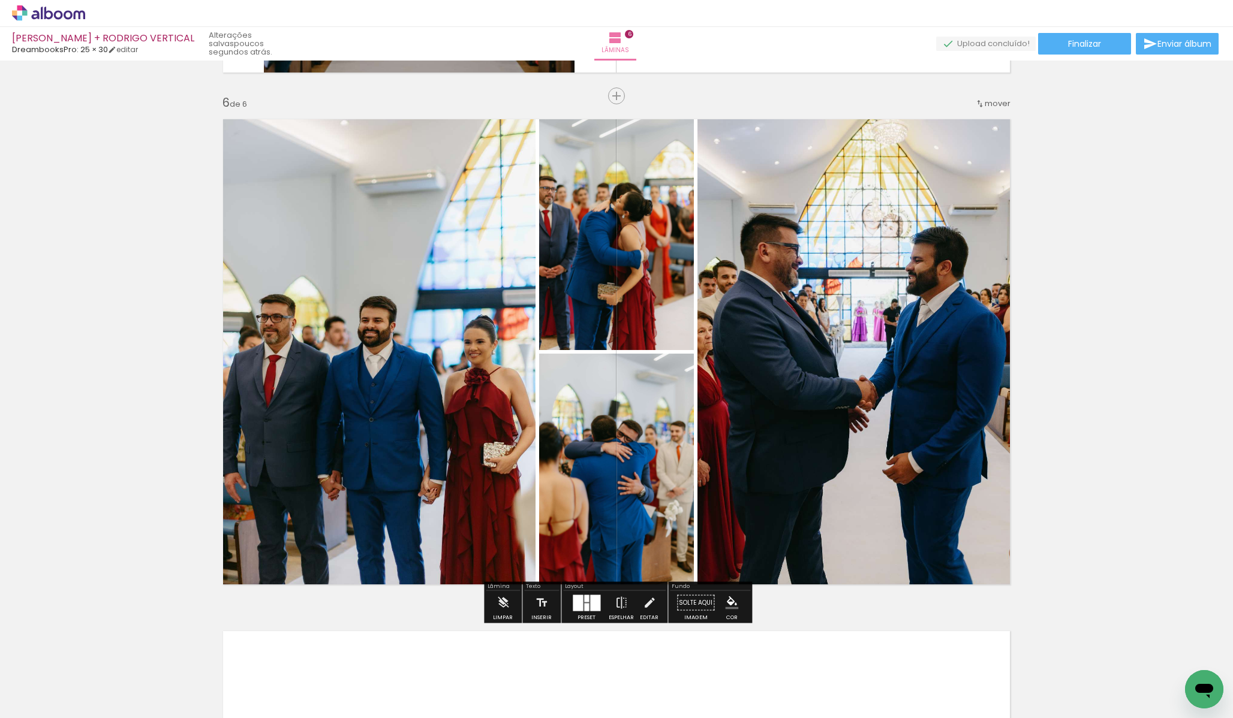
click at [584, 609] on div at bounding box center [586, 607] width 5 height 8
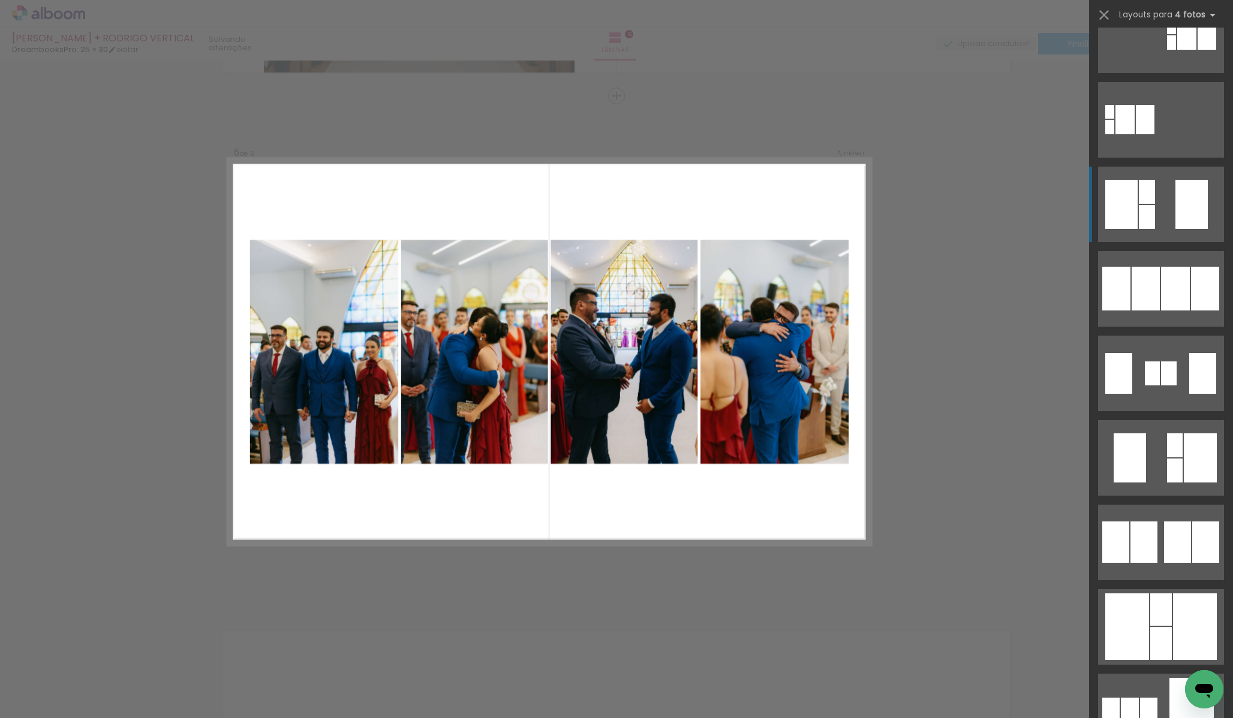
scroll to position [462, 0]
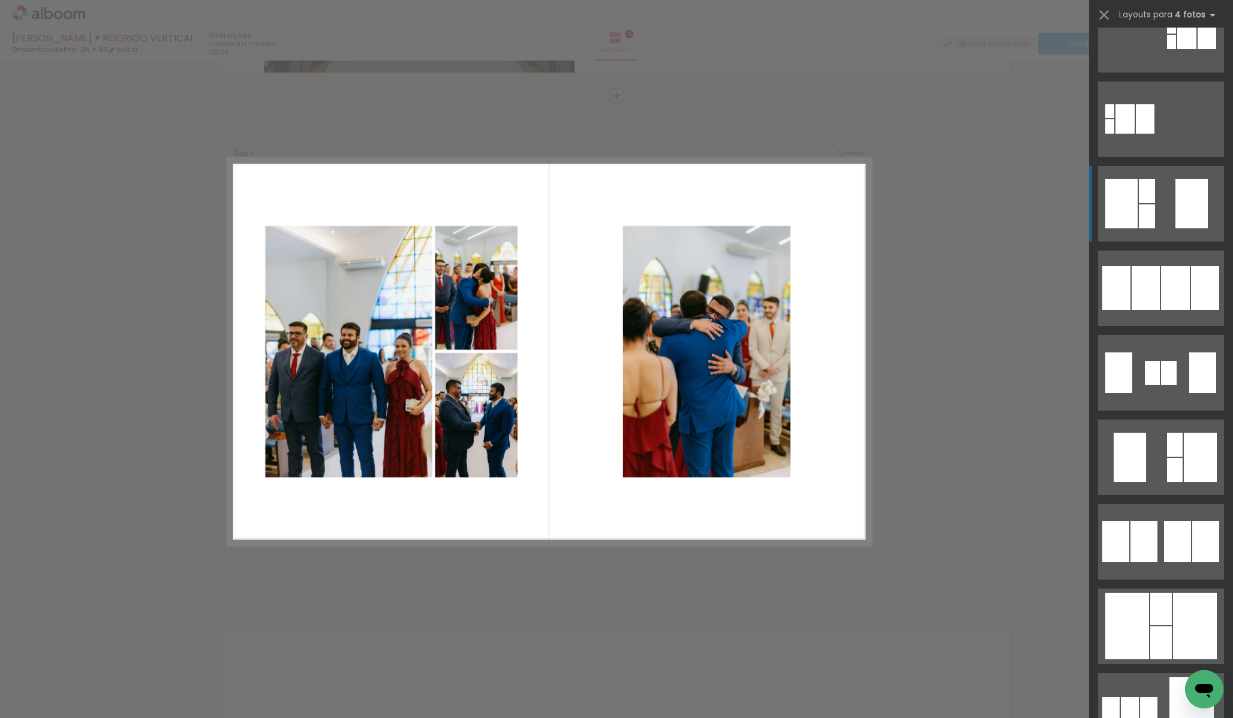
click at [1161, 231] on quentale-layouter at bounding box center [1161, 204] width 126 height 76
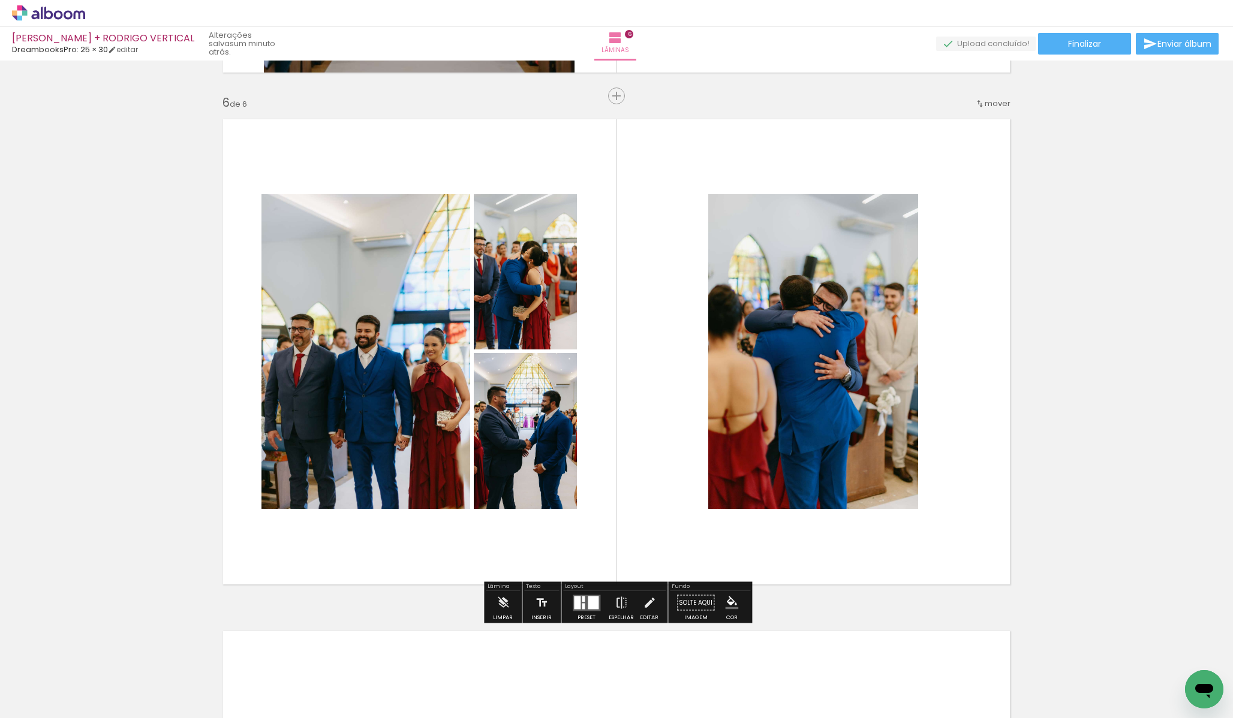
click at [580, 610] on quentale-layouter at bounding box center [587, 603] width 28 height 16
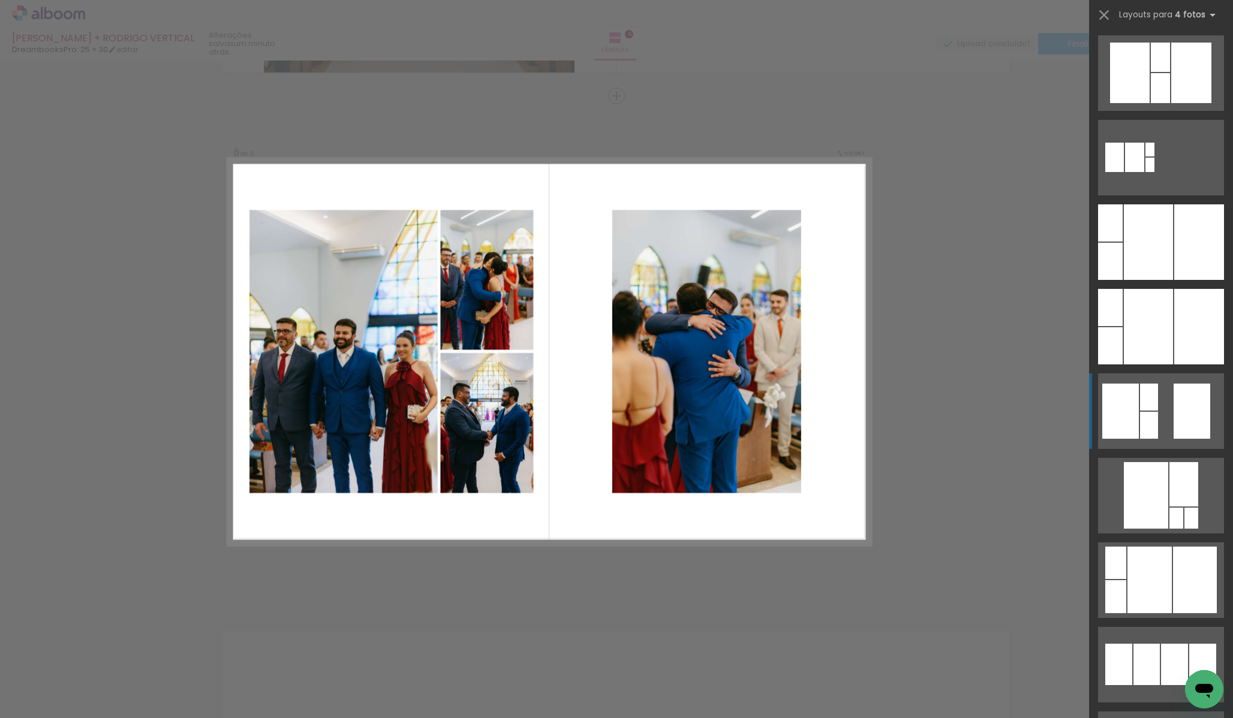
scroll to position [1523, 0]
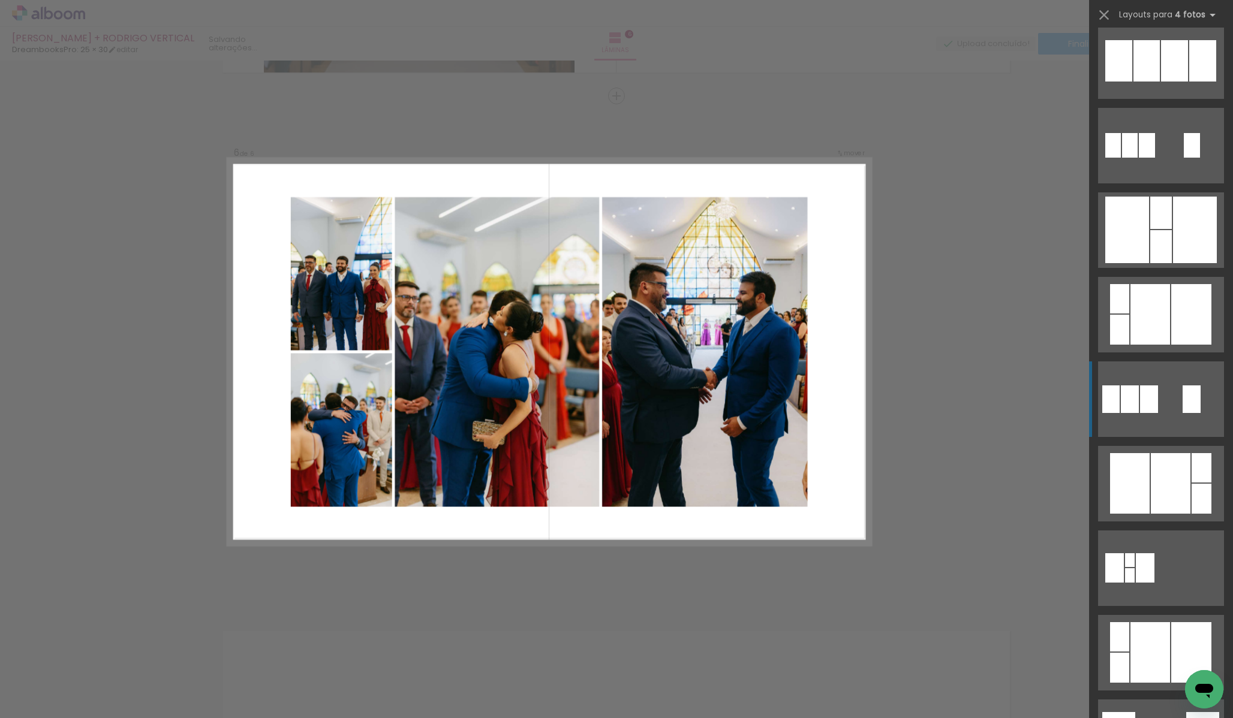
scroll to position [2130, 0]
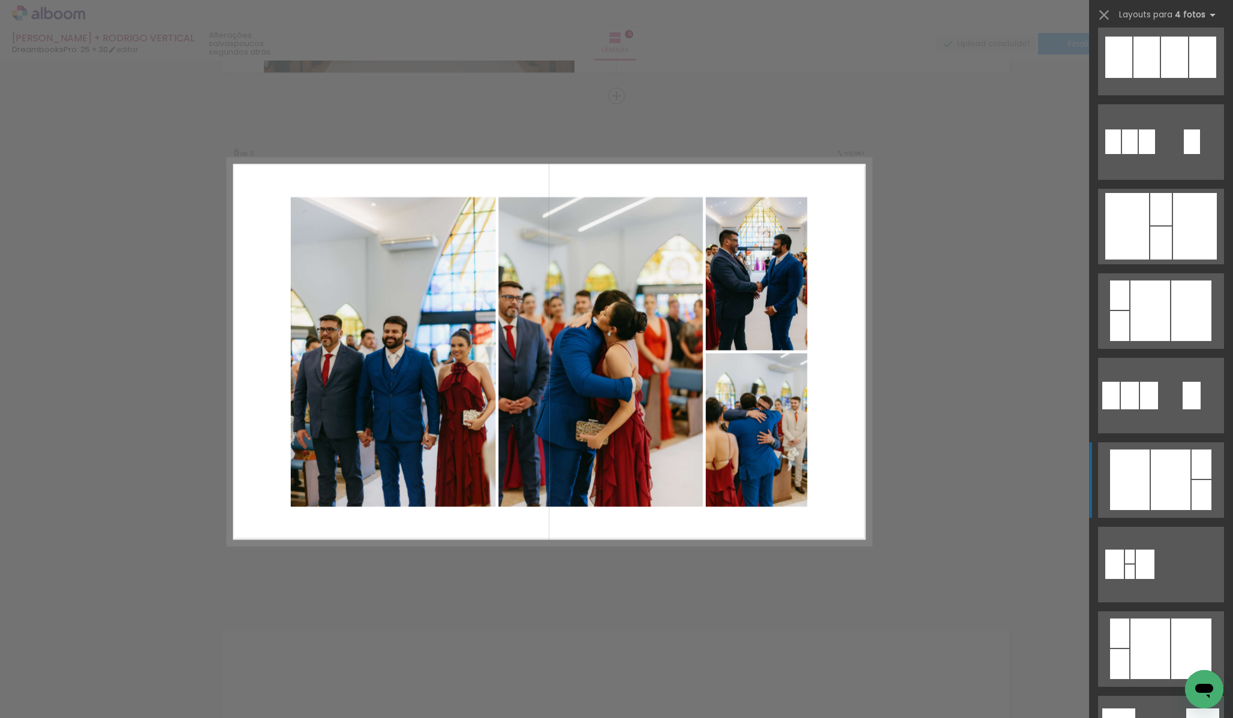
click at [1160, 490] on div at bounding box center [1171, 480] width 40 height 61
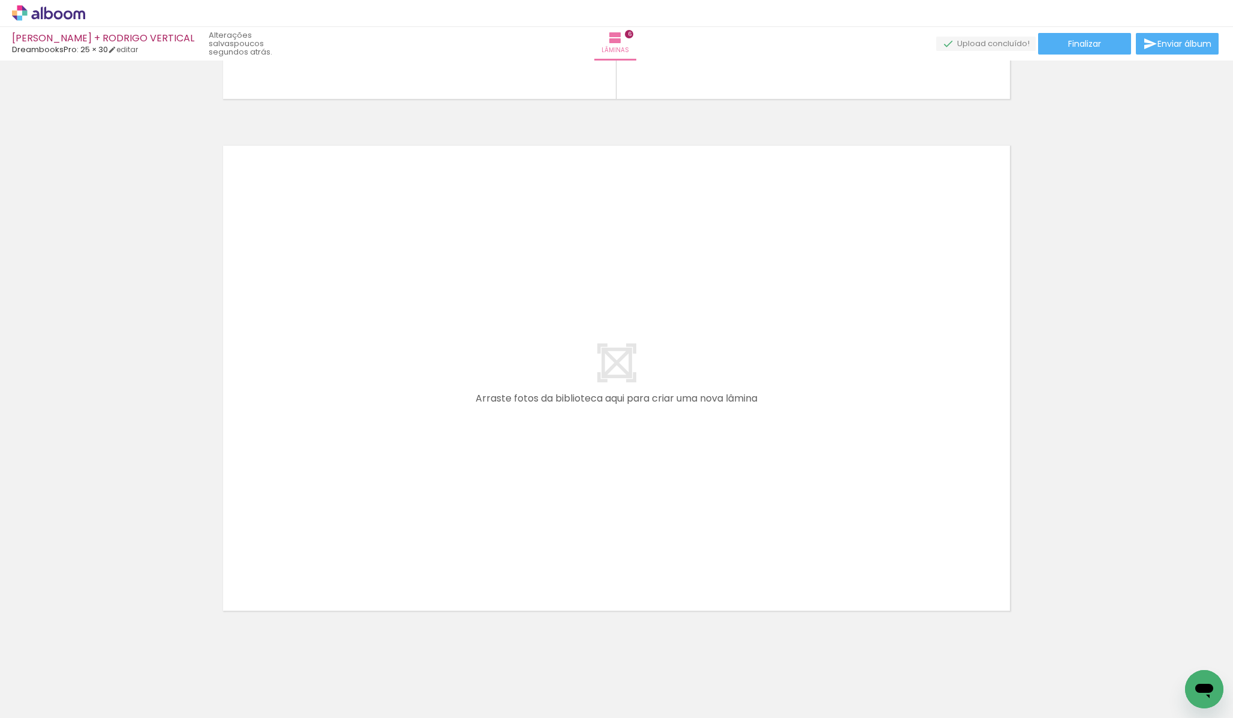
scroll to position [3033, 0]
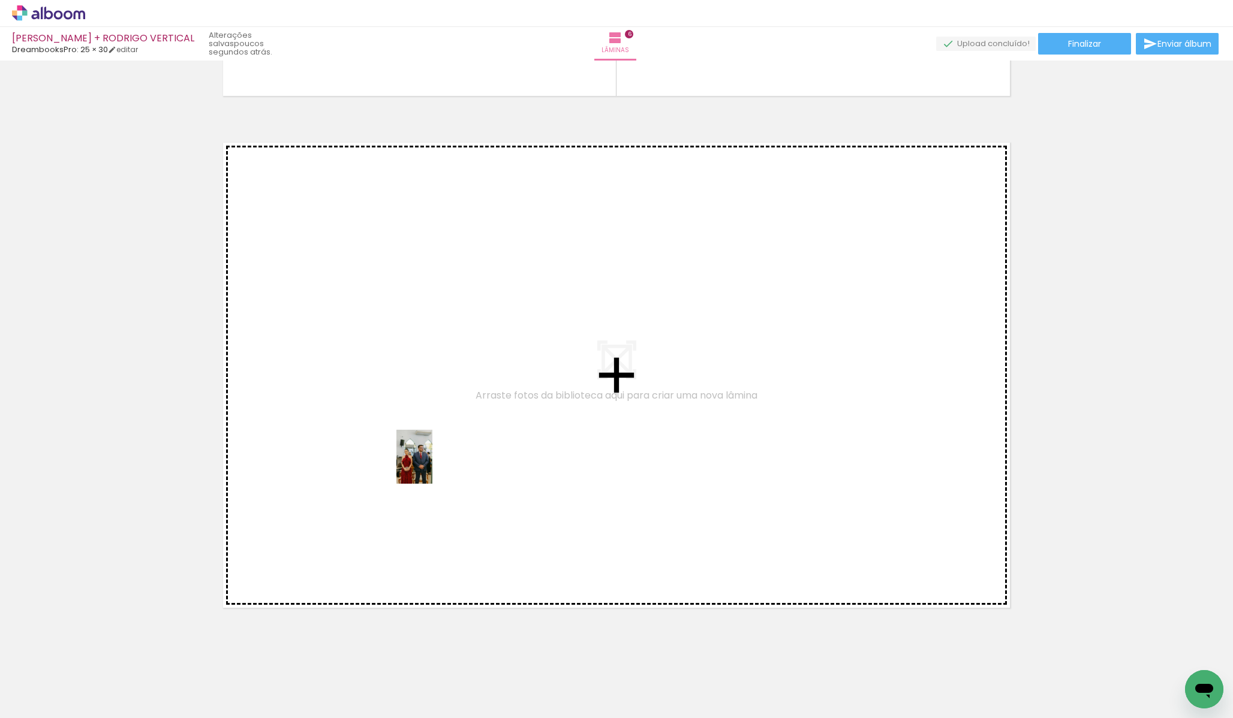
drag, startPoint x: 534, startPoint y: 692, endPoint x: 432, endPoint y: 466, distance: 248.5
click at [432, 466] on quentale-workspace at bounding box center [616, 359] width 1233 height 718
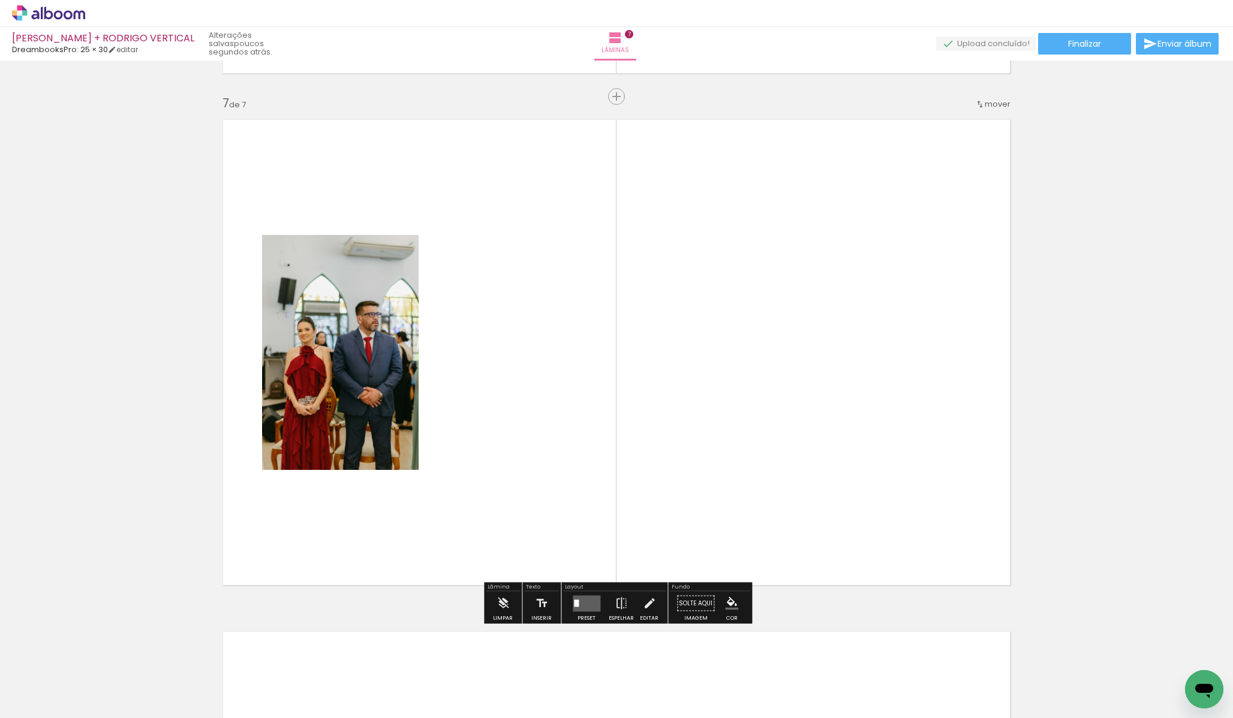
scroll to position [3057, 0]
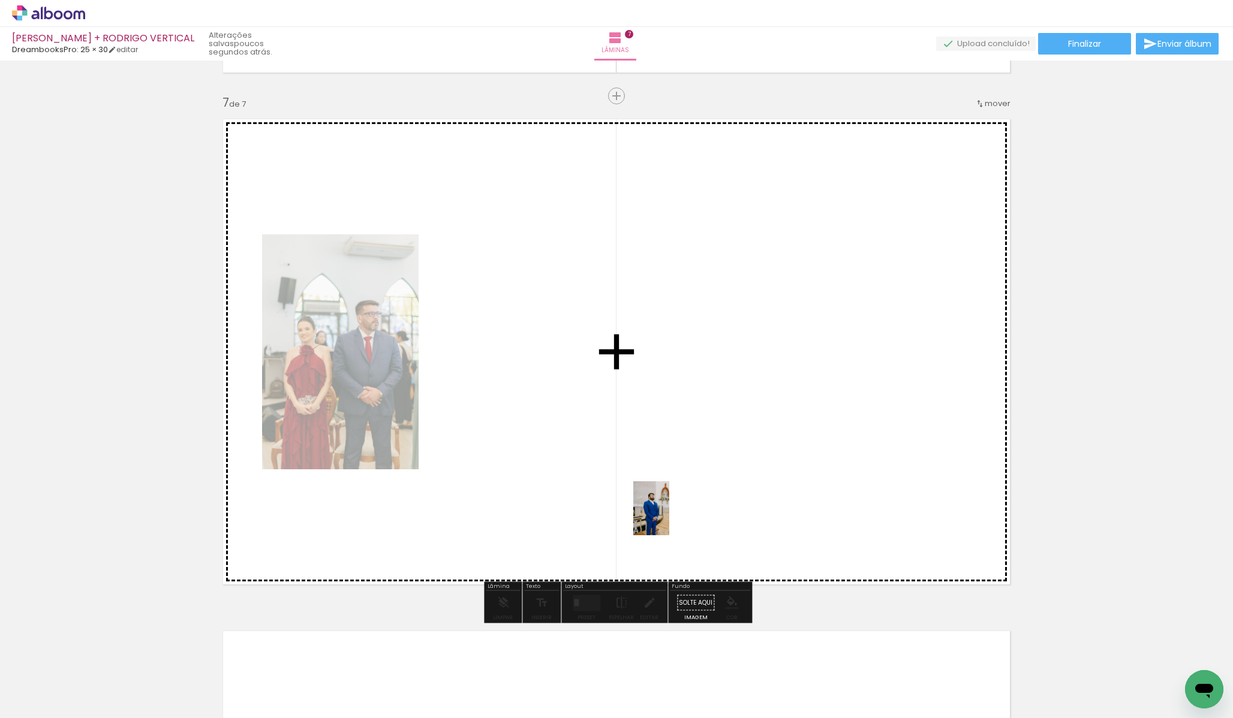
drag, startPoint x: 606, startPoint y: 693, endPoint x: 670, endPoint y: 513, distance: 191.5
click at [670, 513] on quentale-workspace at bounding box center [616, 359] width 1233 height 718
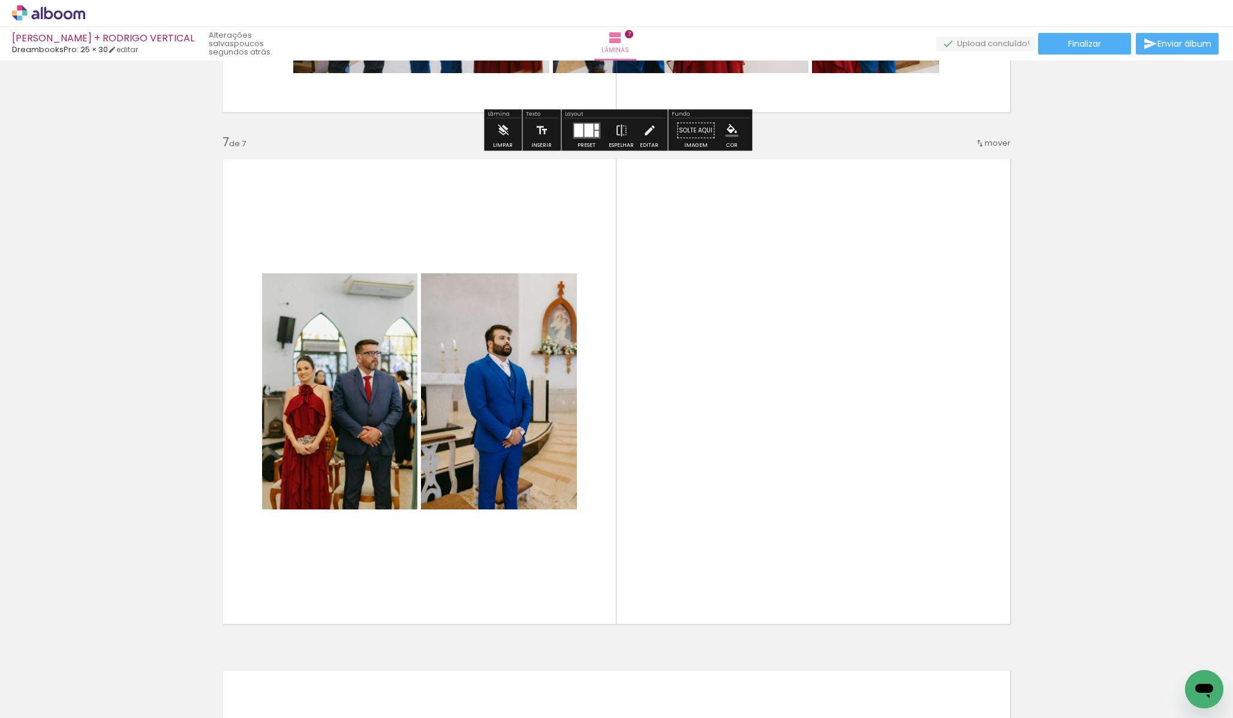
scroll to position [3018, 0]
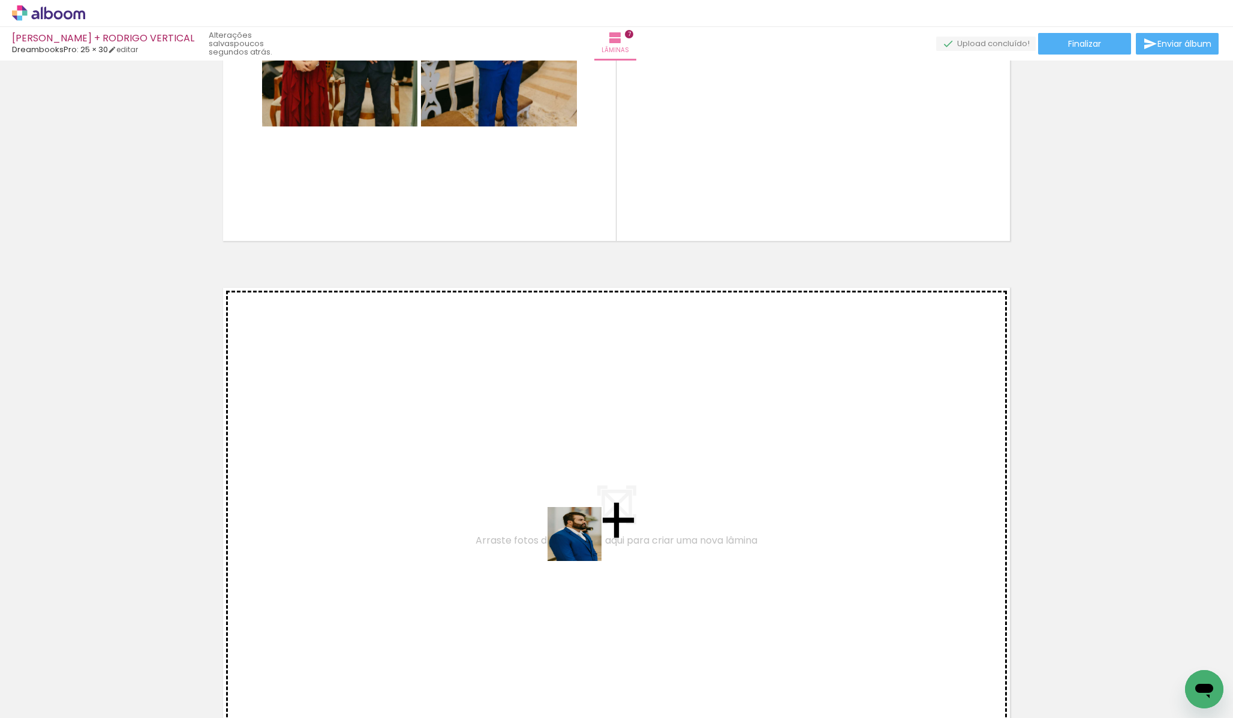
drag, startPoint x: 728, startPoint y: 687, endPoint x: 578, endPoint y: 540, distance: 210.3
click at [578, 540] on quentale-workspace at bounding box center [616, 359] width 1233 height 718
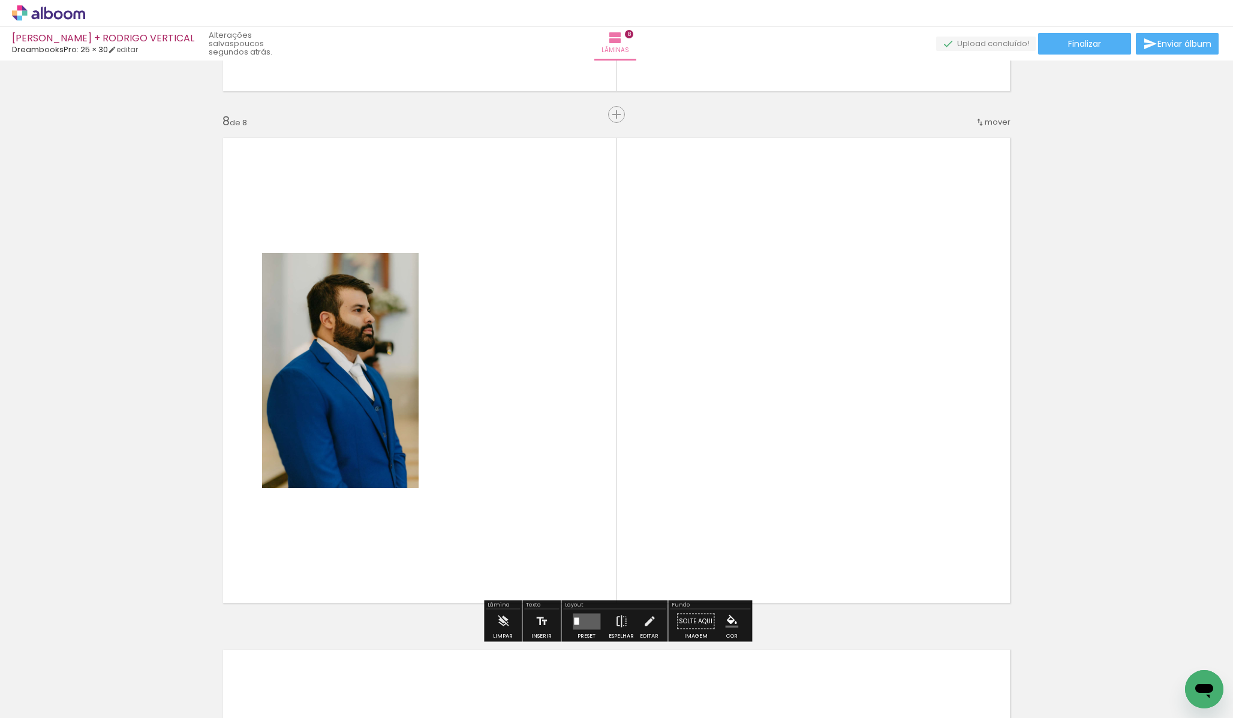
scroll to position [3569, 0]
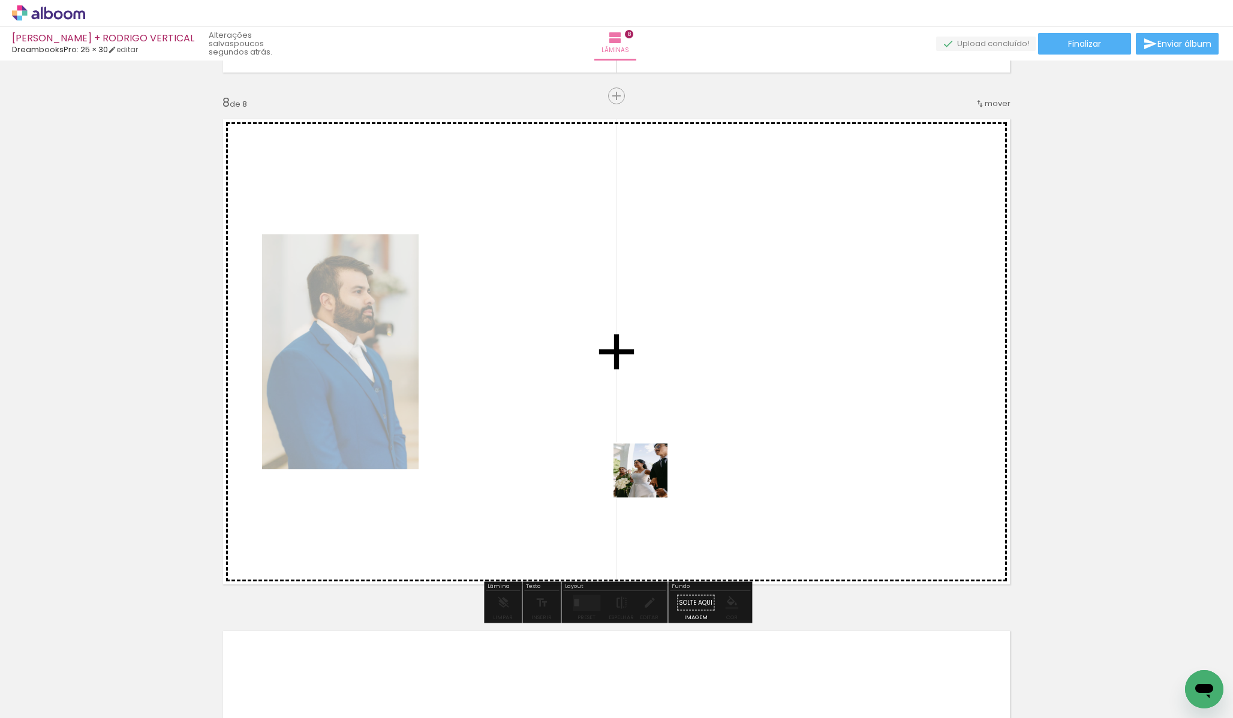
drag, startPoint x: 666, startPoint y: 681, endPoint x: 657, endPoint y: 456, distance: 224.4
click at [657, 450] on quentale-workspace at bounding box center [616, 359] width 1233 height 718
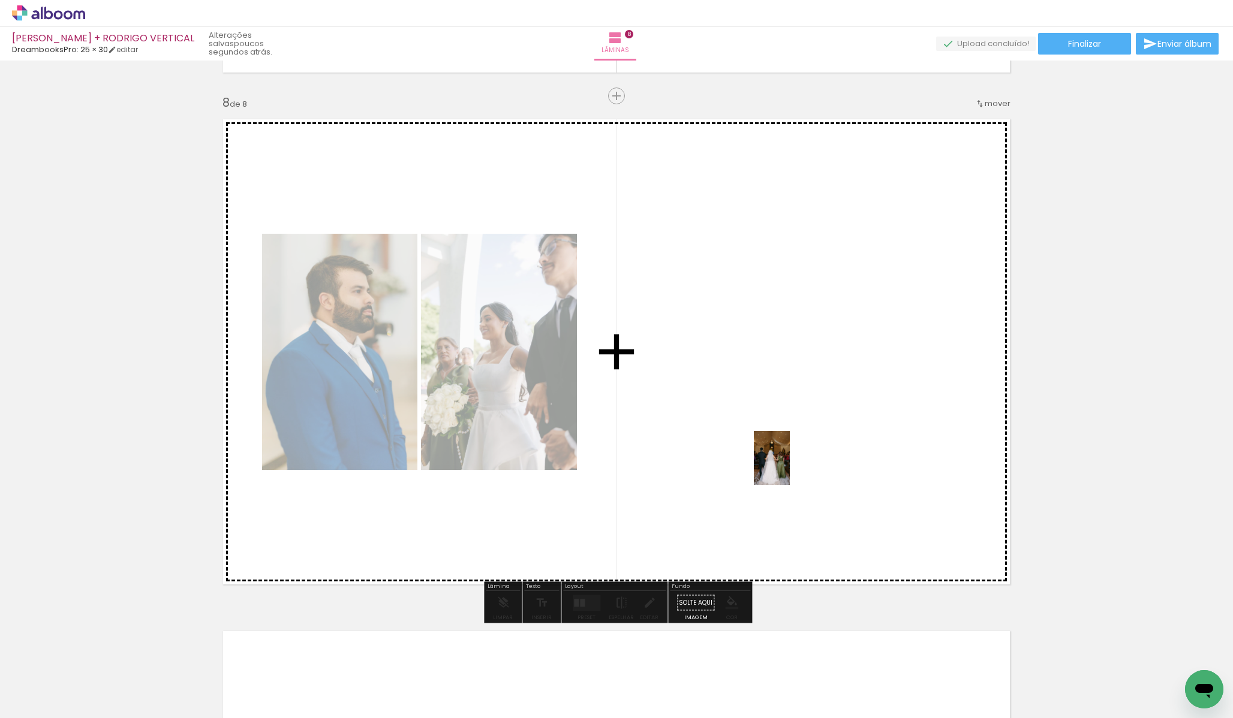
drag, startPoint x: 790, startPoint y: 691, endPoint x: 790, endPoint y: 467, distance: 224.2
click at [790, 467] on quentale-workspace at bounding box center [616, 359] width 1233 height 718
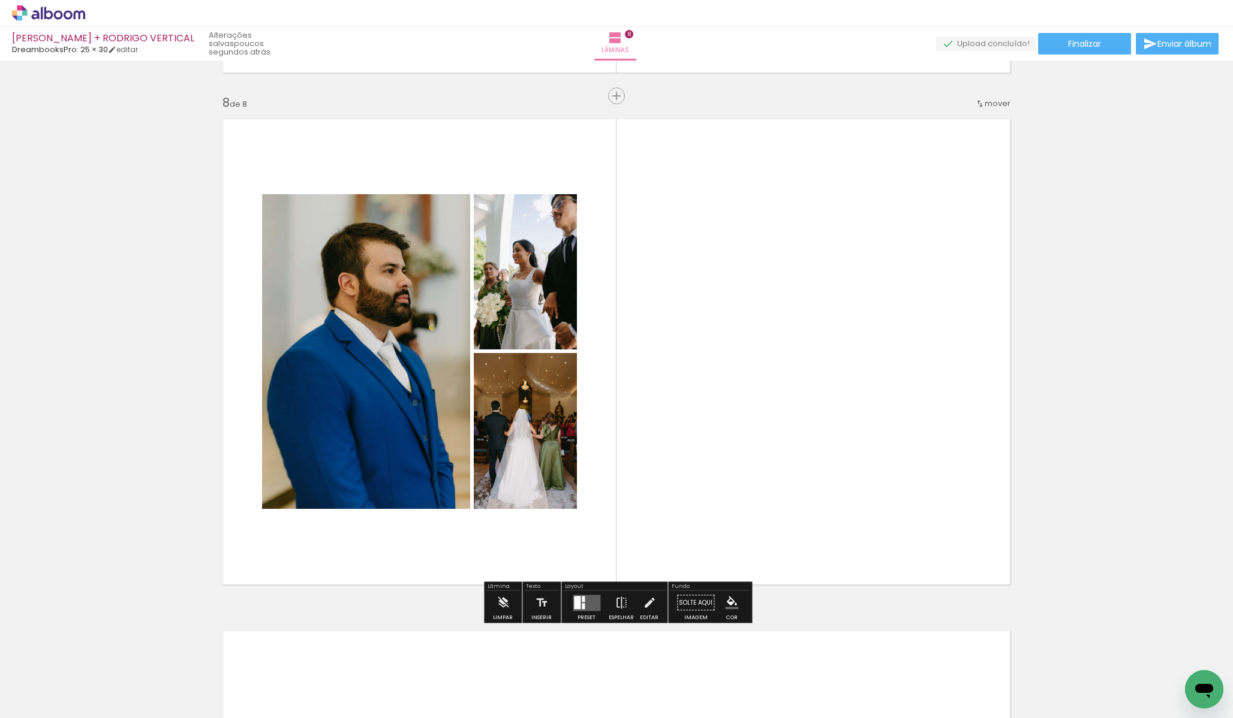
click at [587, 606] on quentale-layouter at bounding box center [587, 603] width 28 height 16
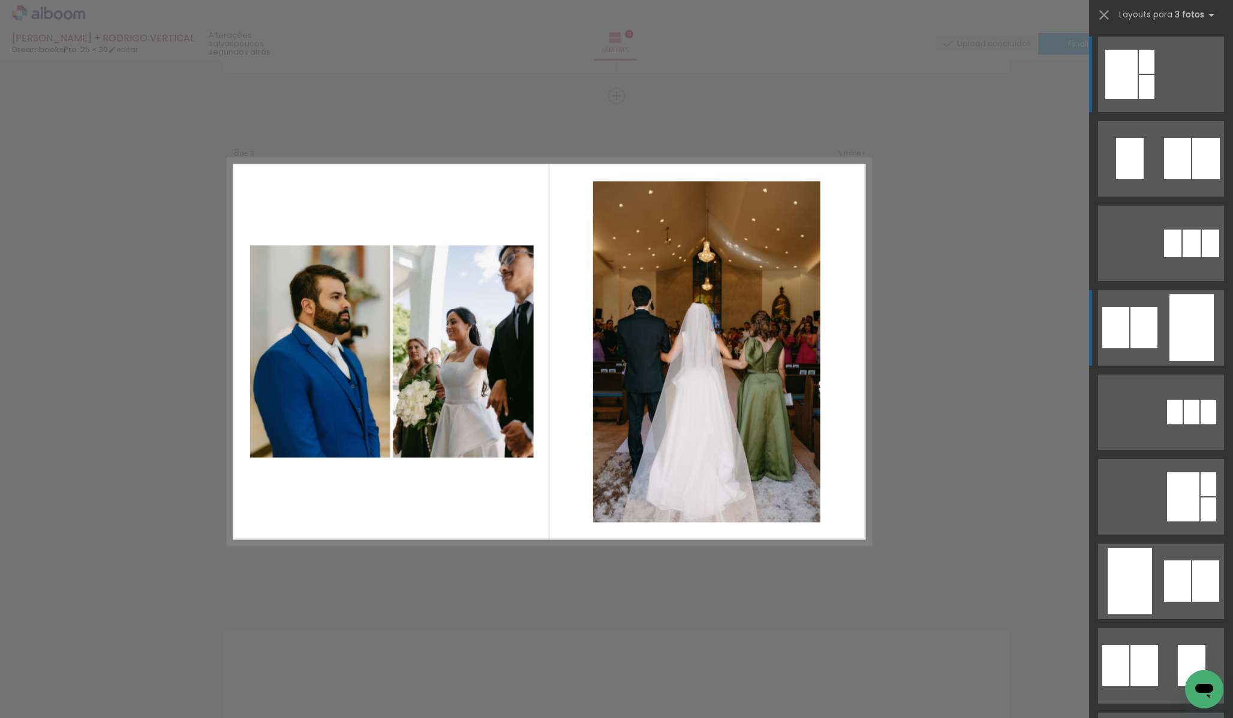
click at [1177, 333] on div at bounding box center [1191, 327] width 44 height 67
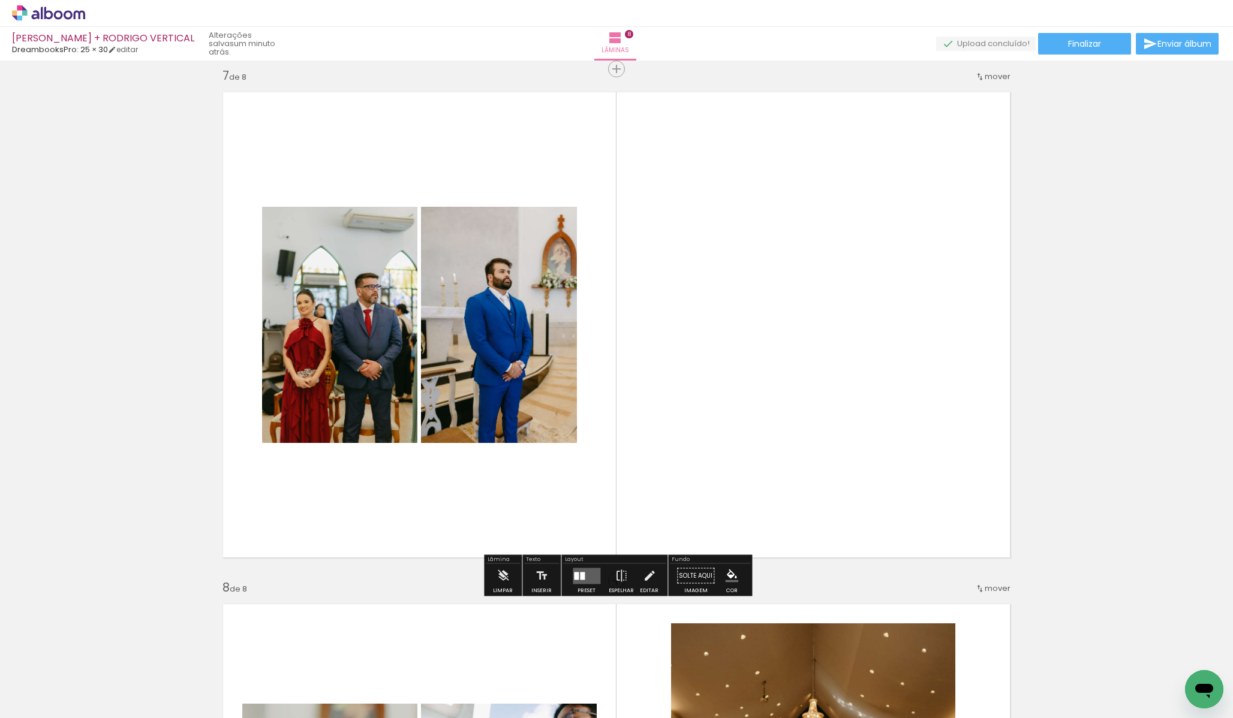
scroll to position [3100, 0]
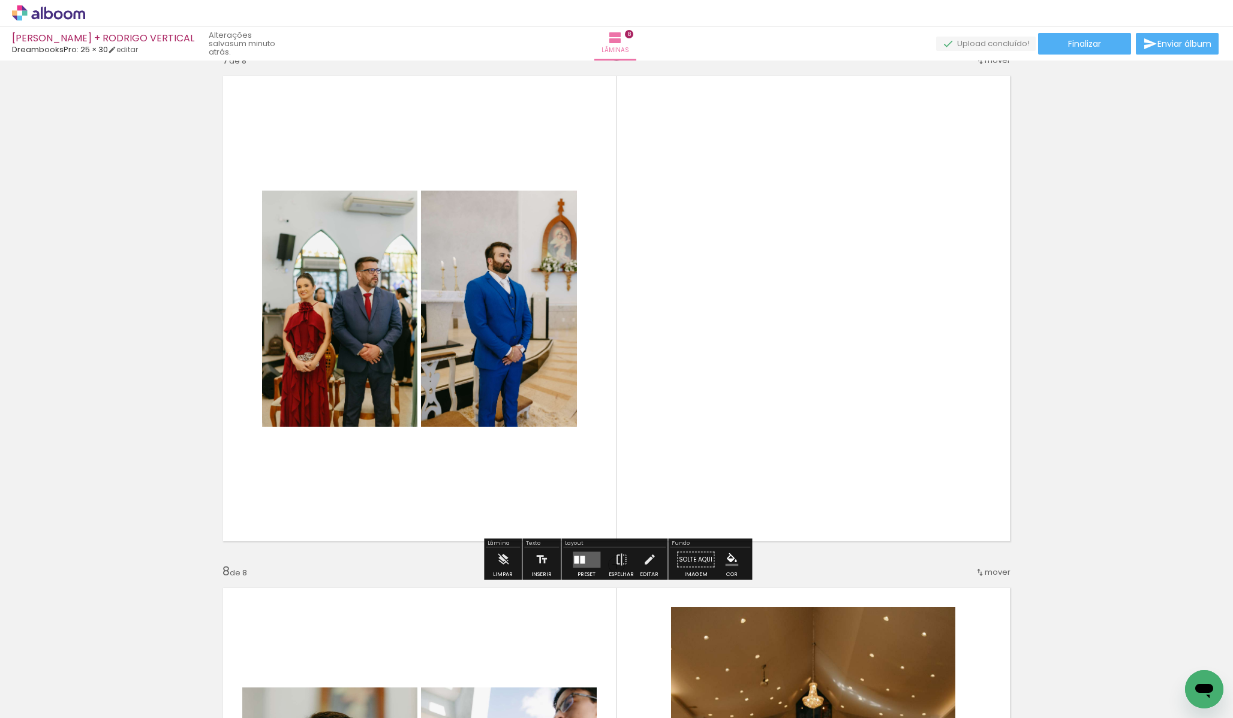
click at [852, 306] on quentale-layouter at bounding box center [616, 309] width 803 height 482
click at [593, 557] on quentale-layouter at bounding box center [587, 560] width 28 height 16
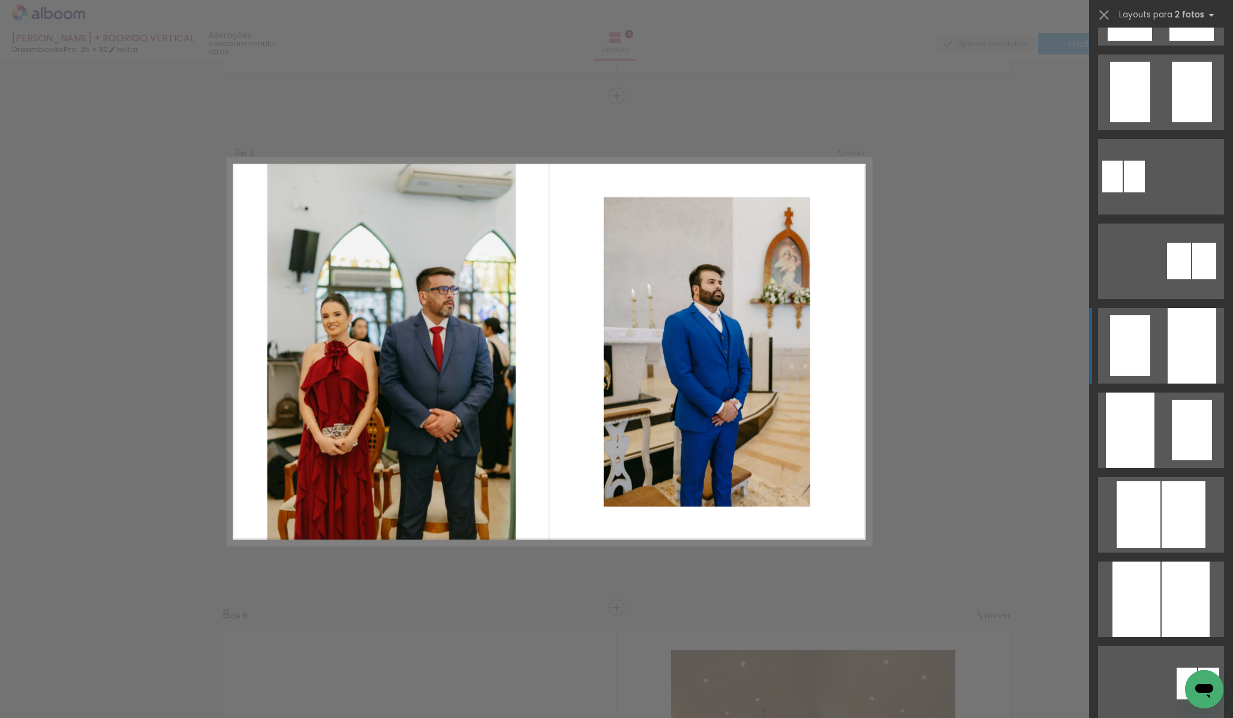
scroll to position [408, 0]
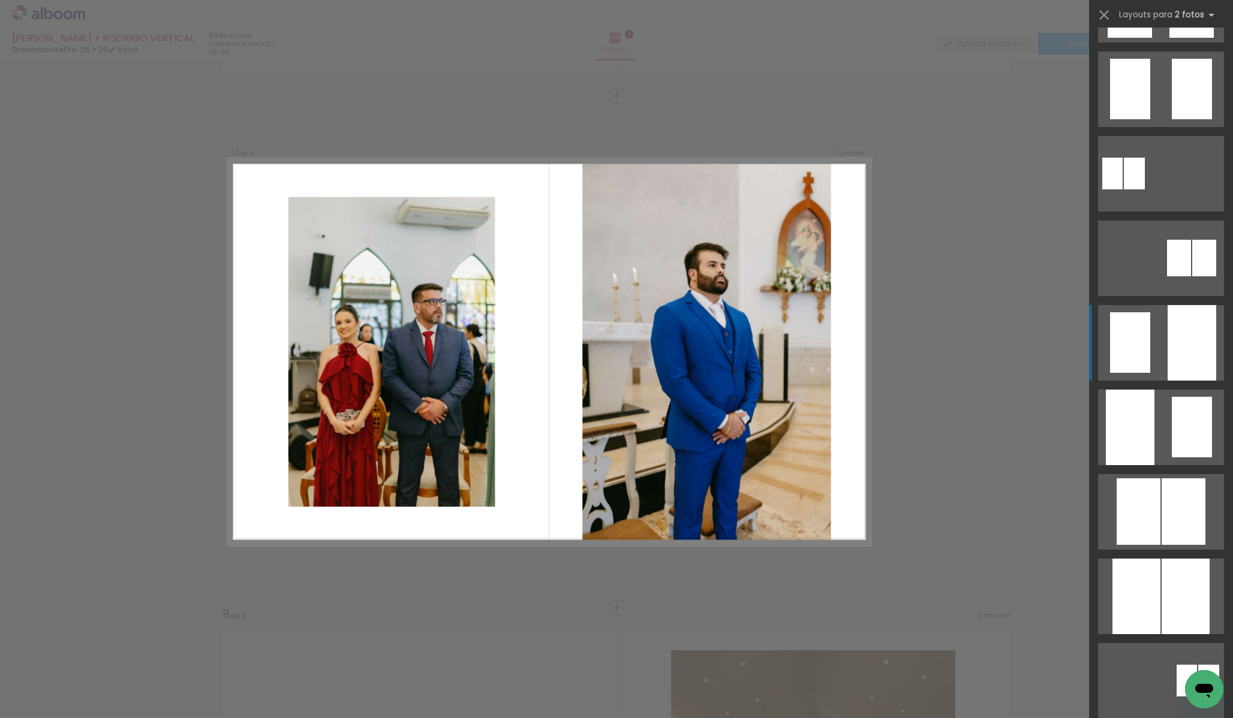
click at [1169, 345] on div at bounding box center [1191, 343] width 49 height 76
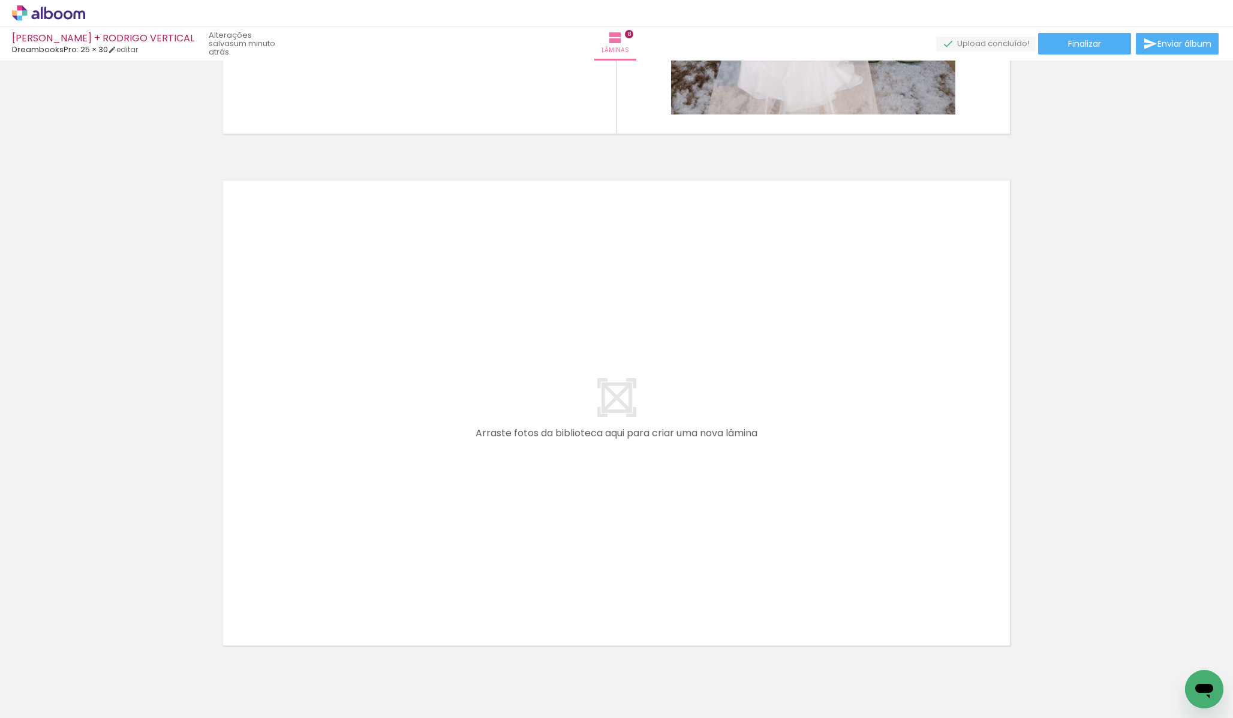
scroll to position [4072, 0]
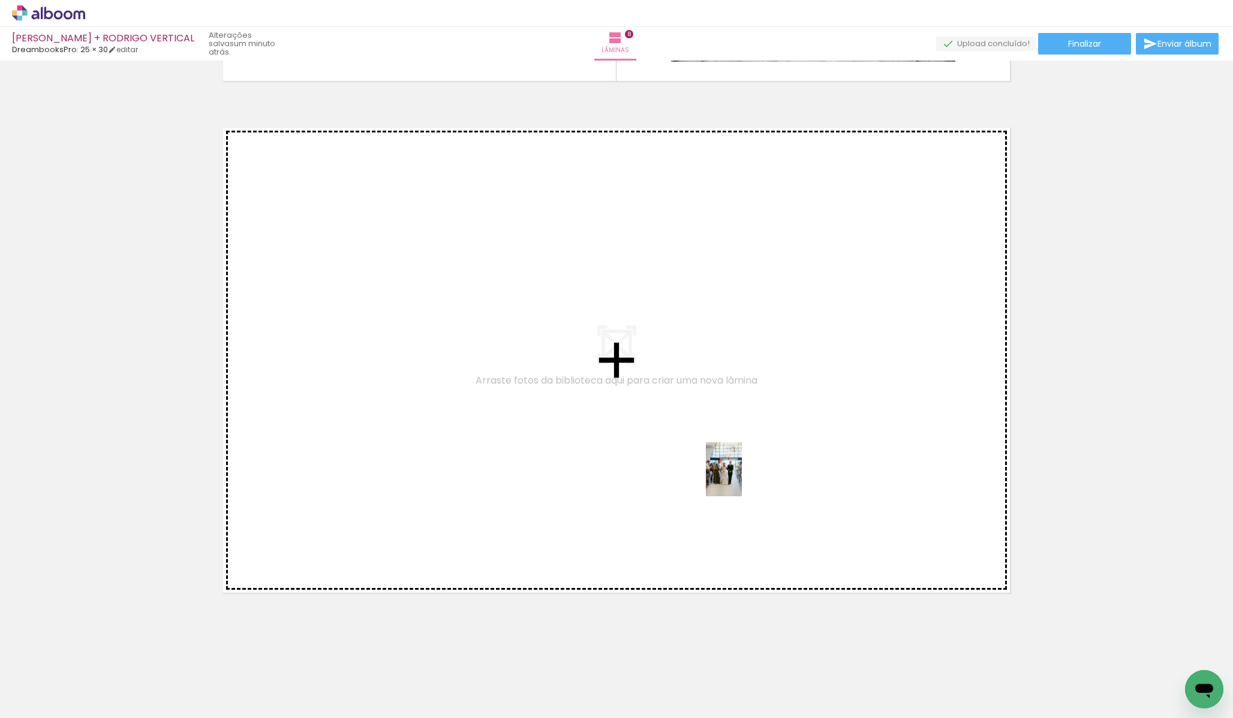
drag, startPoint x: 888, startPoint y: 667, endPoint x: 742, endPoint y: 478, distance: 238.4
click at [742, 478] on quentale-workspace at bounding box center [616, 359] width 1233 height 718
